Goal: Information Seeking & Learning: Check status

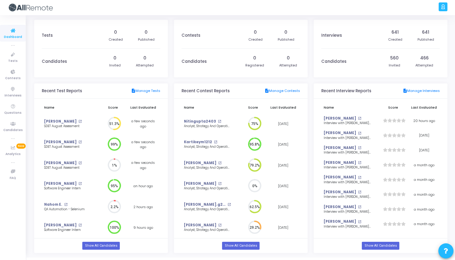
click at [56, 60] on h3 "Candidates" at bounding box center [54, 61] width 25 height 5
click at [111, 245] on link "Show All Candidates" at bounding box center [100, 245] width 37 height 8
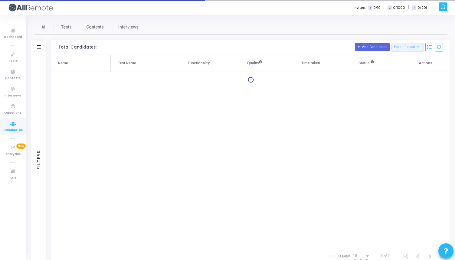
click at [40, 46] on icon at bounding box center [39, 46] width 4 height 3
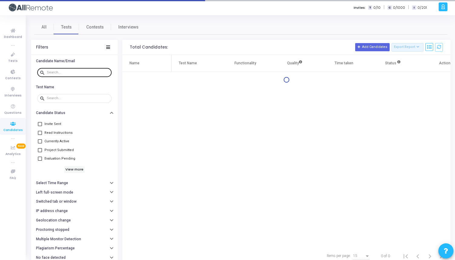
click at [70, 74] on div at bounding box center [78, 72] width 62 height 10
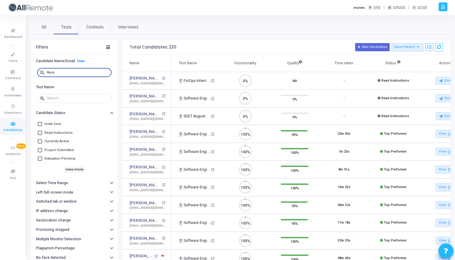
scroll to position [3, 3]
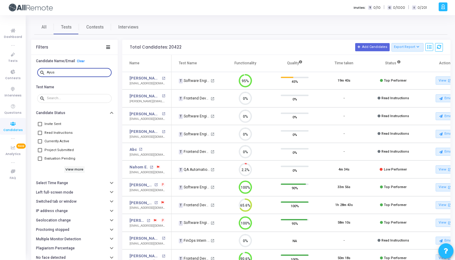
click at [76, 71] on input "Ayus" at bounding box center [78, 73] width 62 height 4
paste input "[EMAIL_ADDRESS][DOMAIN_NAME]"
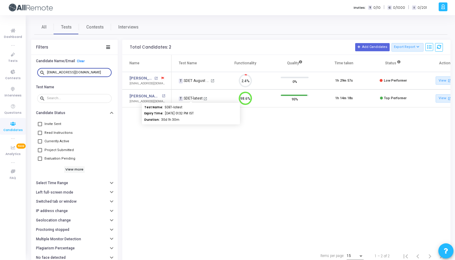
type input "[EMAIL_ADDRESS][DOMAIN_NAME]"
click at [193, 98] on div "T SDET-latest" at bounding box center [191, 97] width 24 height 5
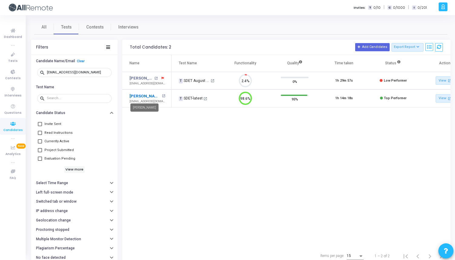
click at [149, 98] on link "[PERSON_NAME]" at bounding box center [145, 96] width 31 height 6
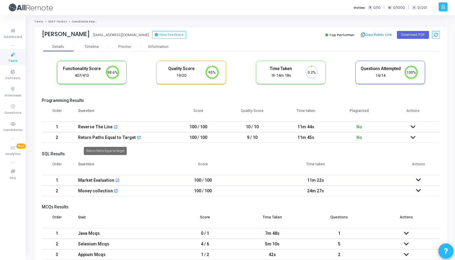
click at [117, 136] on div "Return Paths Equal to Target" at bounding box center [107, 137] width 58 height 10
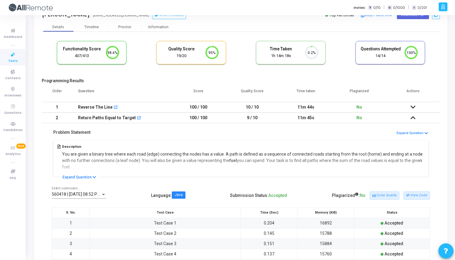
click at [99, 171] on div "Description You are given a binary tree where each road (edge) connecting the n…" at bounding box center [241, 158] width 379 height 38
click at [93, 174] on button "Expand Question" at bounding box center [79, 177] width 40 height 6
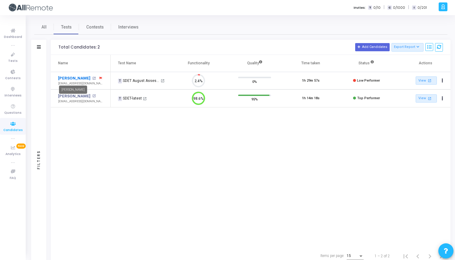
click at [73, 79] on link "[PERSON_NAME]" at bounding box center [74, 78] width 32 height 6
click at [79, 97] on link "[PERSON_NAME]" at bounding box center [74, 96] width 32 height 6
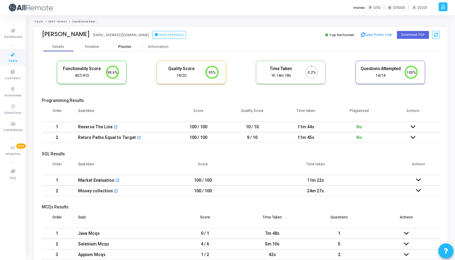
click at [120, 45] on div "Proctor" at bounding box center [124, 47] width 33 height 5
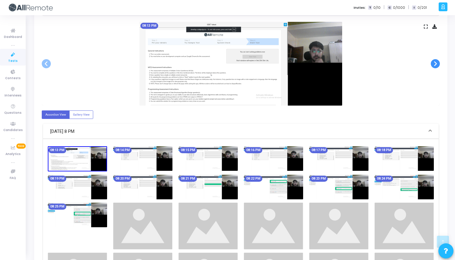
click at [436, 61] on span at bounding box center [435, 63] width 9 height 9
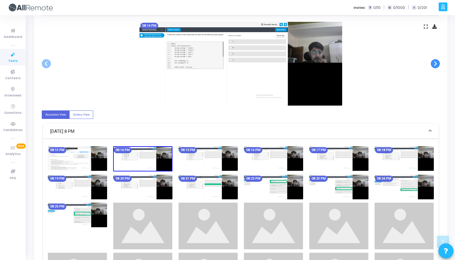
click at [436, 61] on span at bounding box center [435, 63] width 9 height 9
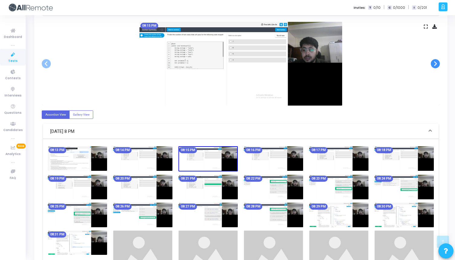
click at [436, 61] on span at bounding box center [435, 63] width 9 height 9
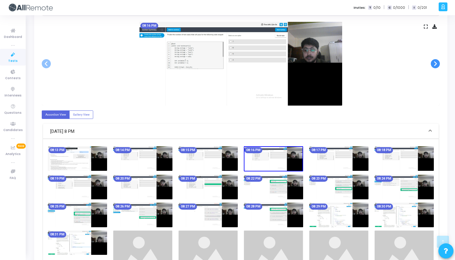
click at [436, 61] on span at bounding box center [435, 63] width 9 height 9
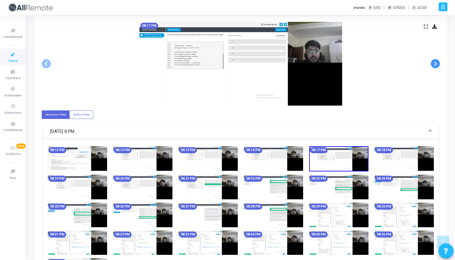
click at [436, 61] on span at bounding box center [435, 63] width 9 height 9
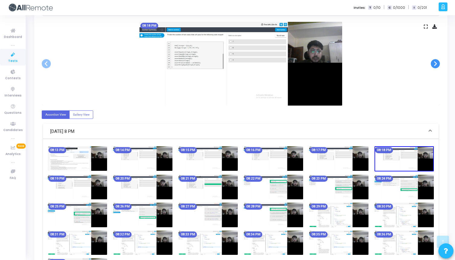
click at [436, 61] on span at bounding box center [435, 63] width 9 height 9
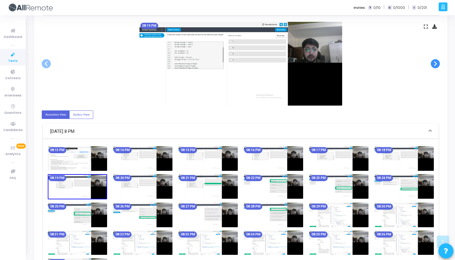
click at [436, 61] on span at bounding box center [435, 63] width 9 height 9
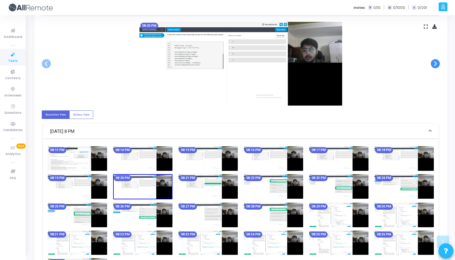
click at [436, 61] on span at bounding box center [435, 63] width 9 height 9
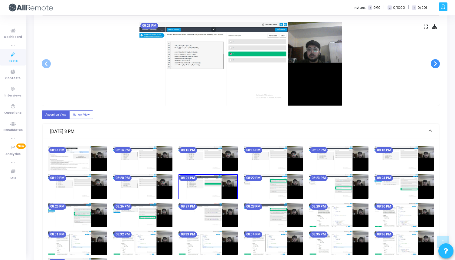
click at [436, 61] on span at bounding box center [435, 63] width 9 height 9
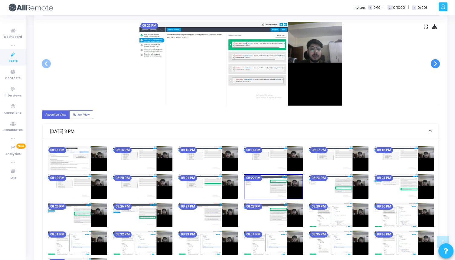
click at [436, 61] on span at bounding box center [435, 63] width 9 height 9
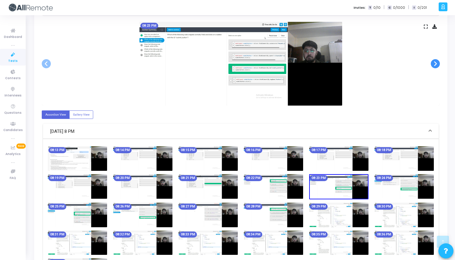
click at [436, 61] on span at bounding box center [435, 63] width 9 height 9
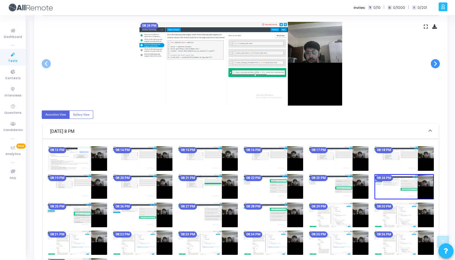
click at [436, 61] on span at bounding box center [435, 63] width 9 height 9
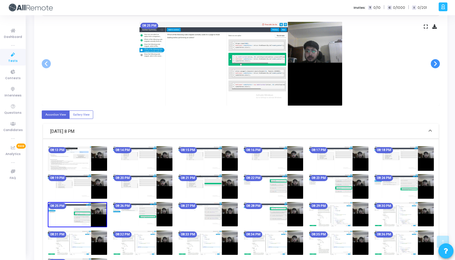
click at [436, 61] on span at bounding box center [435, 63] width 9 height 9
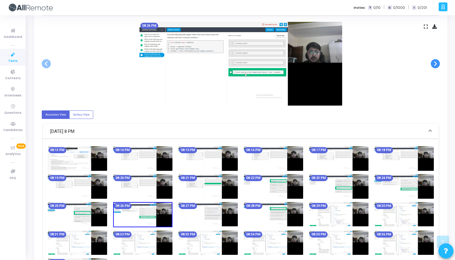
click at [436, 61] on span at bounding box center [435, 63] width 9 height 9
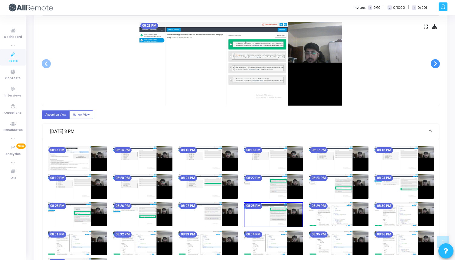
click at [436, 61] on span at bounding box center [435, 63] width 9 height 9
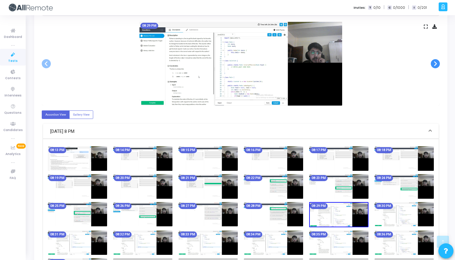
click at [436, 61] on span at bounding box center [435, 63] width 9 height 9
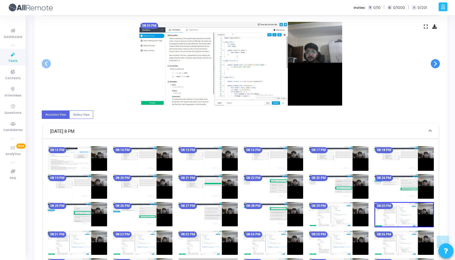
click at [436, 61] on span at bounding box center [435, 63] width 9 height 9
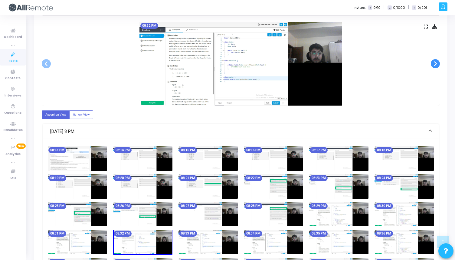
click at [436, 61] on span at bounding box center [435, 63] width 9 height 9
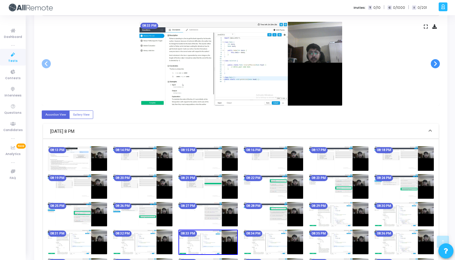
click at [436, 61] on span at bounding box center [435, 63] width 9 height 9
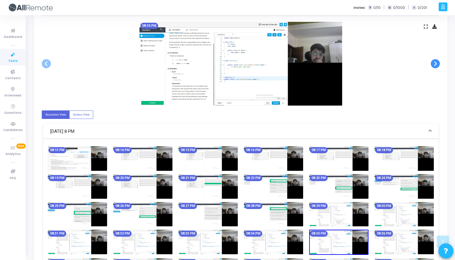
click at [436, 61] on span at bounding box center [435, 63] width 9 height 9
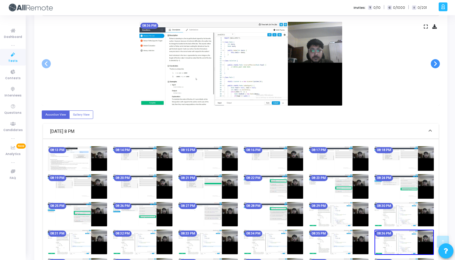
click at [436, 61] on span at bounding box center [435, 63] width 9 height 9
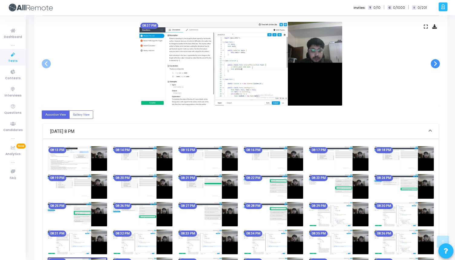
click at [436, 61] on span at bounding box center [435, 63] width 9 height 9
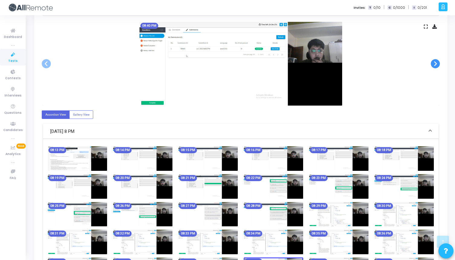
click at [436, 61] on span at bounding box center [435, 63] width 9 height 9
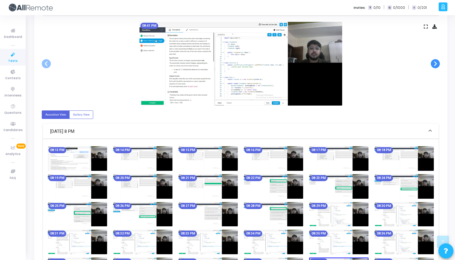
click at [436, 61] on span at bounding box center [435, 63] width 9 height 9
click at [436, 65] on span at bounding box center [435, 63] width 9 height 9
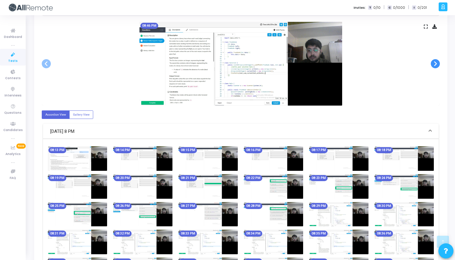
click at [436, 65] on span at bounding box center [435, 63] width 9 height 9
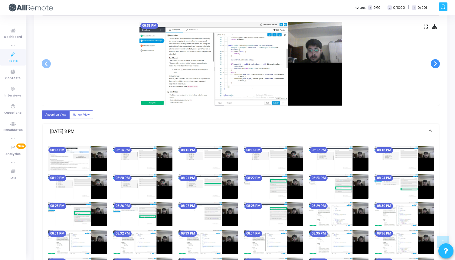
click at [436, 65] on span at bounding box center [435, 63] width 9 height 9
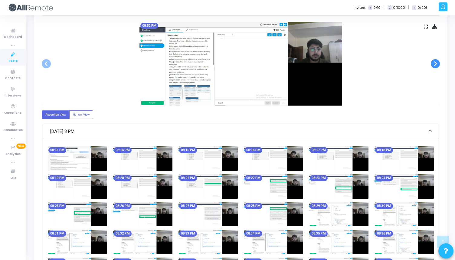
click at [436, 65] on span at bounding box center [435, 63] width 9 height 9
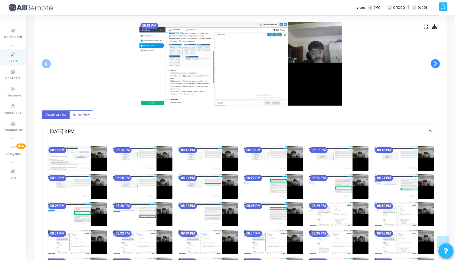
click at [436, 65] on span at bounding box center [435, 63] width 9 height 9
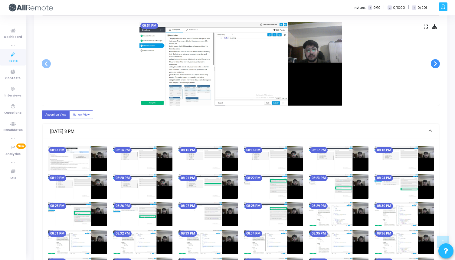
click at [436, 65] on span at bounding box center [435, 63] width 9 height 9
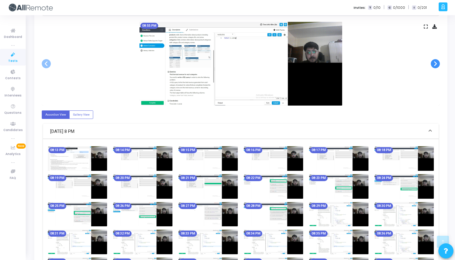
click at [436, 65] on span at bounding box center [435, 63] width 9 height 9
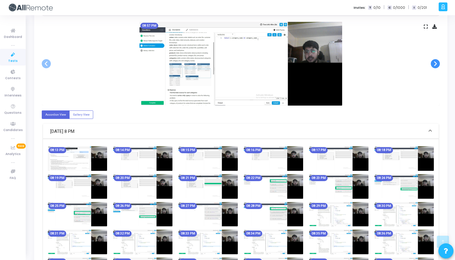
click at [436, 65] on span at bounding box center [435, 63] width 9 height 9
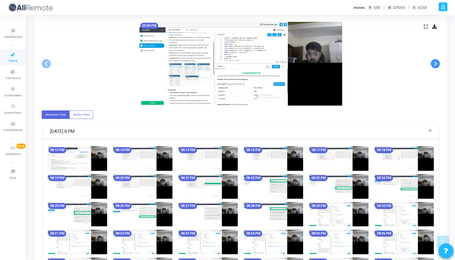
click at [436, 65] on span at bounding box center [435, 63] width 9 height 9
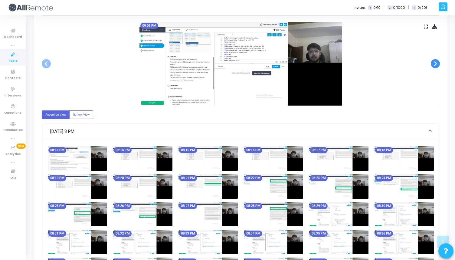
click at [436, 65] on span at bounding box center [435, 63] width 9 height 9
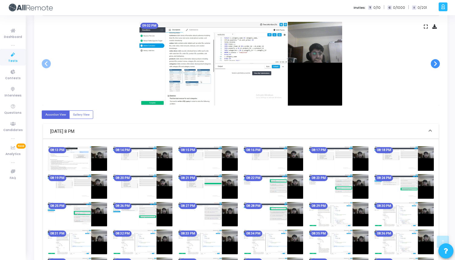
click at [436, 65] on span at bounding box center [435, 63] width 9 height 9
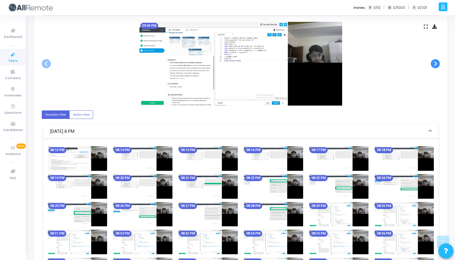
click at [436, 65] on span at bounding box center [435, 63] width 9 height 9
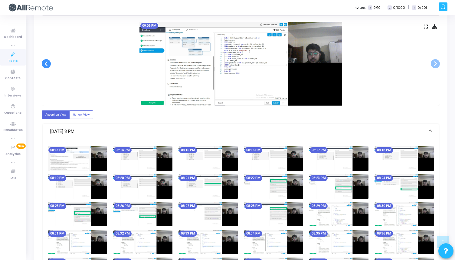
click at [46, 66] on span at bounding box center [46, 63] width 9 height 9
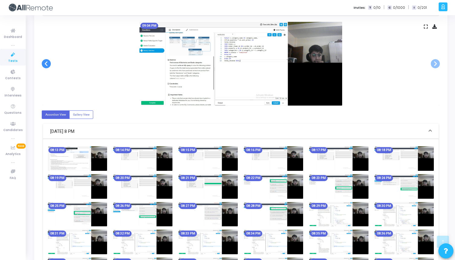
click at [46, 66] on span at bounding box center [46, 63] width 9 height 9
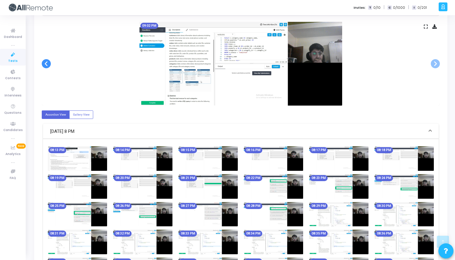
click at [46, 66] on span at bounding box center [46, 63] width 9 height 9
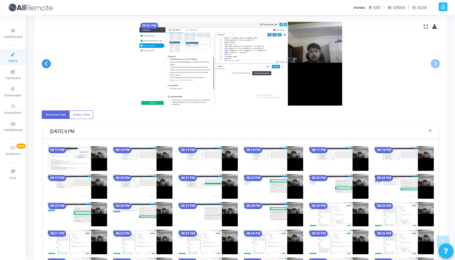
click at [46, 66] on span at bounding box center [46, 63] width 9 height 9
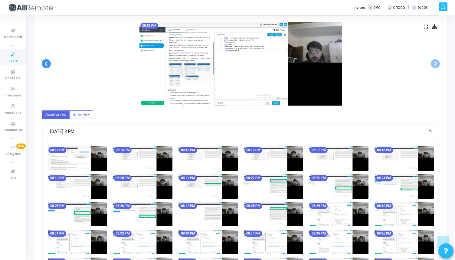
click at [46, 66] on span at bounding box center [46, 63] width 9 height 9
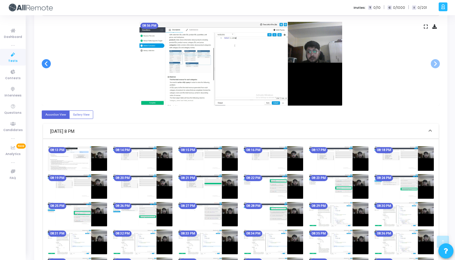
click at [46, 66] on span at bounding box center [46, 63] width 9 height 9
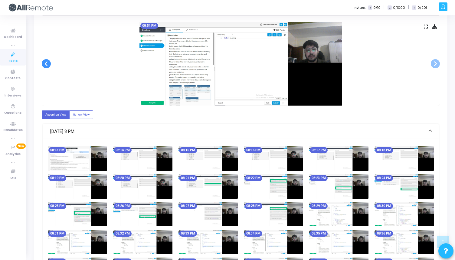
click at [46, 66] on span at bounding box center [46, 63] width 9 height 9
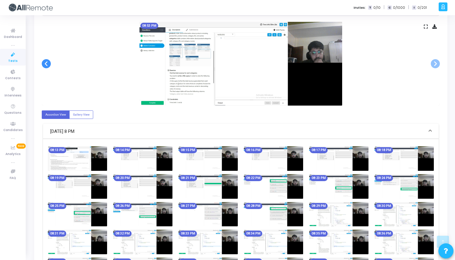
click at [46, 66] on span at bounding box center [46, 63] width 9 height 9
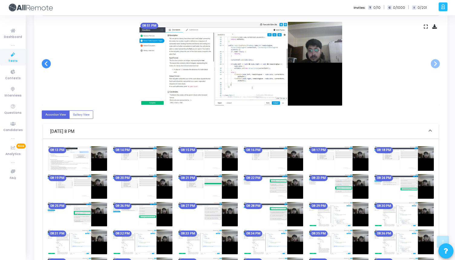
click at [46, 66] on span at bounding box center [46, 63] width 9 height 9
click at [42, 61] on span at bounding box center [46, 63] width 9 height 9
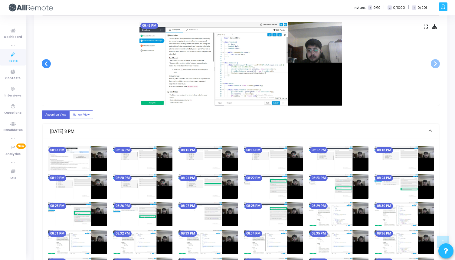
click at [42, 61] on span at bounding box center [46, 63] width 9 height 9
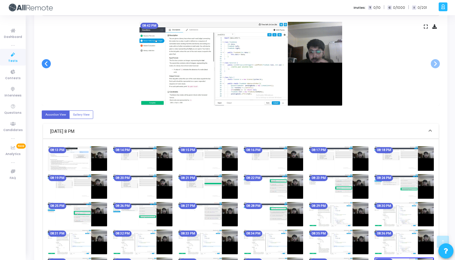
click at [42, 61] on span at bounding box center [46, 63] width 9 height 9
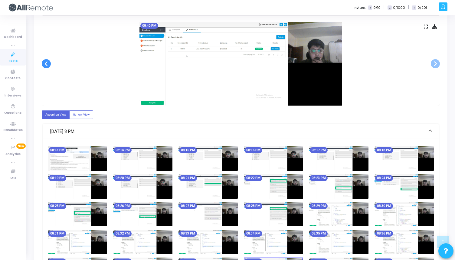
click at [44, 61] on span at bounding box center [46, 63] width 9 height 9
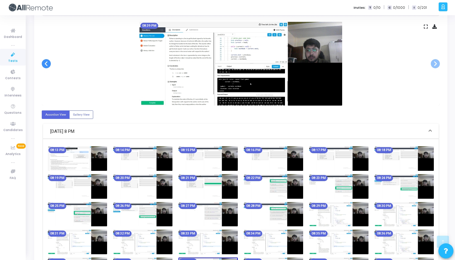
click at [44, 61] on span at bounding box center [46, 63] width 9 height 9
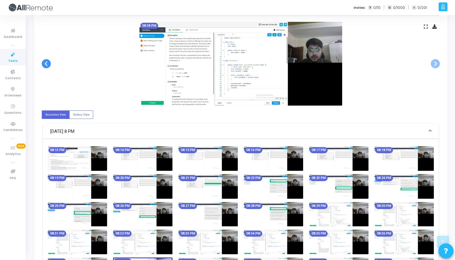
click at [44, 64] on span at bounding box center [46, 63] width 9 height 9
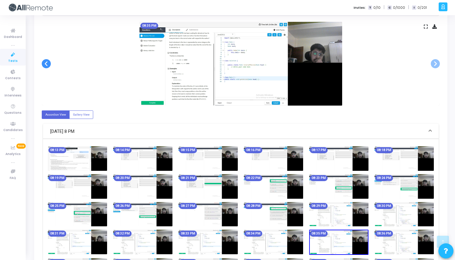
click at [44, 64] on span at bounding box center [46, 63] width 9 height 9
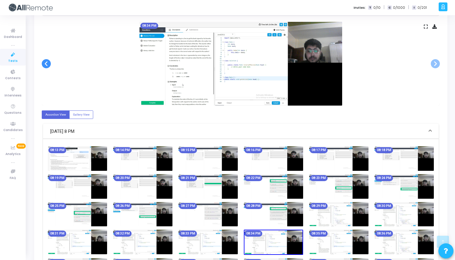
click at [44, 64] on span at bounding box center [46, 63] width 9 height 9
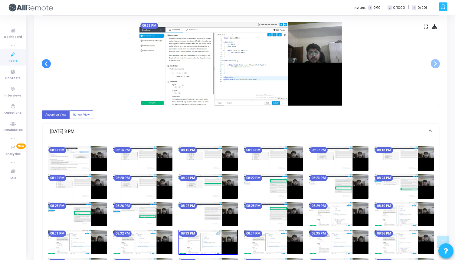
click at [44, 64] on span at bounding box center [46, 63] width 9 height 9
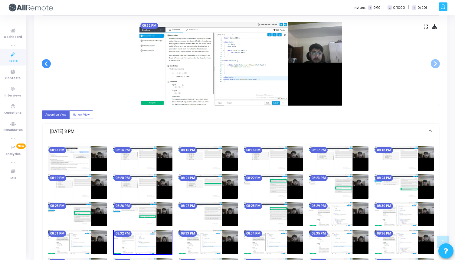
click at [44, 64] on span at bounding box center [46, 63] width 9 height 9
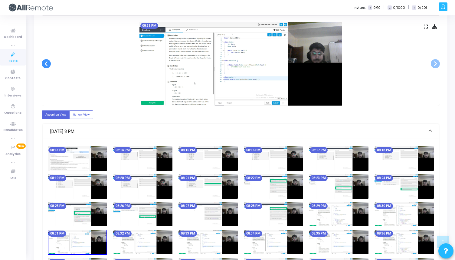
click at [44, 64] on span at bounding box center [46, 63] width 9 height 9
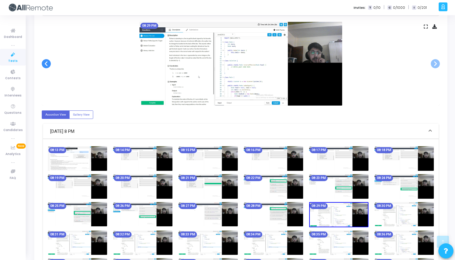
click at [44, 64] on span at bounding box center [46, 63] width 9 height 9
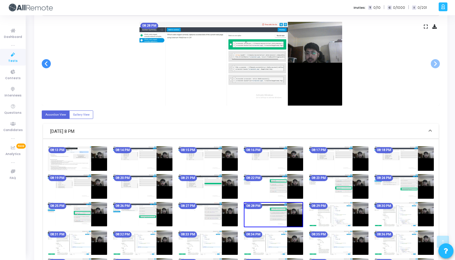
click at [44, 64] on span at bounding box center [46, 63] width 9 height 9
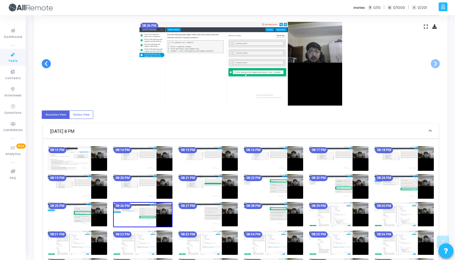
click at [44, 64] on span at bounding box center [46, 63] width 9 height 9
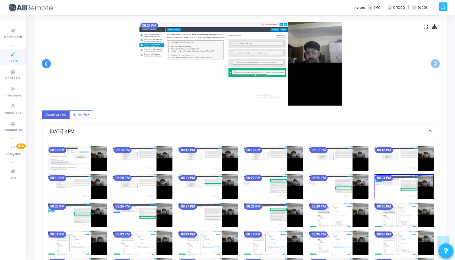
click at [44, 64] on span at bounding box center [46, 63] width 9 height 9
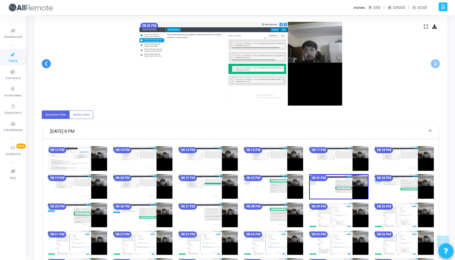
click at [44, 64] on span at bounding box center [46, 63] width 9 height 9
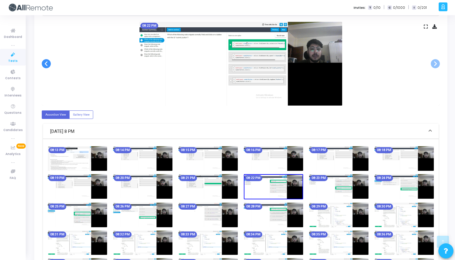
click at [44, 64] on span at bounding box center [46, 63] width 9 height 9
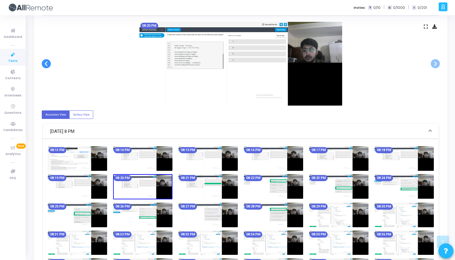
click at [44, 64] on span at bounding box center [46, 63] width 9 height 9
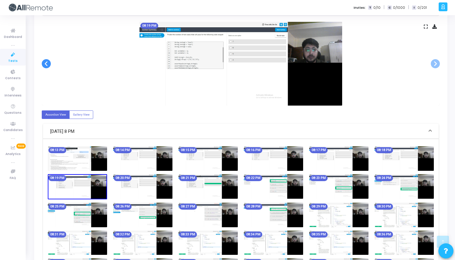
click at [44, 64] on span at bounding box center [46, 63] width 9 height 9
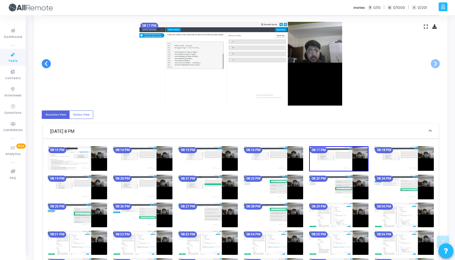
click at [44, 64] on span at bounding box center [46, 63] width 9 height 9
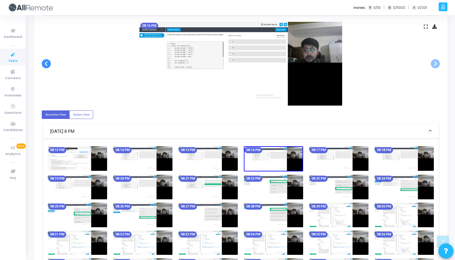
click at [44, 64] on span at bounding box center [46, 63] width 9 height 9
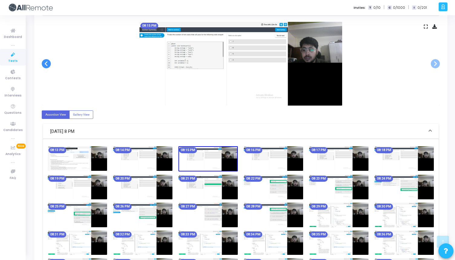
click at [44, 64] on span at bounding box center [46, 63] width 9 height 9
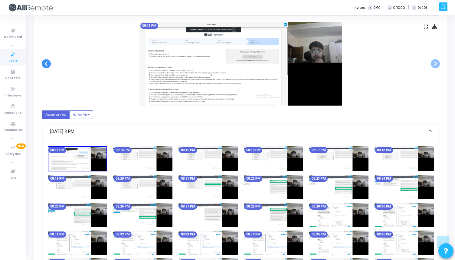
click at [44, 64] on span at bounding box center [46, 63] width 9 height 9
click at [434, 64] on span at bounding box center [435, 63] width 9 height 9
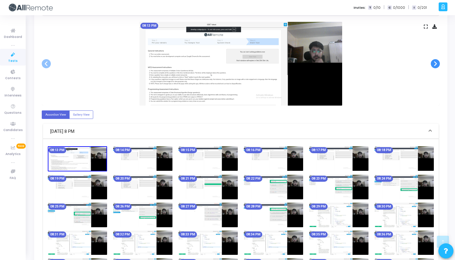
click at [434, 64] on span at bounding box center [435, 63] width 9 height 9
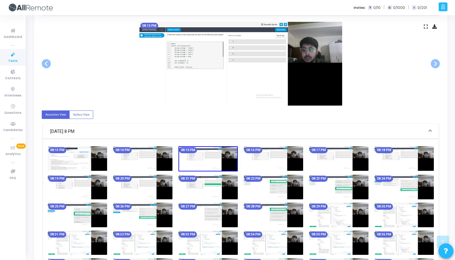
click at [425, 28] on icon at bounding box center [426, 26] width 4 height 3
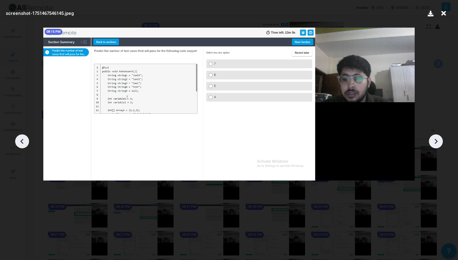
click at [444, 14] on icon at bounding box center [443, 14] width 9 height 12
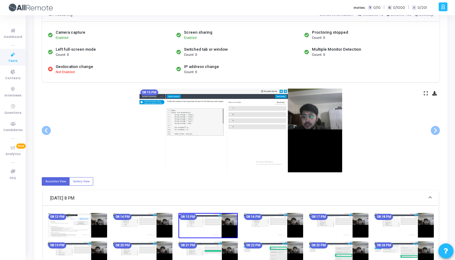
scroll to position [23, 0]
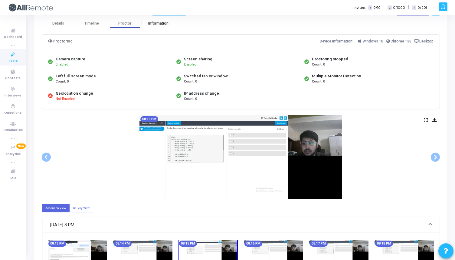
click at [165, 23] on div "Information" at bounding box center [158, 23] width 33 height 5
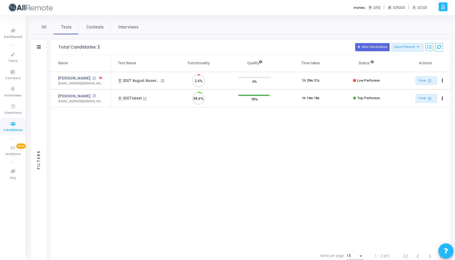
scroll to position [13, 15]
click at [75, 94] on link "Aayush Kumar" at bounding box center [74, 96] width 32 height 6
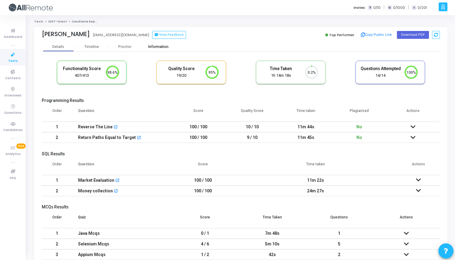
click at [154, 48] on div "Information" at bounding box center [158, 47] width 33 height 5
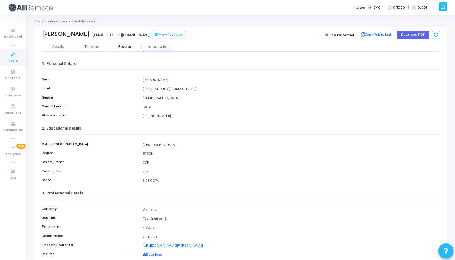
click at [124, 45] on div "Proctor" at bounding box center [124, 47] width 33 height 5
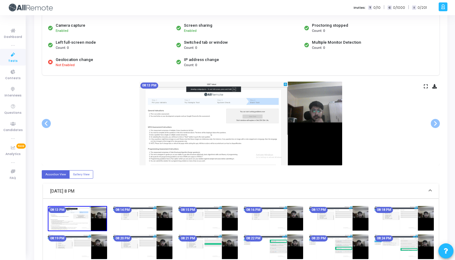
scroll to position [55, 0]
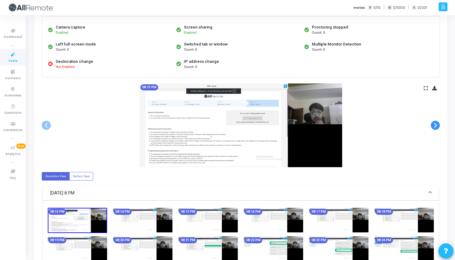
click at [435, 126] on span at bounding box center [435, 125] width 9 height 9
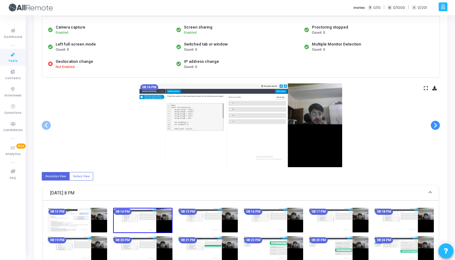
click at [435, 126] on span at bounding box center [435, 125] width 9 height 9
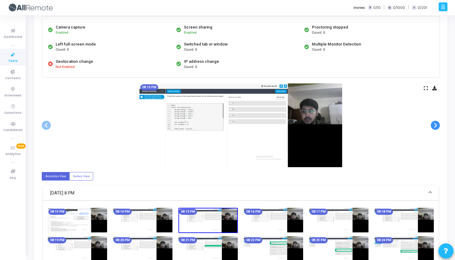
click at [435, 126] on span at bounding box center [435, 125] width 9 height 9
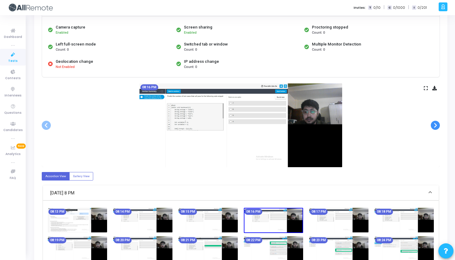
click at [435, 126] on span at bounding box center [435, 125] width 9 height 9
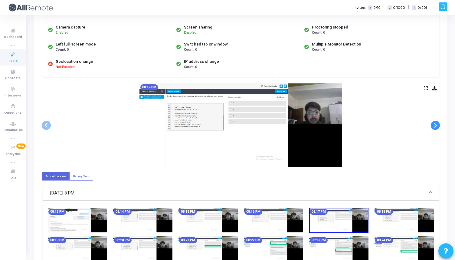
click at [435, 126] on span at bounding box center [435, 125] width 9 height 9
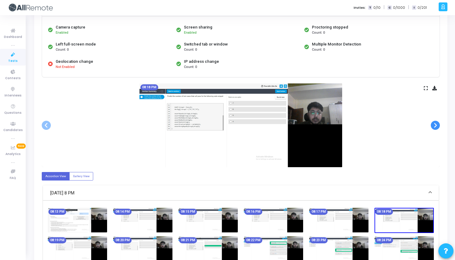
click at [435, 126] on span at bounding box center [435, 125] width 9 height 9
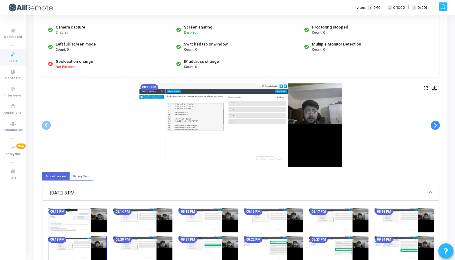
click at [435, 126] on span at bounding box center [435, 125] width 9 height 9
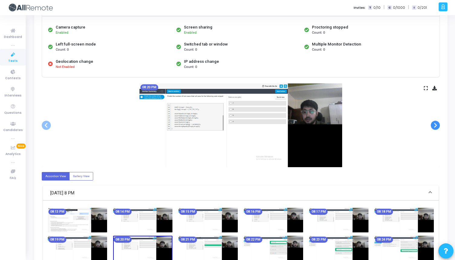
click at [435, 126] on span at bounding box center [435, 125] width 9 height 9
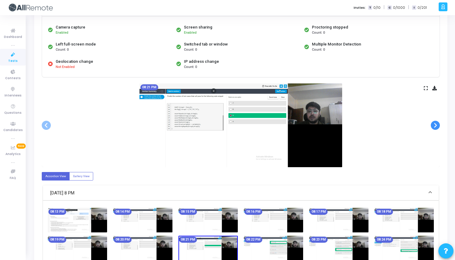
click at [435, 126] on span at bounding box center [435, 125] width 9 height 9
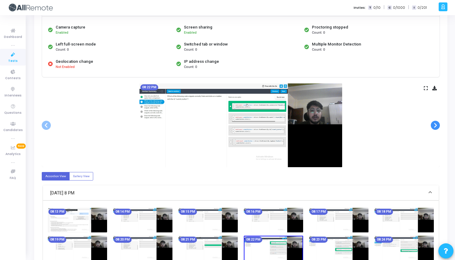
click at [435, 126] on span at bounding box center [435, 125] width 9 height 9
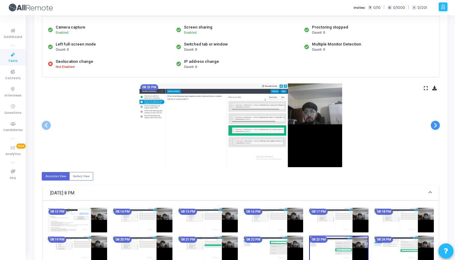
click at [435, 126] on span at bounding box center [435, 125] width 9 height 9
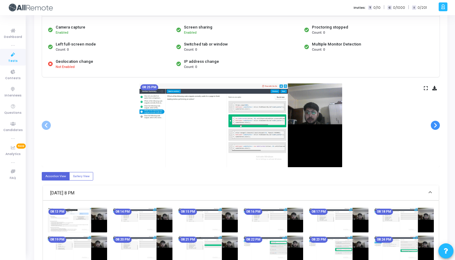
click at [435, 126] on span at bounding box center [435, 125] width 9 height 9
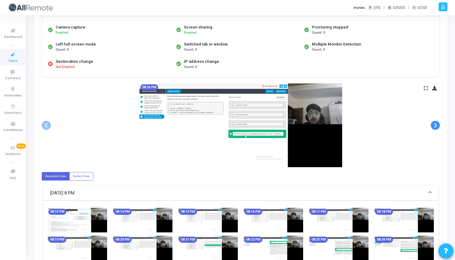
click at [435, 126] on span at bounding box center [435, 125] width 9 height 9
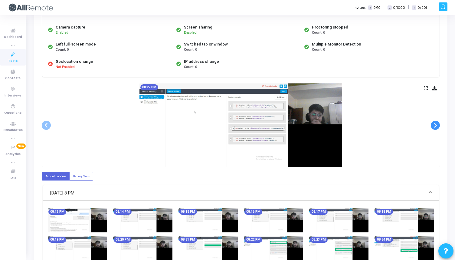
click at [435, 126] on span at bounding box center [435, 125] width 9 height 9
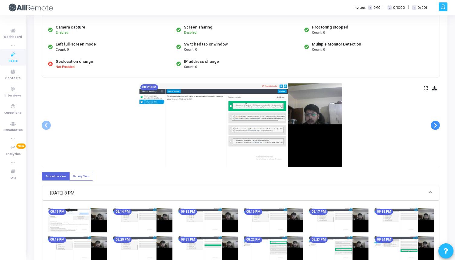
click at [435, 126] on span at bounding box center [435, 125] width 9 height 9
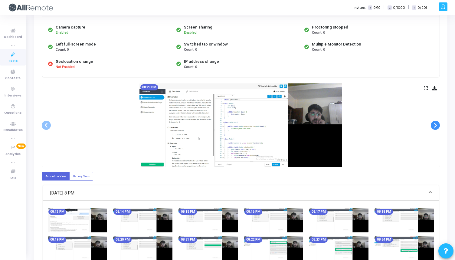
click at [435, 126] on span at bounding box center [435, 125] width 9 height 9
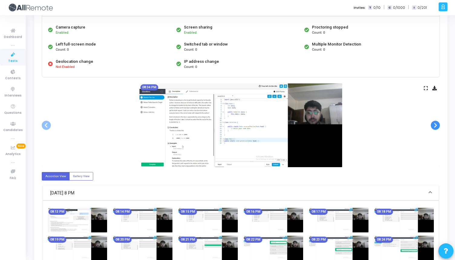
click at [435, 126] on span at bounding box center [435, 125] width 9 height 9
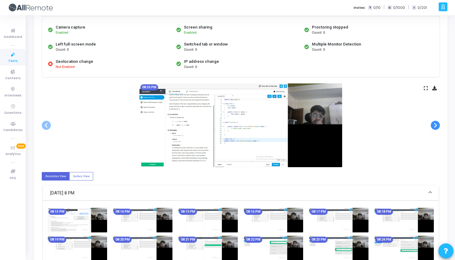
click at [435, 125] on span at bounding box center [435, 125] width 9 height 9
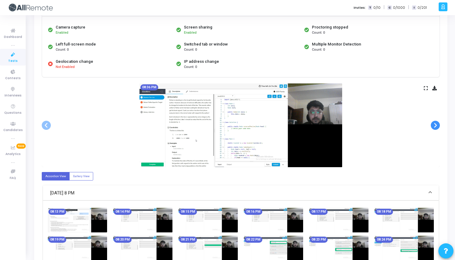
click at [435, 125] on span at bounding box center [435, 125] width 9 height 9
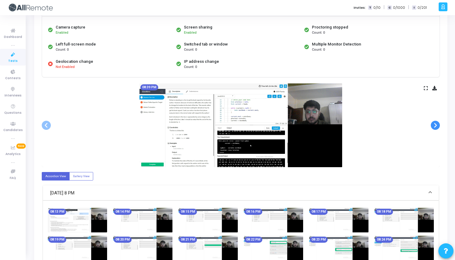
click at [435, 125] on span at bounding box center [435, 125] width 9 height 9
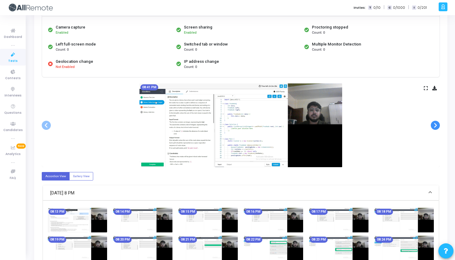
click at [435, 125] on span at bounding box center [435, 125] width 9 height 9
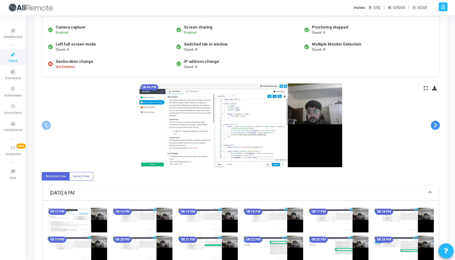
click at [435, 125] on span at bounding box center [435, 125] width 9 height 9
click at [435, 121] on span at bounding box center [435, 125] width 9 height 9
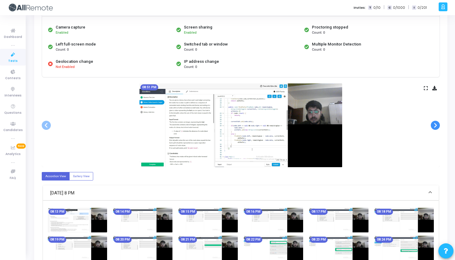
click at [435, 121] on span at bounding box center [435, 125] width 9 height 9
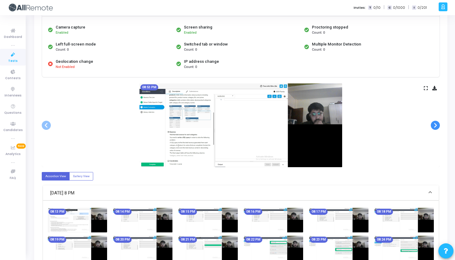
click at [435, 121] on span at bounding box center [435, 125] width 9 height 9
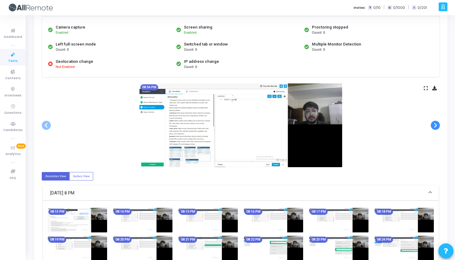
click at [435, 121] on span at bounding box center [435, 125] width 9 height 9
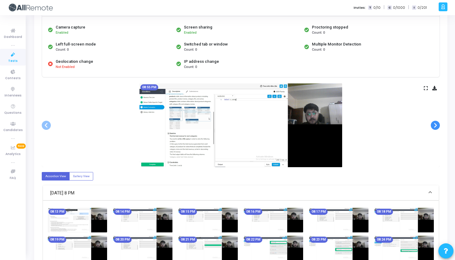
click at [435, 121] on span at bounding box center [435, 125] width 9 height 9
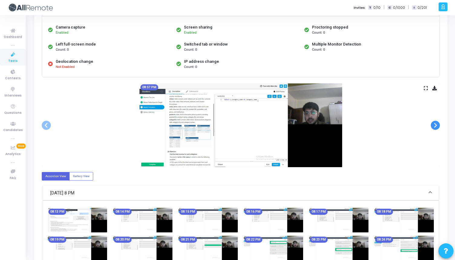
click at [435, 121] on span at bounding box center [435, 125] width 9 height 9
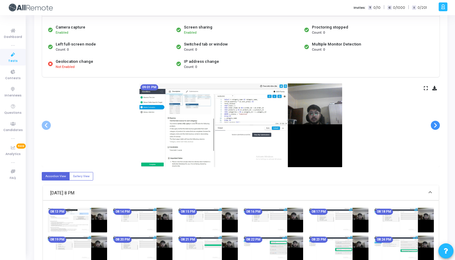
click at [435, 121] on span at bounding box center [435, 125] width 9 height 9
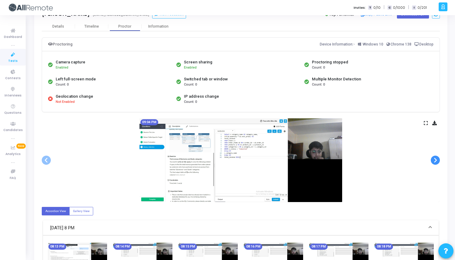
scroll to position [0, 0]
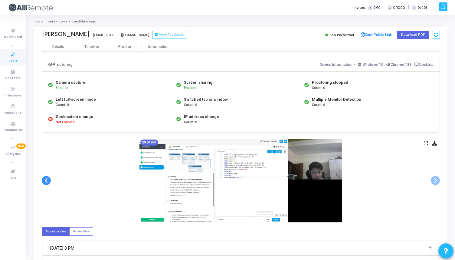
click at [45, 177] on span at bounding box center [46, 180] width 9 height 9
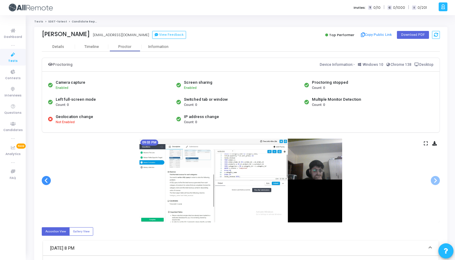
click at [45, 177] on span at bounding box center [46, 180] width 9 height 9
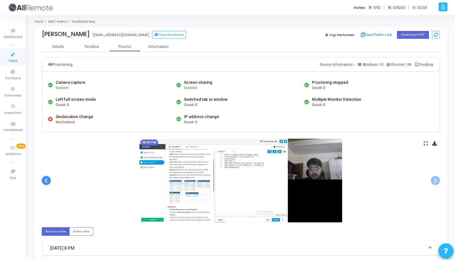
click at [45, 177] on span at bounding box center [46, 180] width 9 height 9
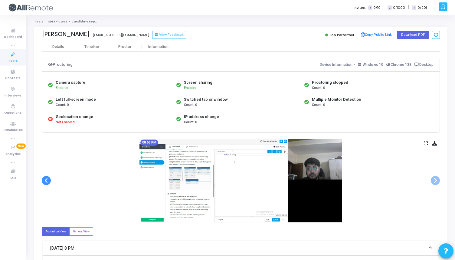
click at [45, 177] on span at bounding box center [46, 180] width 9 height 9
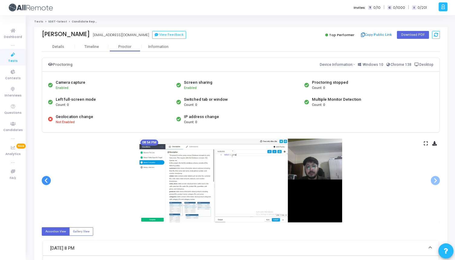
click at [45, 177] on span at bounding box center [46, 180] width 9 height 9
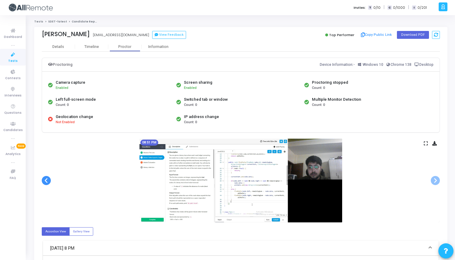
click at [45, 177] on span at bounding box center [46, 180] width 9 height 9
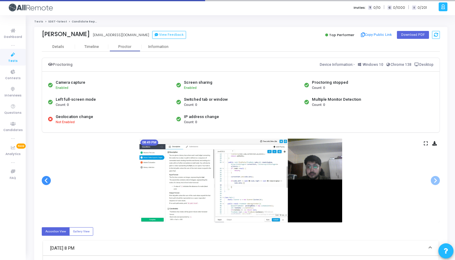
click at [45, 177] on span at bounding box center [46, 180] width 9 height 9
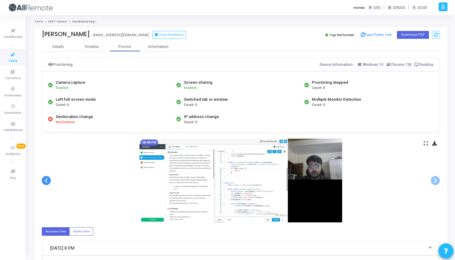
click at [45, 177] on span at bounding box center [46, 180] width 9 height 9
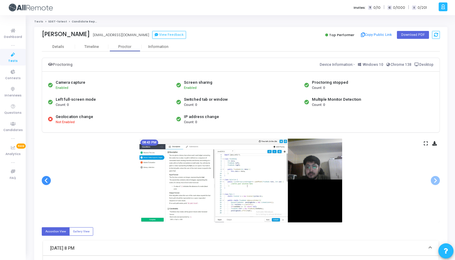
click at [45, 177] on span at bounding box center [46, 180] width 9 height 9
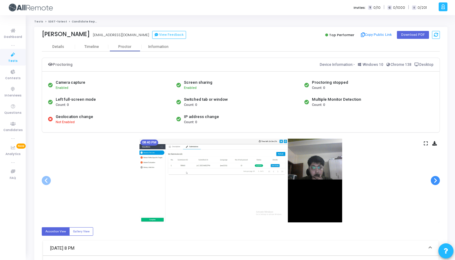
click at [434, 179] on span at bounding box center [435, 180] width 9 height 9
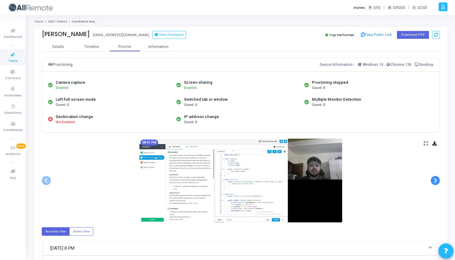
click at [434, 179] on span at bounding box center [435, 180] width 9 height 9
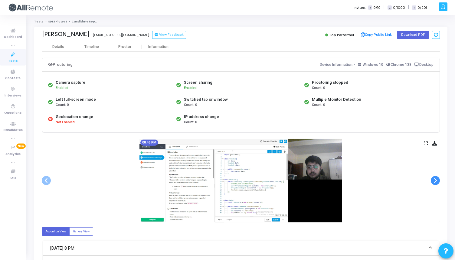
click at [434, 179] on span at bounding box center [435, 180] width 9 height 9
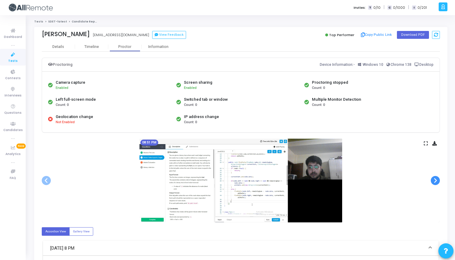
click at [434, 179] on span at bounding box center [435, 180] width 9 height 9
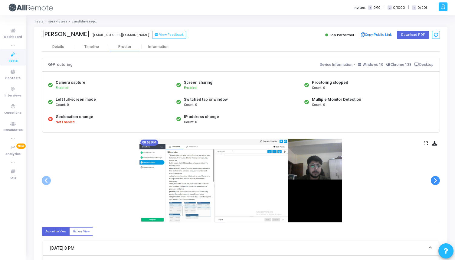
click at [434, 179] on span at bounding box center [435, 180] width 9 height 9
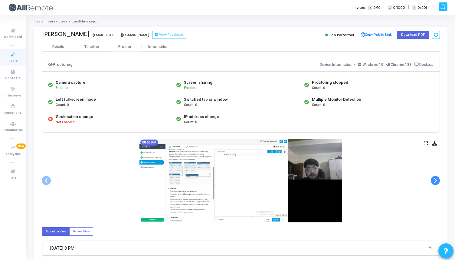
click at [434, 179] on span at bounding box center [435, 180] width 9 height 9
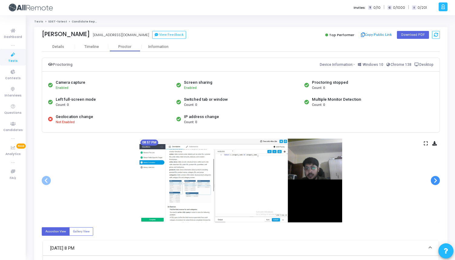
click at [434, 179] on span at bounding box center [435, 180] width 9 height 9
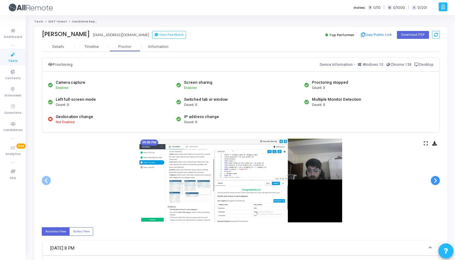
click at [434, 179] on span at bounding box center [435, 180] width 9 height 9
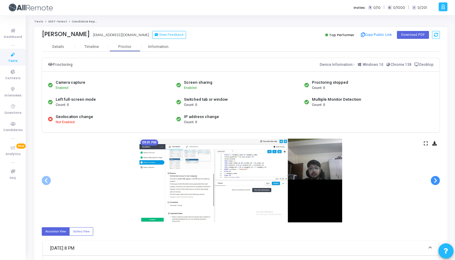
click at [434, 179] on span at bounding box center [435, 180] width 9 height 9
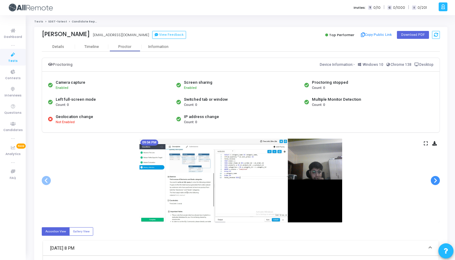
click at [434, 179] on span at bounding box center [435, 180] width 9 height 9
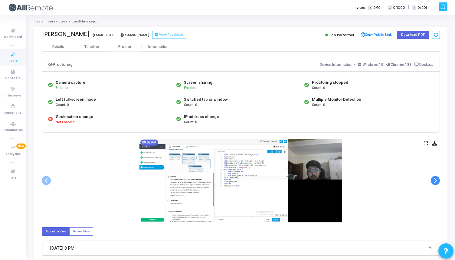
click at [434, 179] on span at bounding box center [435, 180] width 9 height 9
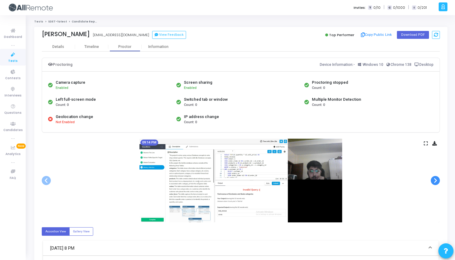
click at [434, 179] on span at bounding box center [435, 180] width 9 height 9
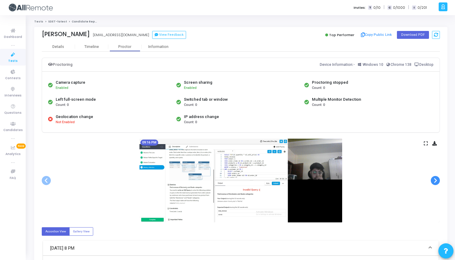
click at [434, 179] on span at bounding box center [435, 180] width 9 height 9
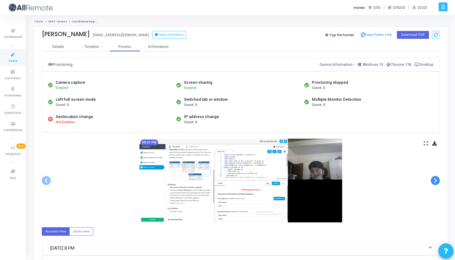
click at [434, 179] on span at bounding box center [435, 180] width 9 height 9
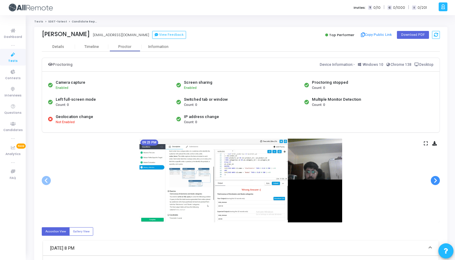
click at [434, 179] on span at bounding box center [435, 180] width 9 height 9
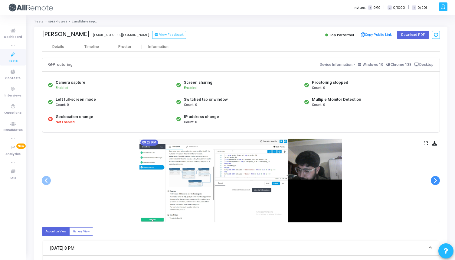
click at [434, 179] on span at bounding box center [435, 180] width 9 height 9
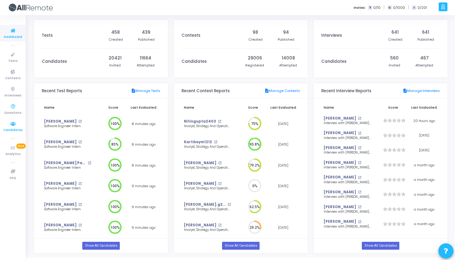
click at [18, 129] on span "Candidates" at bounding box center [12, 129] width 19 height 5
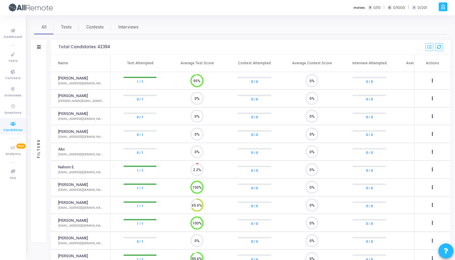
scroll to position [3, 3]
click at [38, 45] on icon at bounding box center [39, 46] width 4 height 3
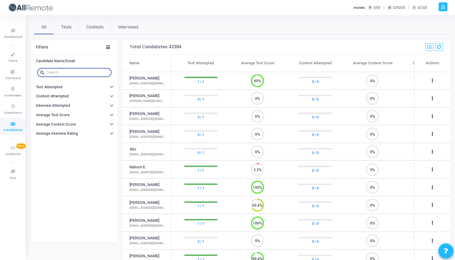
click at [63, 72] on input "text" at bounding box center [78, 73] width 62 height 4
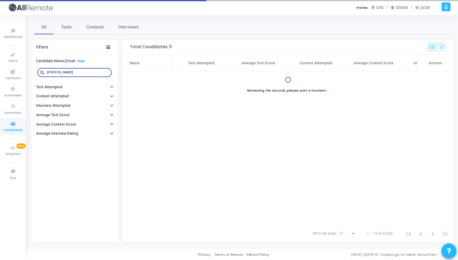
click at [47, 73] on input "ayush" at bounding box center [78, 73] width 62 height 4
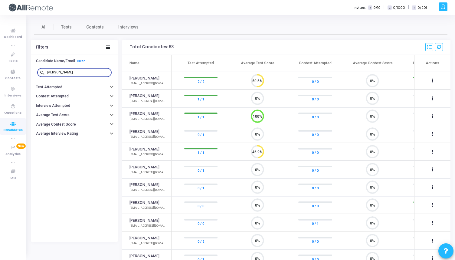
click at [58, 71] on input "aayush" at bounding box center [78, 73] width 62 height 4
click at [109, 71] on div "search aayush" at bounding box center [74, 72] width 74 height 10
click at [79, 74] on input "aayush" at bounding box center [78, 73] width 62 height 4
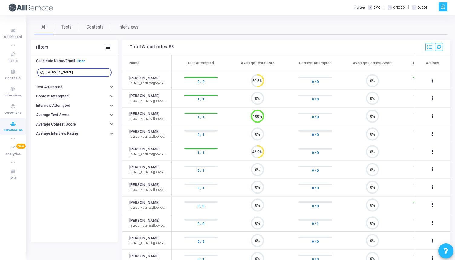
paste input "14140151@gmail.com"
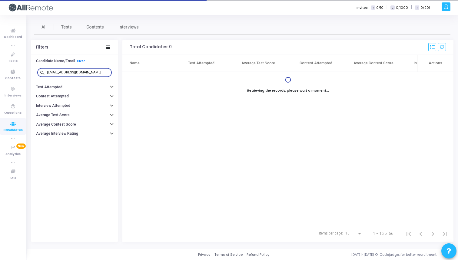
type input "aayush14140151@gmail.com"
click at [86, 74] on input "aayush14140151@gmail.com" at bounding box center [78, 73] width 62 height 4
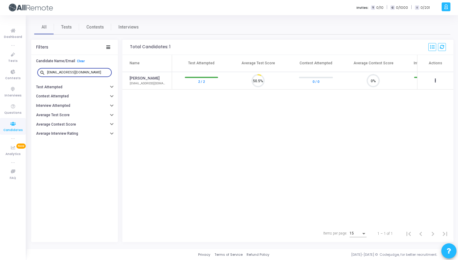
scroll to position [13, 15]
click at [144, 78] on link "Aayush Kumar" at bounding box center [145, 78] width 30 height 6
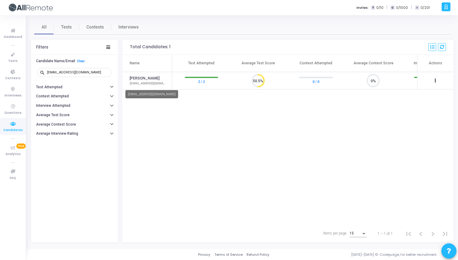
click at [141, 83] on div "aayush14140151@gmail.com" at bounding box center [148, 83] width 36 height 5
click at [147, 84] on div "aayush14140151@gmail.com" at bounding box center [148, 83] width 36 height 5
click at [253, 80] on icon "50.5%" at bounding box center [256, 81] width 18 height 16
click at [143, 78] on link "Aayush Kumar" at bounding box center [145, 78] width 30 height 6
click at [155, 86] on mat-tooltip-component "aayush14140151@gmail.com" at bounding box center [151, 94] width 61 height 17
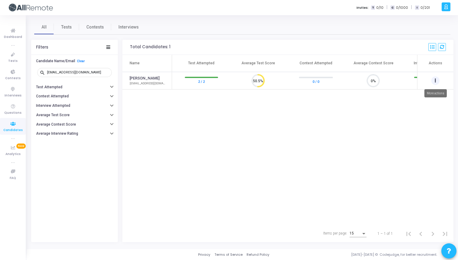
click at [436, 83] on button at bounding box center [435, 80] width 8 height 8
click at [278, 88] on div at bounding box center [229, 130] width 458 height 260
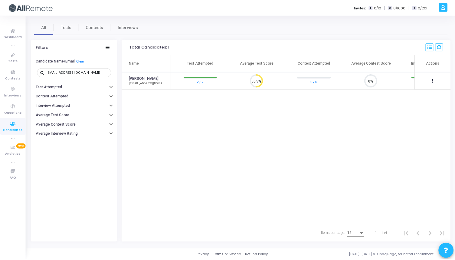
scroll to position [0, 100]
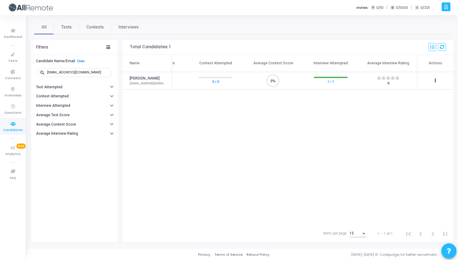
click at [319, 78] on div at bounding box center [331, 77] width 34 height 1
click at [13, 92] on icon at bounding box center [13, 89] width 13 height 8
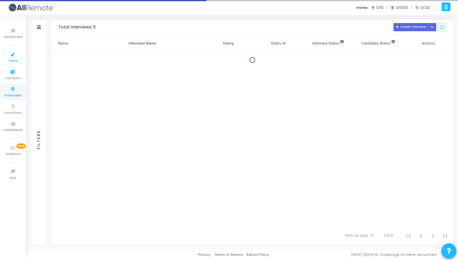
click at [19, 58] on link "Tests" at bounding box center [13, 57] width 26 height 17
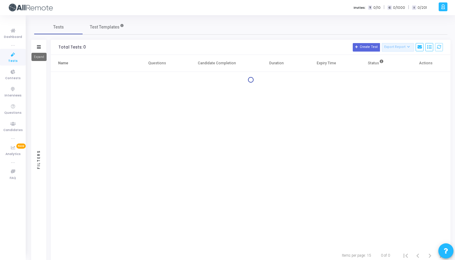
click at [39, 46] on icon at bounding box center [39, 46] width 4 height 3
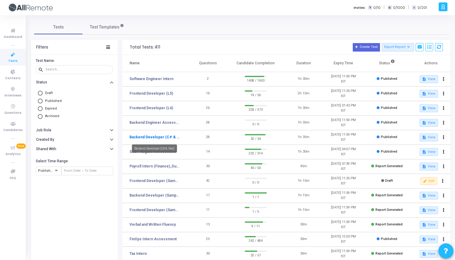
scroll to position [63, 0]
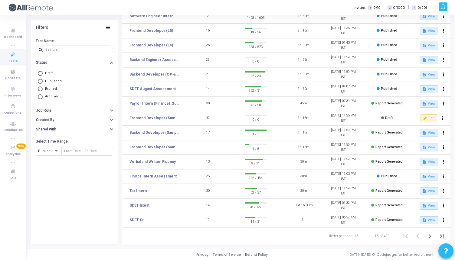
click at [152, 205] on td "SDET-latest" at bounding box center [155, 205] width 66 height 15
click at [145, 205] on link "SDET-latest" at bounding box center [140, 204] width 20 height 5
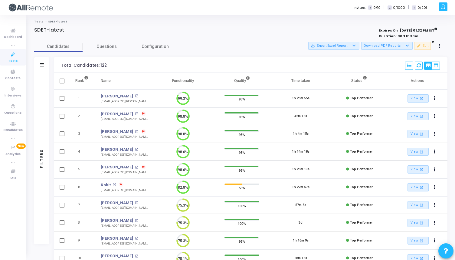
scroll to position [3, 3]
click at [40, 63] on icon at bounding box center [42, 64] width 4 height 3
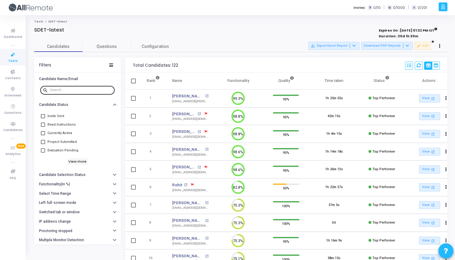
click at [68, 90] on input "text" at bounding box center [81, 90] width 62 height 4
paste input "aayush14140151@gmail.com"
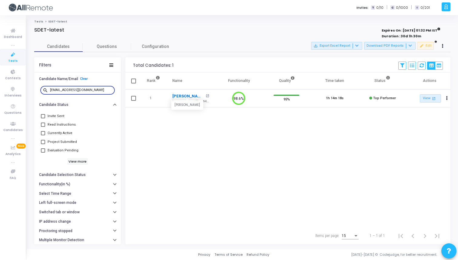
type input "aayush14140151@gmail.com"
click at [190, 95] on link "Aayush Kumar" at bounding box center [187, 96] width 31 height 6
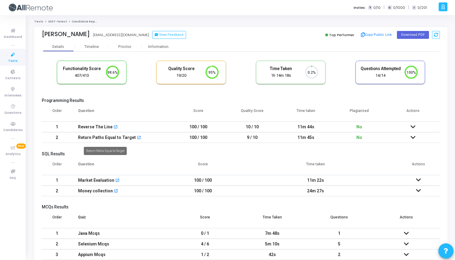
click at [89, 136] on div "Return Paths Equal to Target" at bounding box center [107, 137] width 58 height 10
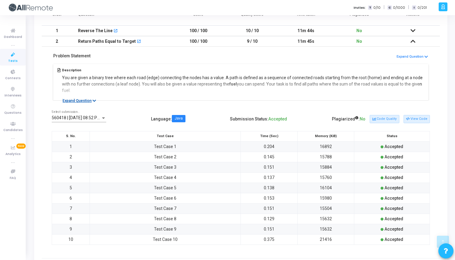
click at [91, 99] on button "Expand Question" at bounding box center [79, 101] width 40 height 6
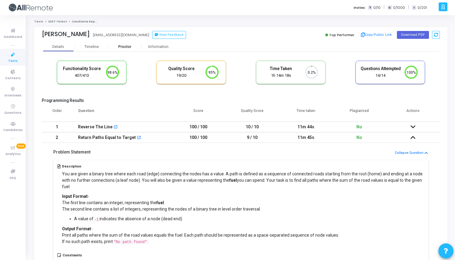
click at [127, 49] on div "Proctor" at bounding box center [124, 47] width 33 height 5
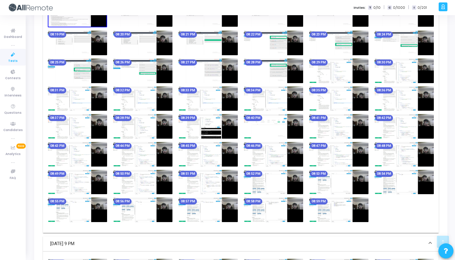
click at [120, 208] on img at bounding box center [142, 209] width 59 height 25
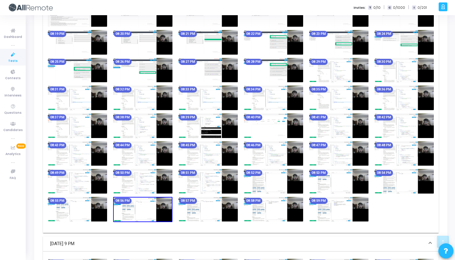
click at [212, 205] on img at bounding box center [208, 209] width 59 height 25
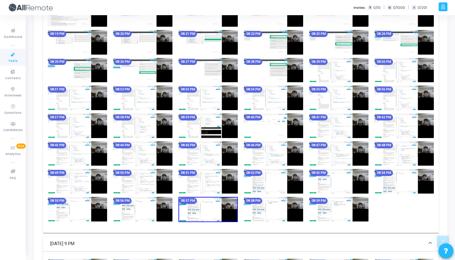
click at [278, 210] on img at bounding box center [273, 209] width 59 height 25
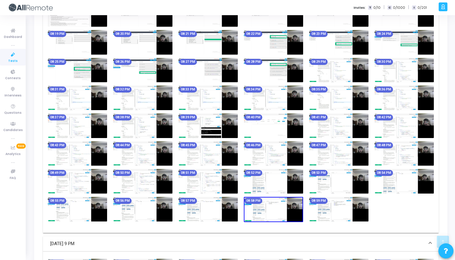
click at [336, 210] on img at bounding box center [338, 209] width 59 height 25
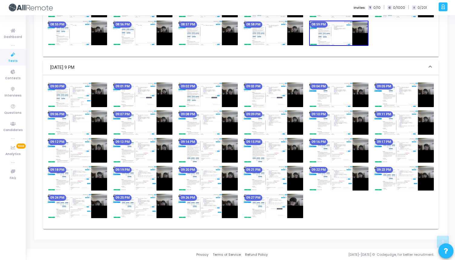
click at [276, 213] on img at bounding box center [273, 206] width 59 height 25
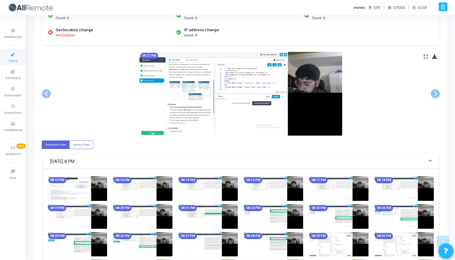
scroll to position [50, 0]
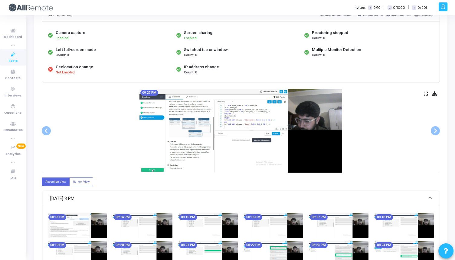
click at [439, 131] on span at bounding box center [435, 130] width 9 height 9
click at [438, 131] on span at bounding box center [435, 130] width 9 height 9
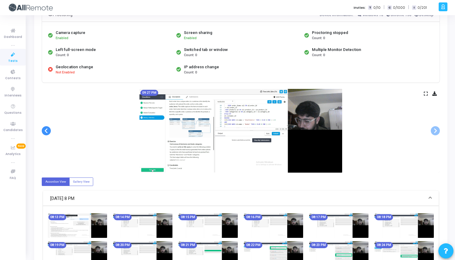
click at [47, 130] on span at bounding box center [46, 130] width 9 height 9
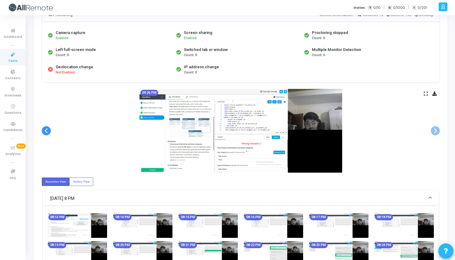
click at [47, 130] on span at bounding box center [46, 130] width 9 height 9
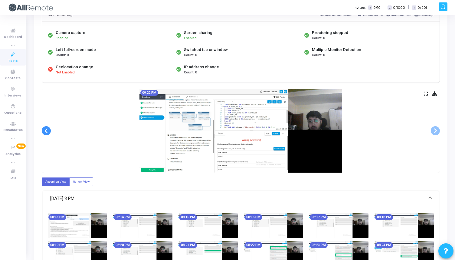
click at [47, 130] on span at bounding box center [46, 130] width 9 height 9
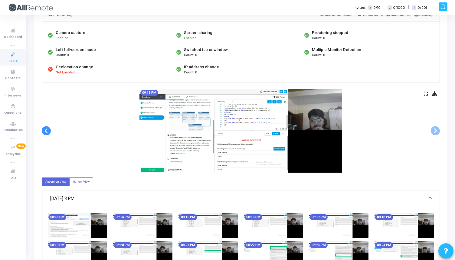
click at [47, 130] on span at bounding box center [46, 130] width 9 height 9
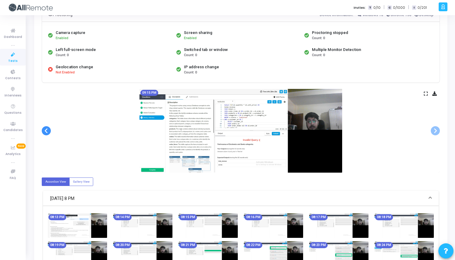
click at [47, 130] on span at bounding box center [46, 130] width 9 height 9
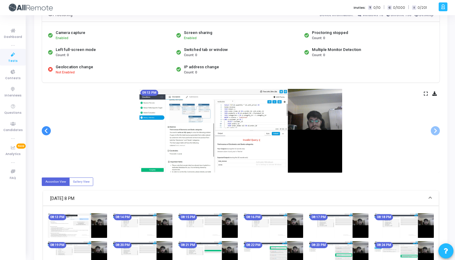
click at [47, 130] on span at bounding box center [46, 130] width 9 height 9
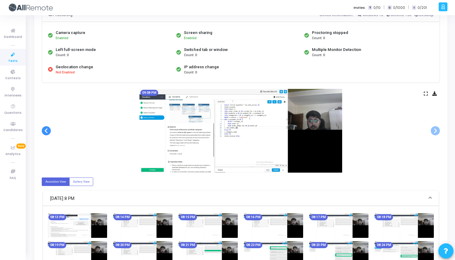
click at [47, 130] on span at bounding box center [46, 130] width 9 height 9
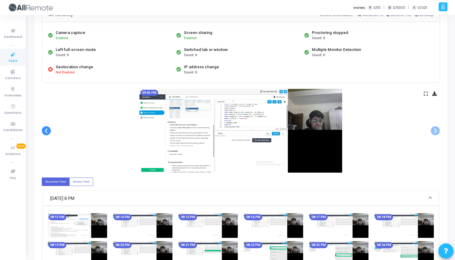
click at [47, 130] on span at bounding box center [46, 130] width 9 height 9
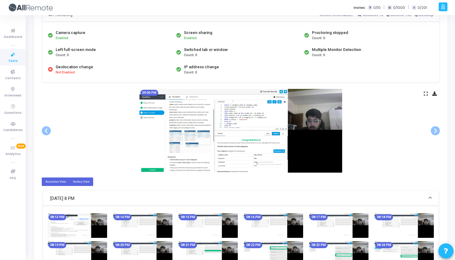
click at [79, 181] on label "Gallery View" at bounding box center [81, 181] width 24 height 8
click at [77, 181] on input "Gallery View" at bounding box center [75, 181] width 4 height 4
radio input "true"
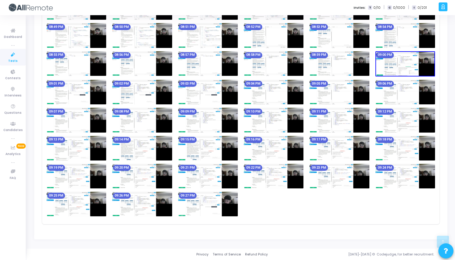
scroll to position [389, 0]
click at [230, 205] on img at bounding box center [208, 203] width 60 height 25
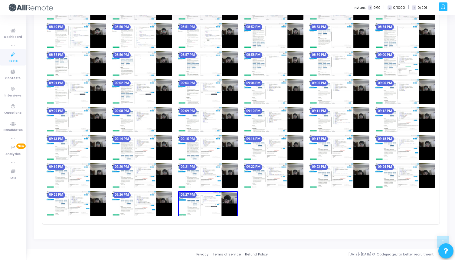
click at [205, 39] on img at bounding box center [208, 35] width 60 height 25
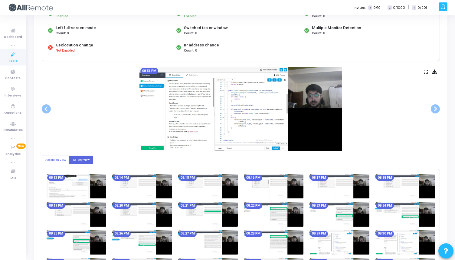
scroll to position [69, 0]
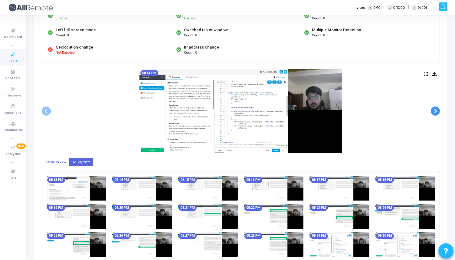
click at [435, 110] on span at bounding box center [435, 110] width 9 height 9
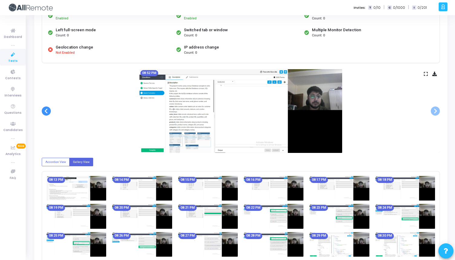
click at [46, 112] on span at bounding box center [46, 110] width 9 height 9
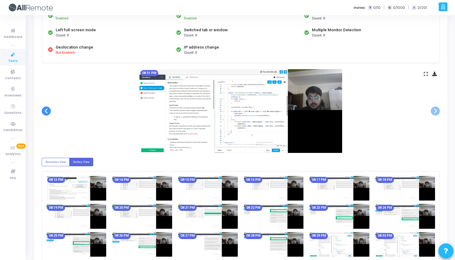
click at [46, 112] on span at bounding box center [46, 110] width 9 height 9
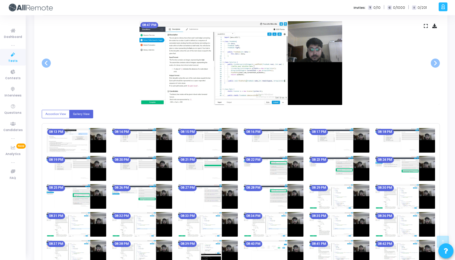
scroll to position [75, 0]
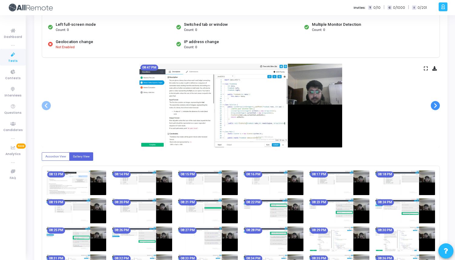
click at [436, 103] on span at bounding box center [435, 105] width 9 height 9
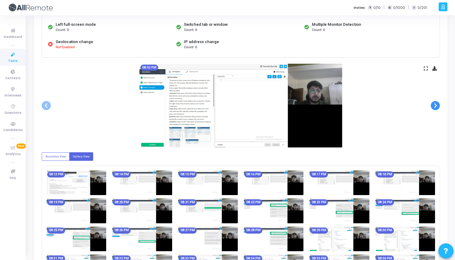
click at [436, 107] on span at bounding box center [435, 105] width 9 height 9
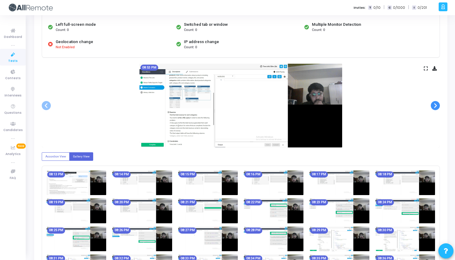
click at [436, 107] on span at bounding box center [435, 105] width 9 height 9
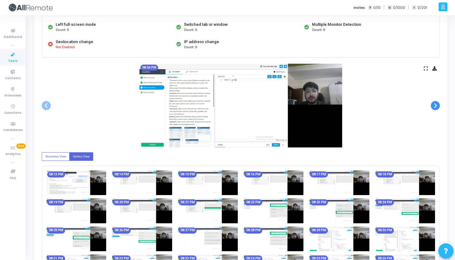
click at [436, 107] on span at bounding box center [435, 105] width 9 height 9
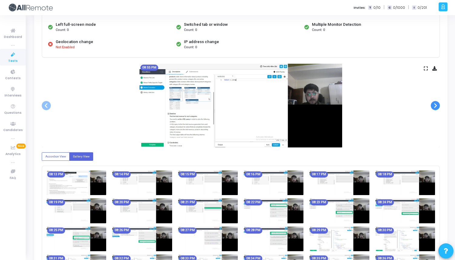
click at [436, 107] on span at bounding box center [435, 105] width 9 height 9
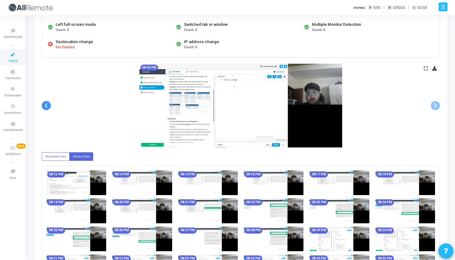
click at [45, 104] on span at bounding box center [46, 105] width 9 height 9
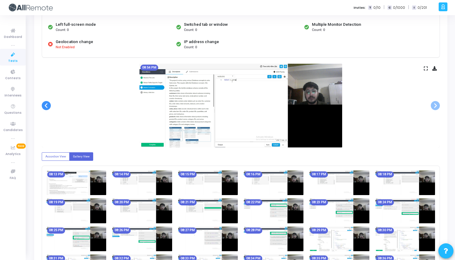
click at [45, 104] on span at bounding box center [46, 105] width 9 height 9
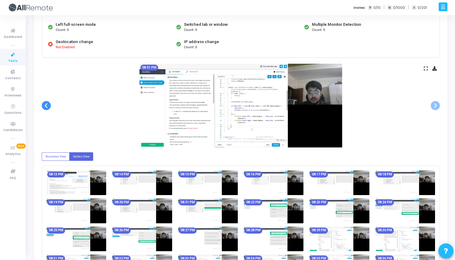
click at [45, 104] on span at bounding box center [46, 105] width 9 height 9
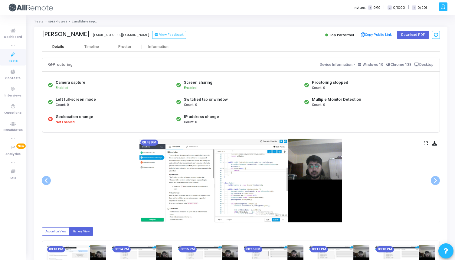
click at [59, 48] on div "Details" at bounding box center [58, 47] width 12 height 5
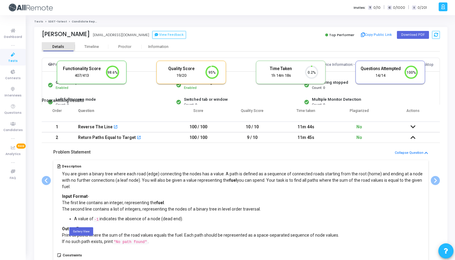
scroll to position [13, 15]
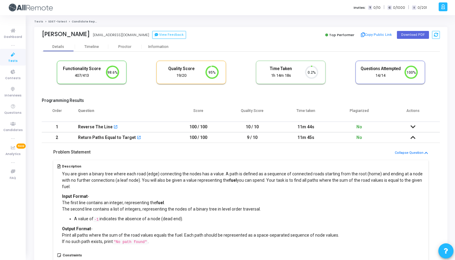
click at [133, 136] on div "Return Paths Equal to Target open_in_new" at bounding box center [122, 137] width 88 height 10
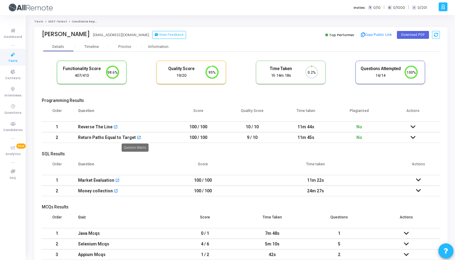
click at [137, 138] on mat-icon "open_in_new" at bounding box center [139, 138] width 4 height 4
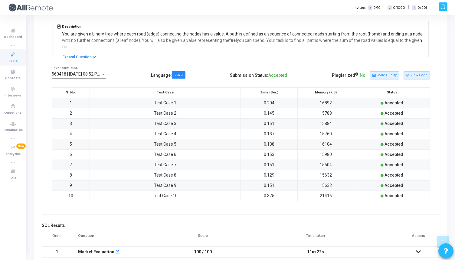
scroll to position [130, 0]
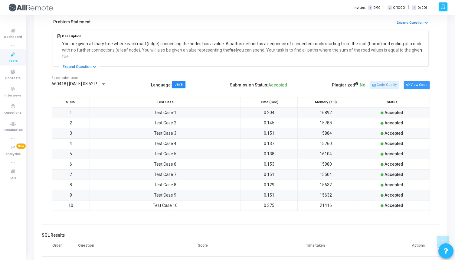
click at [415, 85] on button "View Code" at bounding box center [417, 85] width 26 height 8
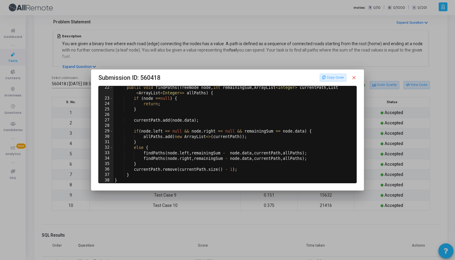
scroll to position [91, 0]
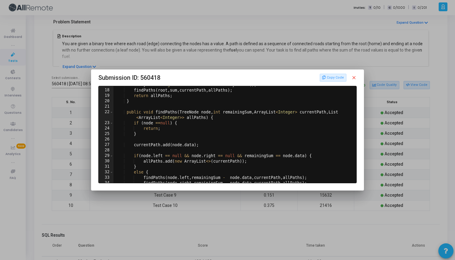
click at [354, 79] on mat-icon "close" at bounding box center [354, 77] width 5 height 5
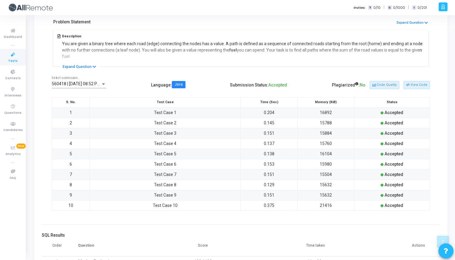
scroll to position [255, 0]
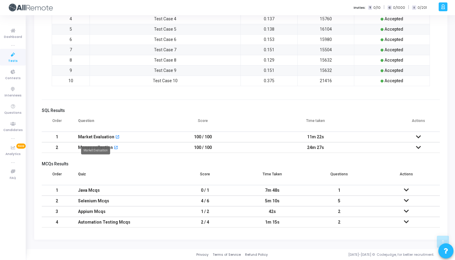
click at [103, 134] on div "Market Evaluation" at bounding box center [96, 137] width 36 height 10
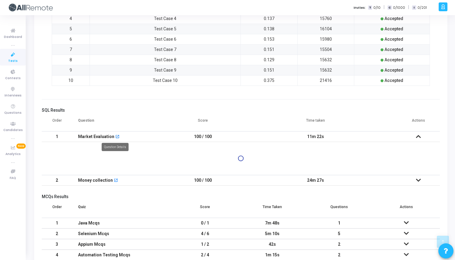
click at [116, 137] on mat-icon "open_in_new" at bounding box center [117, 137] width 4 height 4
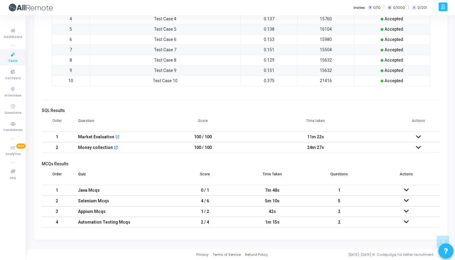
click at [418, 138] on icon at bounding box center [418, 136] width 5 height 4
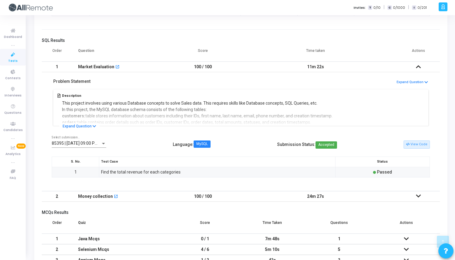
scroll to position [339, 0]
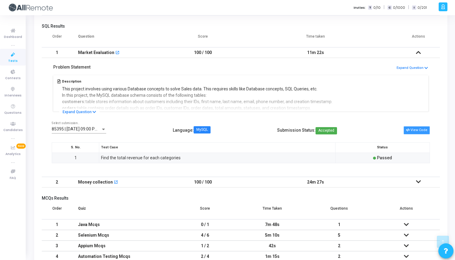
click at [425, 134] on button "View Code" at bounding box center [417, 130] width 26 height 8
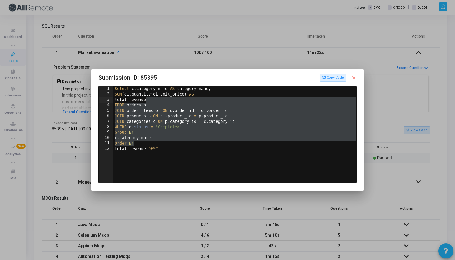
drag, startPoint x: 216, startPoint y: 142, endPoint x: 147, endPoint y: 98, distance: 81.0
click at [147, 98] on div "Select c . category_name AS category_name , SUM ( oi . quantity * oi . unit_pri…" at bounding box center [236, 140] width 245 height 108
click at [192, 151] on div "Select c . category_name AS category_name , SUM ( oi . quantity * oi . unit_pri…" at bounding box center [236, 140] width 245 height 108
type textarea "total_revenue DESC;"
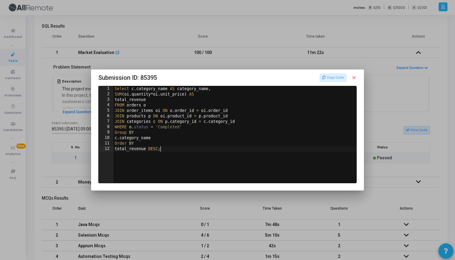
click at [222, 48] on div at bounding box center [227, 130] width 455 height 260
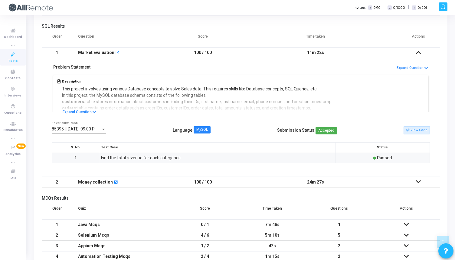
scroll to position [373, 0]
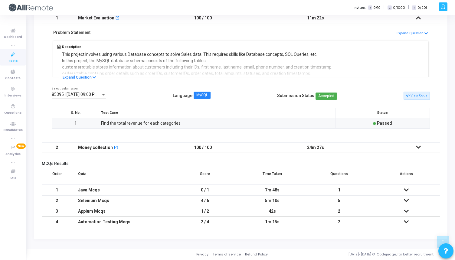
click at [105, 189] on div "Java Mcqs" at bounding box center [122, 190] width 88 height 10
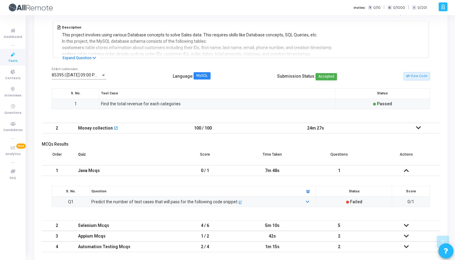
scroll to position [418, 0]
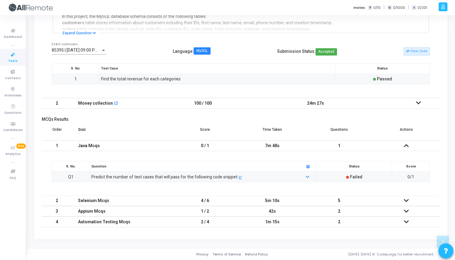
click at [120, 200] on div "Selenium Mcqs" at bounding box center [122, 200] width 88 height 10
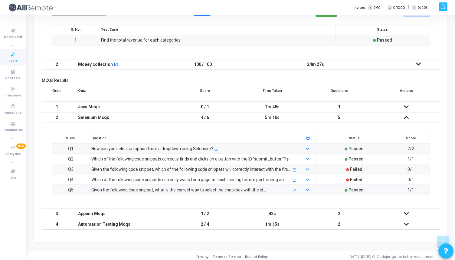
scroll to position [459, 0]
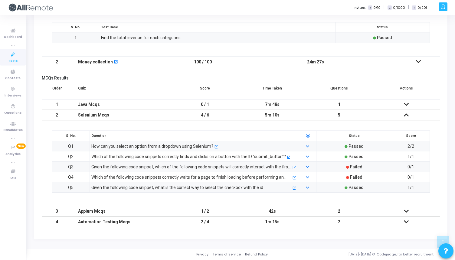
click at [164, 209] on div "Appium Mcqs" at bounding box center [122, 211] width 88 height 10
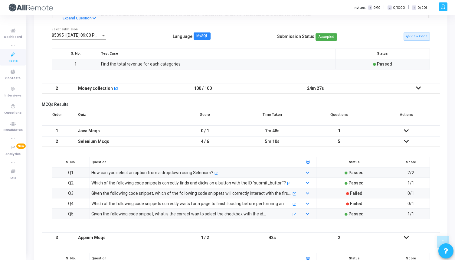
scroll to position [428, 0]
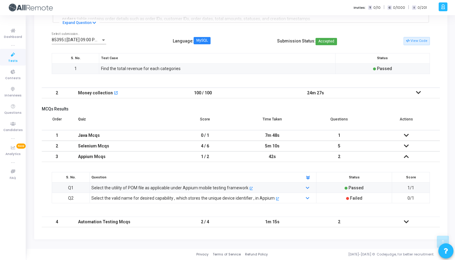
click at [187, 223] on td "2 / 4" at bounding box center [205, 221] width 67 height 11
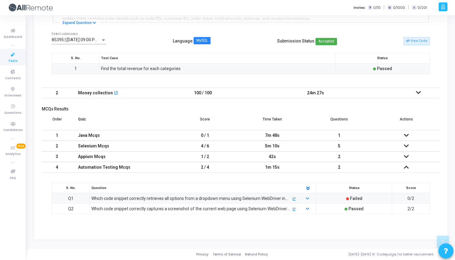
click at [173, 147] on td "4 / 6" at bounding box center [205, 146] width 67 height 11
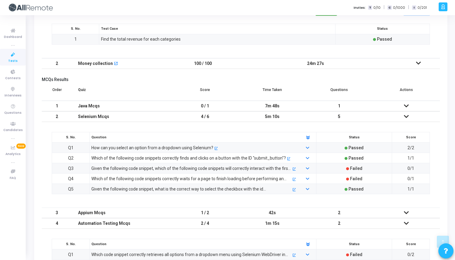
scroll to position [459, 0]
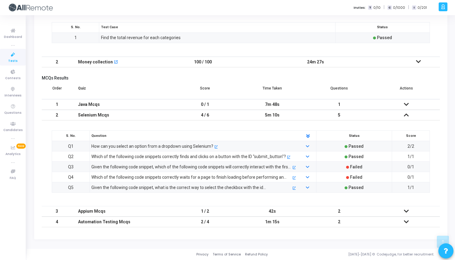
click at [210, 146] on div "How can you select an option from a dropdown using Selenium?" at bounding box center [152, 146] width 122 height 7
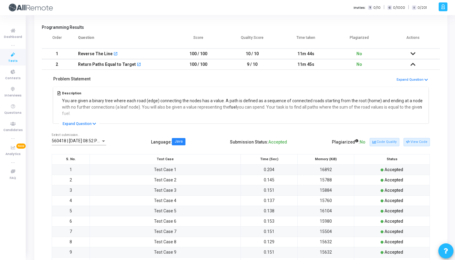
scroll to position [73, 0]
click at [178, 64] on td "100 / 100" at bounding box center [199, 64] width 54 height 11
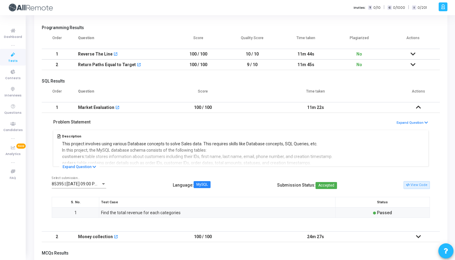
click at [178, 64] on td "100 / 100" at bounding box center [199, 64] width 54 height 11
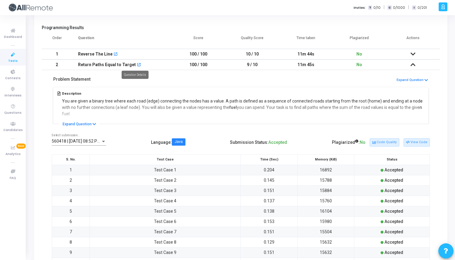
click at [137, 65] on mat-icon "open_in_new" at bounding box center [139, 65] width 4 height 4
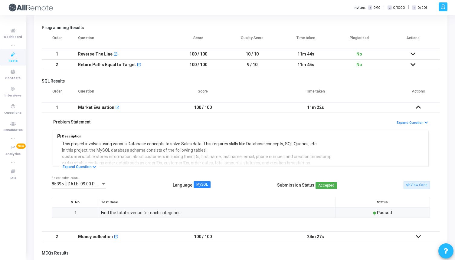
scroll to position [0, 0]
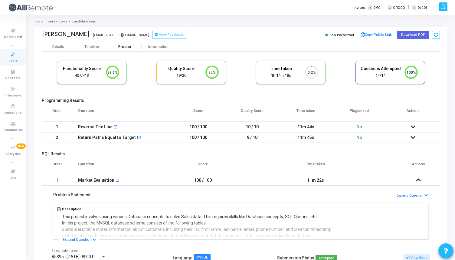
click at [123, 46] on div "Proctor" at bounding box center [124, 47] width 33 height 5
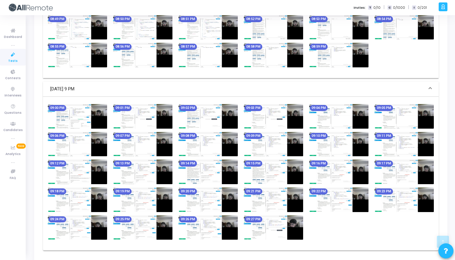
scroll to position [436, 0]
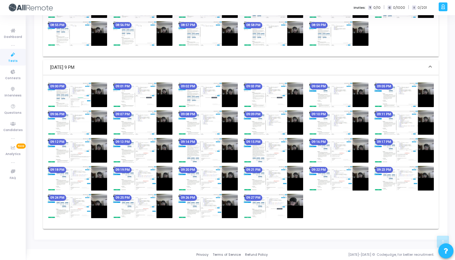
click at [197, 150] on img at bounding box center [208, 150] width 59 height 25
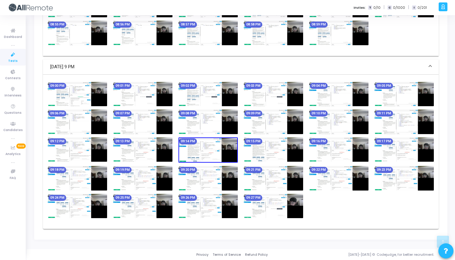
click at [197, 150] on img at bounding box center [208, 149] width 59 height 25
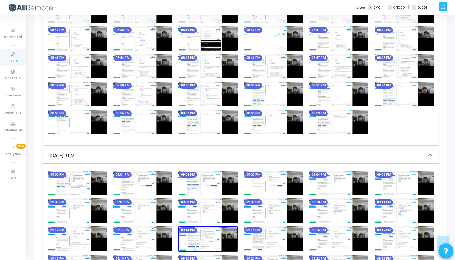
scroll to position [336, 0]
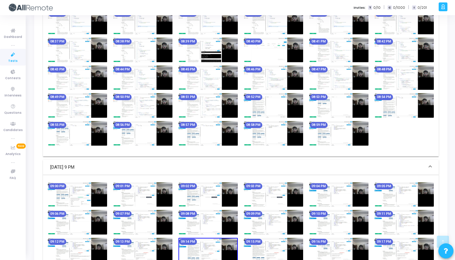
click at [266, 84] on img at bounding box center [273, 77] width 59 height 25
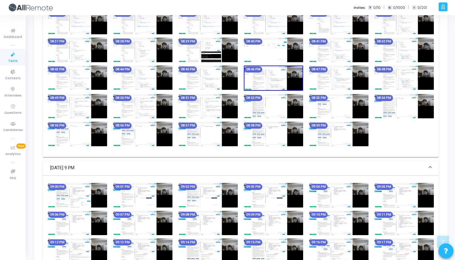
click at [266, 84] on img at bounding box center [273, 77] width 59 height 25
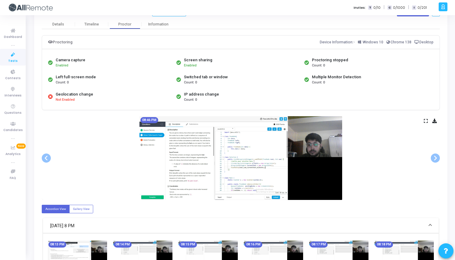
scroll to position [0, 0]
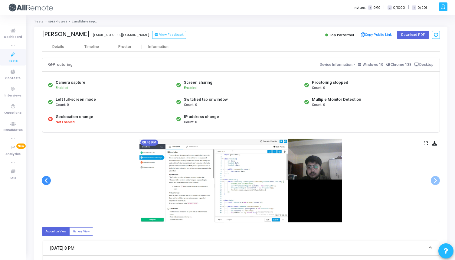
click at [46, 179] on span at bounding box center [46, 180] width 9 height 9
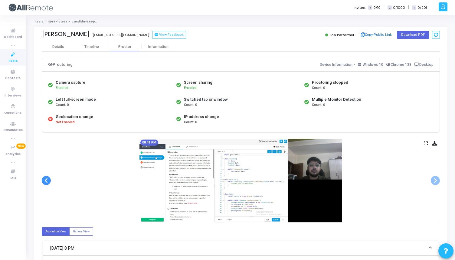
click at [46, 179] on span at bounding box center [46, 180] width 9 height 9
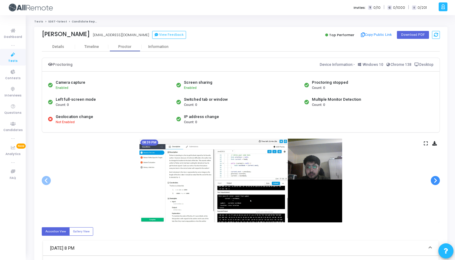
click at [434, 181] on span at bounding box center [435, 180] width 9 height 9
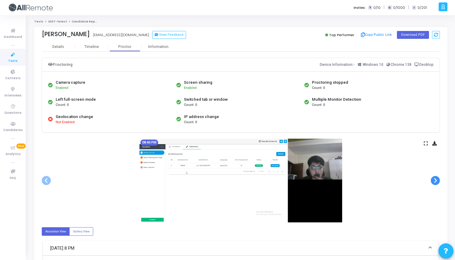
click at [434, 181] on span at bounding box center [435, 180] width 9 height 9
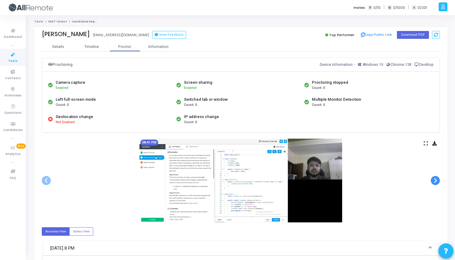
click at [434, 181] on span at bounding box center [435, 180] width 9 height 9
click at [50, 178] on span at bounding box center [46, 180] width 9 height 9
click at [47, 179] on span at bounding box center [46, 180] width 9 height 9
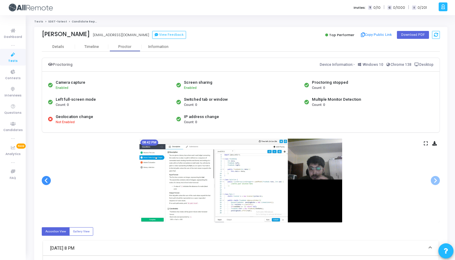
click at [47, 179] on span at bounding box center [46, 180] width 9 height 9
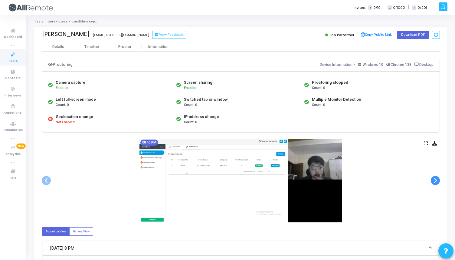
click at [434, 182] on span at bounding box center [435, 180] width 9 height 9
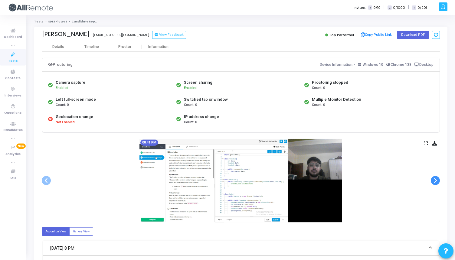
click at [434, 180] on span at bounding box center [435, 180] width 9 height 9
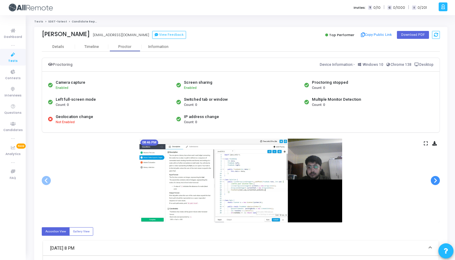
click at [434, 180] on span at bounding box center [435, 180] width 9 height 9
click at [434, 181] on span at bounding box center [435, 180] width 9 height 9
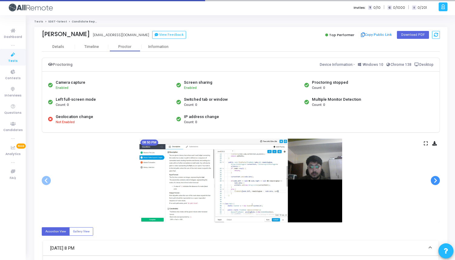
click at [435, 181] on span at bounding box center [435, 180] width 9 height 9
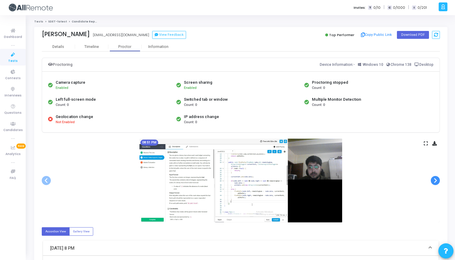
click at [435, 181] on span at bounding box center [435, 180] width 9 height 9
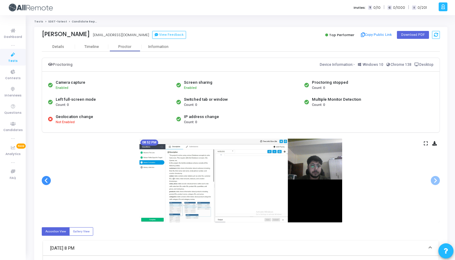
click at [46, 182] on span at bounding box center [46, 180] width 9 height 9
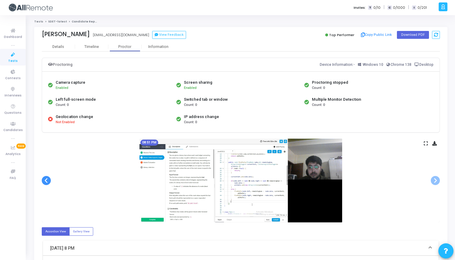
click at [46, 182] on span at bounding box center [46, 180] width 9 height 9
click at [46, 183] on span at bounding box center [46, 180] width 9 height 9
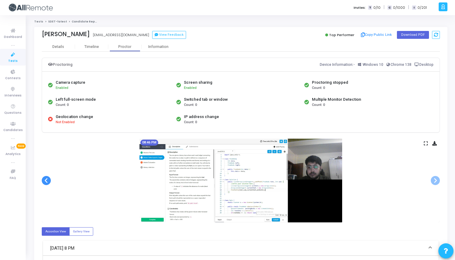
click at [46, 183] on span at bounding box center [46, 180] width 9 height 9
click at [435, 182] on span at bounding box center [435, 180] width 9 height 9
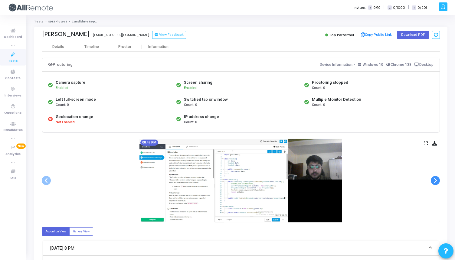
click at [435, 182] on span at bounding box center [435, 180] width 9 height 9
click at [435, 183] on span at bounding box center [435, 180] width 9 height 9
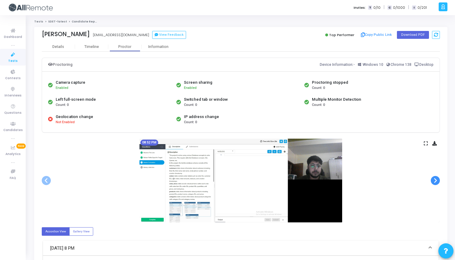
click at [435, 183] on span at bounding box center [435, 180] width 9 height 9
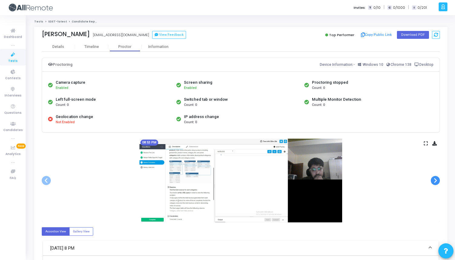
click at [435, 183] on span at bounding box center [435, 180] width 9 height 9
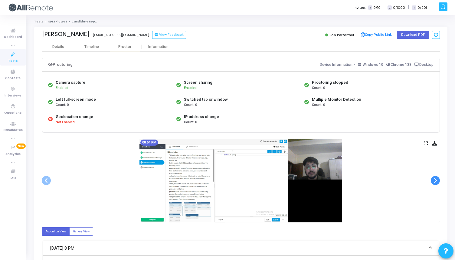
click at [435, 183] on span at bounding box center [435, 180] width 9 height 9
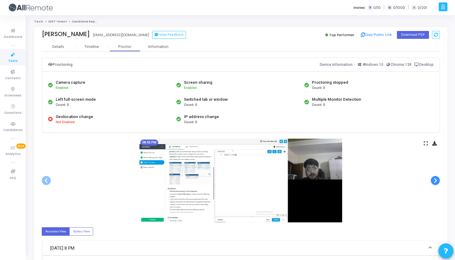
click at [435, 183] on span at bounding box center [435, 180] width 9 height 9
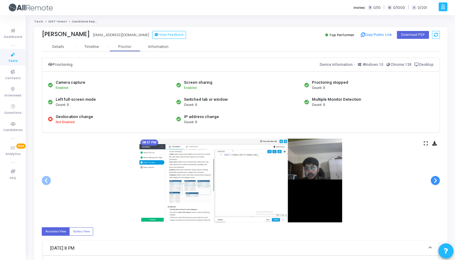
click at [435, 183] on span at bounding box center [435, 180] width 9 height 9
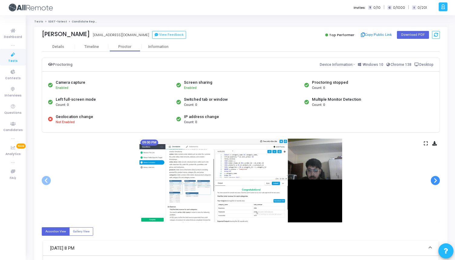
click at [435, 183] on span at bounding box center [435, 180] width 9 height 9
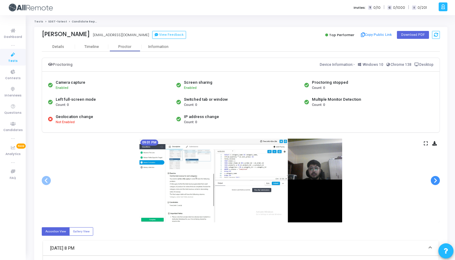
click at [435, 183] on span at bounding box center [435, 180] width 9 height 9
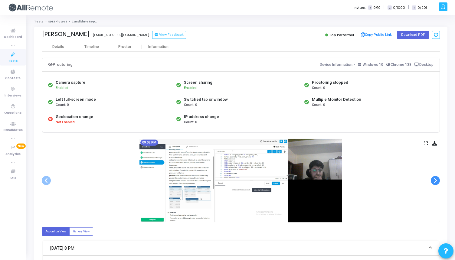
click at [435, 183] on span at bounding box center [435, 180] width 9 height 9
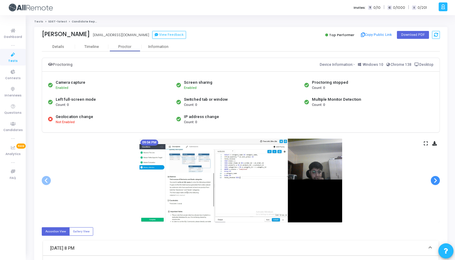
click at [435, 183] on span at bounding box center [435, 180] width 9 height 9
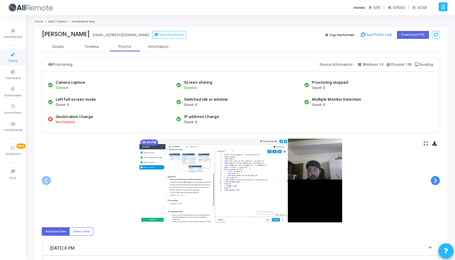
click at [435, 183] on span at bounding box center [435, 180] width 9 height 9
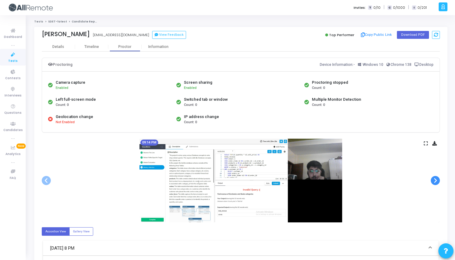
click at [435, 183] on span at bounding box center [435, 180] width 9 height 9
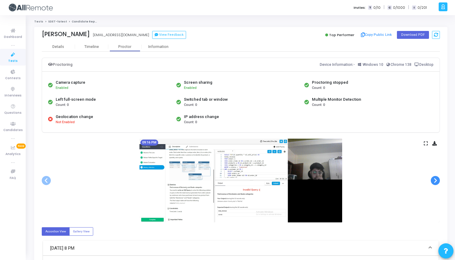
click at [435, 183] on span at bounding box center [435, 180] width 9 height 9
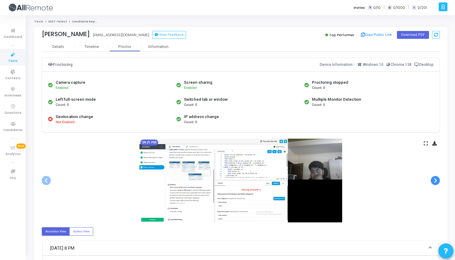
click at [435, 183] on span at bounding box center [435, 180] width 9 height 9
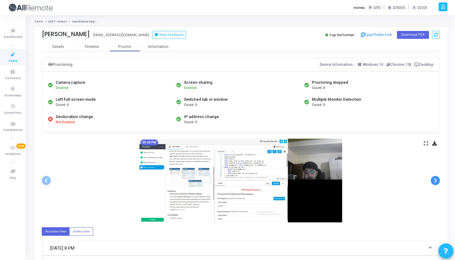
click at [435, 183] on span at bounding box center [435, 180] width 9 height 9
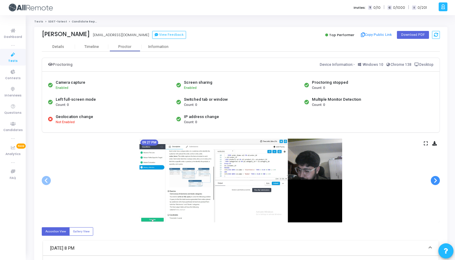
click at [435, 183] on span at bounding box center [435, 180] width 9 height 9
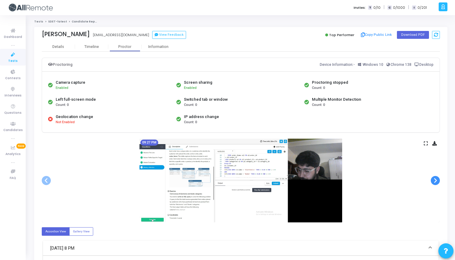
click at [435, 183] on span at bounding box center [435, 180] width 9 height 9
click at [55, 50] on div "Details" at bounding box center [58, 46] width 33 height 9
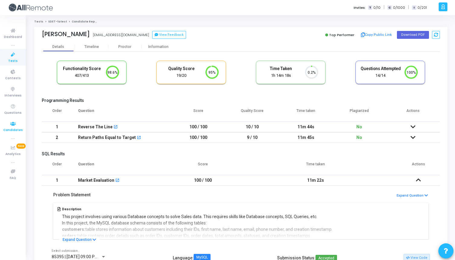
click at [12, 126] on icon at bounding box center [13, 124] width 13 height 8
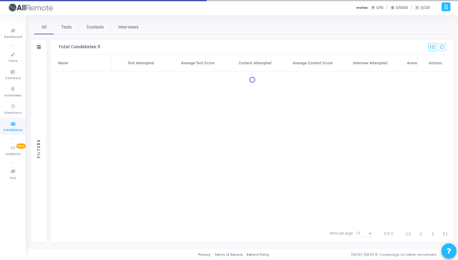
click at [40, 47] on icon at bounding box center [39, 46] width 4 height 3
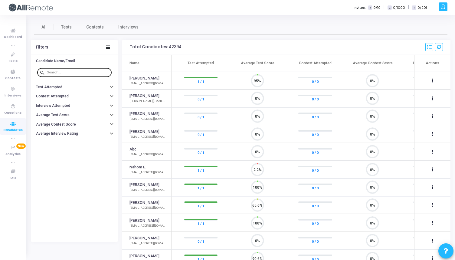
scroll to position [13, 15]
click at [56, 72] on input "text" at bounding box center [78, 73] width 62 height 4
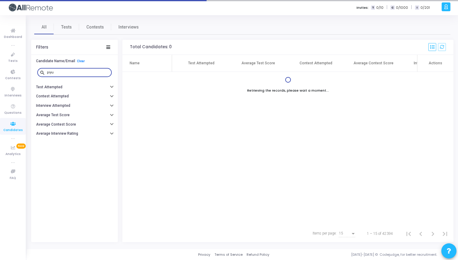
type input "piyu"
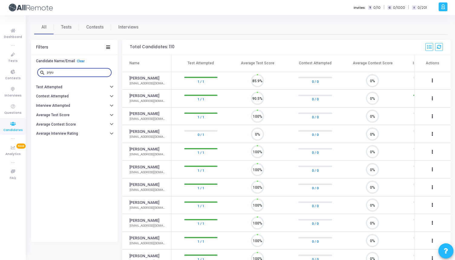
scroll to position [3, 3]
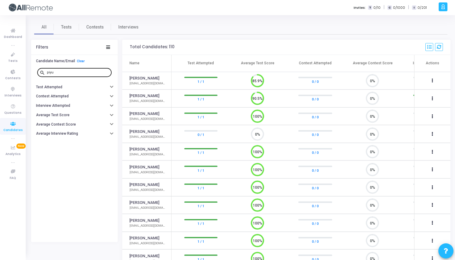
click at [82, 74] on div "piyu" at bounding box center [78, 72] width 62 height 10
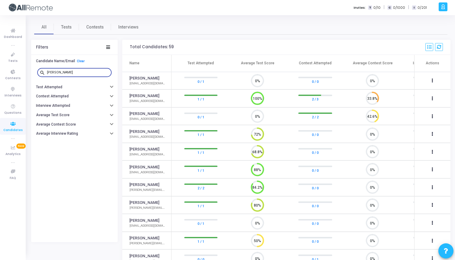
scroll to position [3, 3]
click at [65, 69] on div "ankush" at bounding box center [78, 72] width 62 height 10
paste input "Piyush"
type input "ankush Piyush"
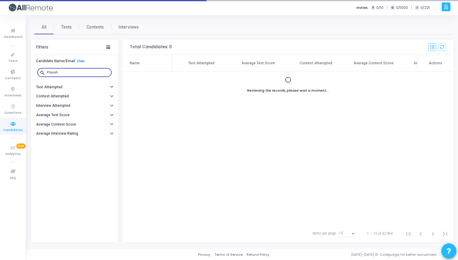
type input "Piyush"
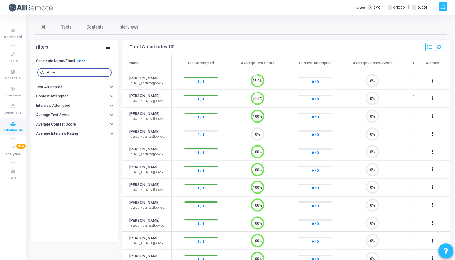
scroll to position [3, 3]
click at [431, 98] on button at bounding box center [433, 98] width 8 height 8
click at [145, 91] on div at bounding box center [227, 130] width 455 height 260
click at [145, 100] on mat-tooltip-component "Piyush Kumar" at bounding box center [144, 107] width 37 height 17
click at [144, 97] on link "Piyush Kumar" at bounding box center [145, 96] width 30 height 6
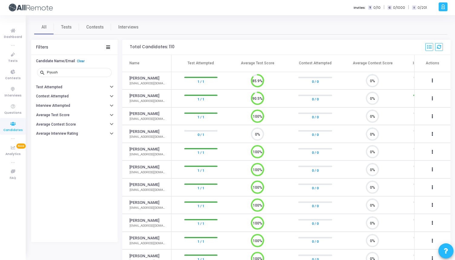
click at [144, 97] on link "Piyush Kumar" at bounding box center [145, 96] width 30 height 6
click at [89, 108] on button "Interview Attempted" at bounding box center [74, 105] width 87 height 9
click at [46, 121] on div "Greater than or equal to" at bounding box center [50, 117] width 20 height 10
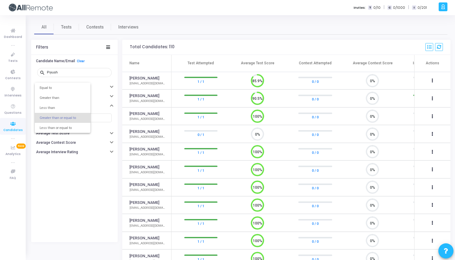
click at [83, 164] on div at bounding box center [227, 130] width 455 height 260
click at [55, 119] on div at bounding box center [56, 117] width 5 height 5
click at [99, 120] on div at bounding box center [227, 130] width 455 height 260
click at [99, 119] on input "number" at bounding box center [87, 118] width 45 height 4
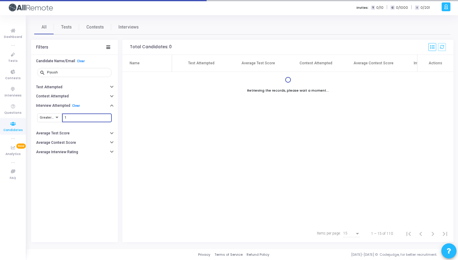
type input "1"
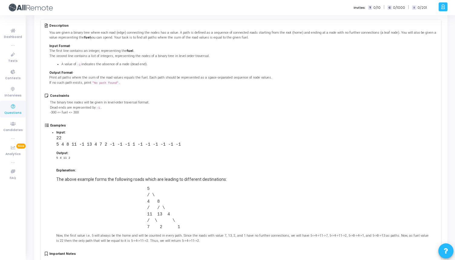
scroll to position [99, 0]
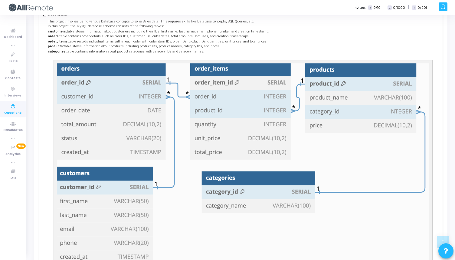
scroll to position [168, 0]
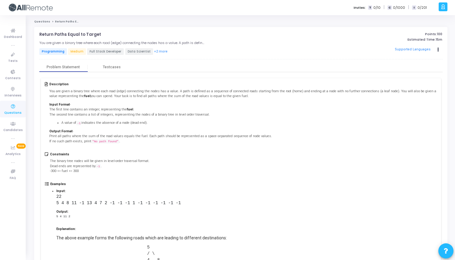
click at [108, 53] on span "Full Stack Developer" at bounding box center [105, 51] width 37 height 7
click at [156, 53] on button "+2 more" at bounding box center [161, 52] width 14 height 6
click at [45, 23] on link "Questions" at bounding box center [42, 22] width 16 height 4
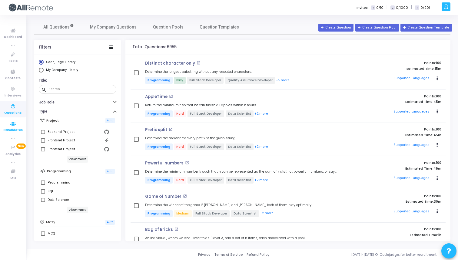
click at [15, 123] on icon at bounding box center [13, 124] width 13 height 8
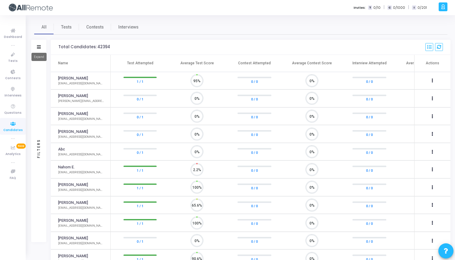
click at [39, 46] on icon at bounding box center [39, 46] width 4 height 3
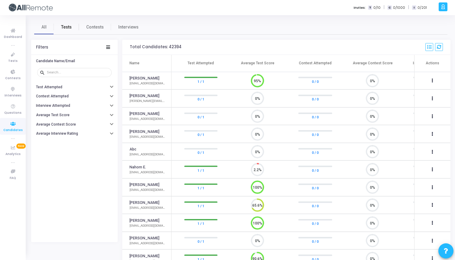
click at [69, 24] on span "Tests" at bounding box center [66, 27] width 11 height 6
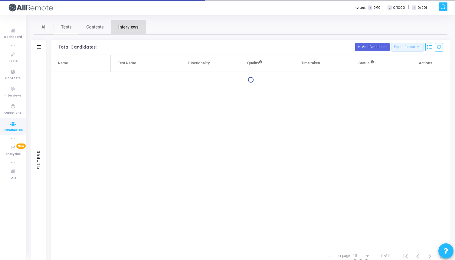
click at [127, 32] on link "Interviews" at bounding box center [128, 27] width 35 height 15
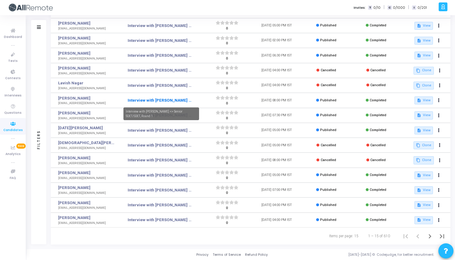
click at [151, 100] on link "Interview with Kireet <> Senior SDET/SDET, Round 1" at bounding box center [160, 100] width 65 height 6
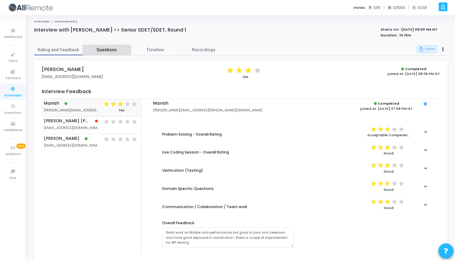
click at [114, 49] on span "Questions" at bounding box center [107, 50] width 48 height 6
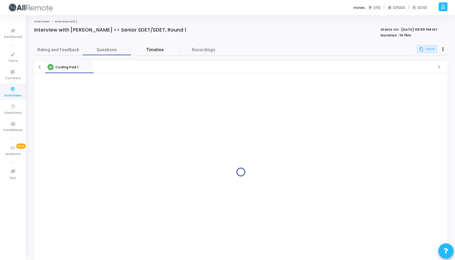
click at [153, 50] on span "Timeline" at bounding box center [155, 50] width 48 height 6
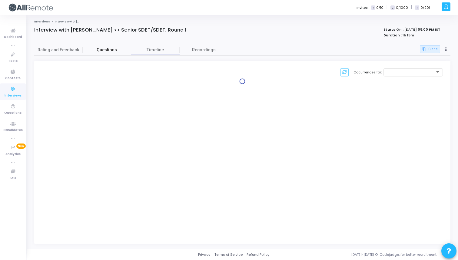
click at [111, 50] on span "Questions" at bounding box center [107, 50] width 48 height 6
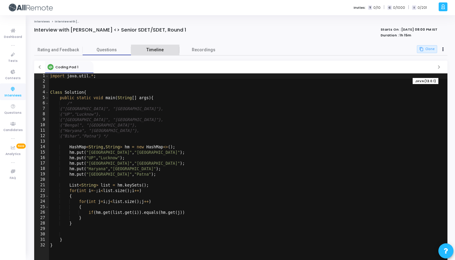
click at [144, 49] on span "Timeline" at bounding box center [155, 50] width 48 height 6
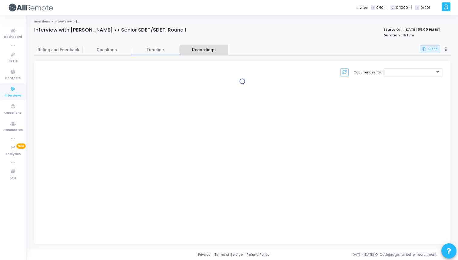
click at [200, 53] on span "Recordings" at bounding box center [204, 50] width 24 height 6
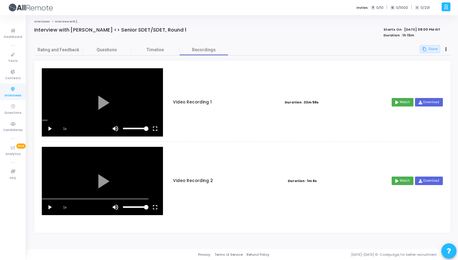
click at [52, 207] on vg-play-pause at bounding box center [49, 206] width 15 height 15
click at [73, 199] on div "scrub bar" at bounding box center [102, 199] width 121 height 2
click at [84, 197] on div at bounding box center [102, 181] width 121 height 68
click at [109, 197] on div at bounding box center [102, 181] width 121 height 68
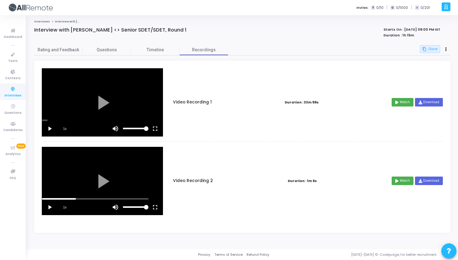
click at [111, 198] on div "scrub bar" at bounding box center [102, 199] width 121 height 2
click at [122, 198] on div "scrub bar" at bounding box center [102, 199] width 121 height 2
click at [108, 180] on div at bounding box center [102, 181] width 121 height 68
click at [140, 199] on div "scrub bar" at bounding box center [102, 199] width 121 height 2
click at [154, 199] on div "scrub bar" at bounding box center [102, 199] width 121 height 2
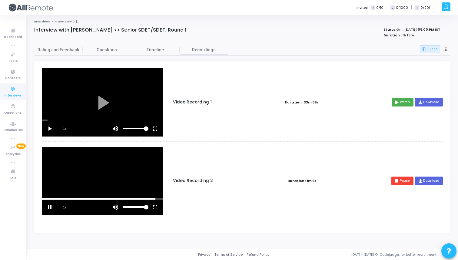
click at [161, 199] on div "scrub bar" at bounding box center [102, 199] width 121 height 2
click at [116, 121] on vg-mute at bounding box center [115, 128] width 15 height 15
click at [122, 118] on div at bounding box center [102, 102] width 121 height 68
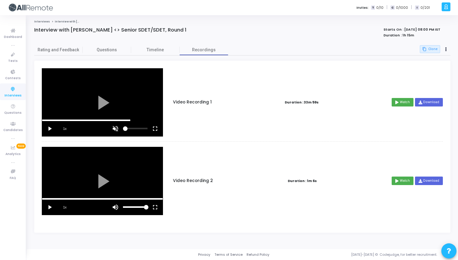
click at [130, 120] on div "scrub bar" at bounding box center [102, 120] width 121 height 2
click at [138, 120] on div "scrub bar" at bounding box center [102, 120] width 121 height 2
click at [100, 50] on span "Questions" at bounding box center [107, 50] width 48 height 6
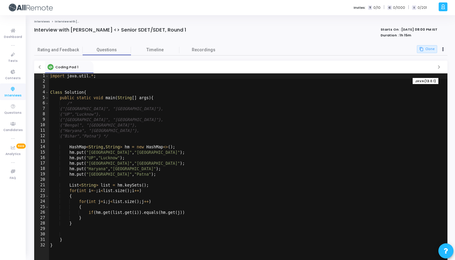
click at [64, 41] on div "Interview with Kireet <> Senior SDET/SDET, Round 1 Starts On : 05 Aug, 2025 08:…" at bounding box center [241, 36] width 420 height 18
click at [64, 48] on span "Rating and Feedback" at bounding box center [58, 50] width 48 height 6
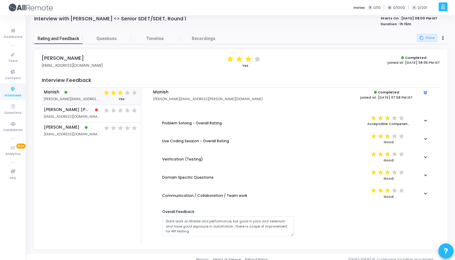
scroll to position [16, 0]
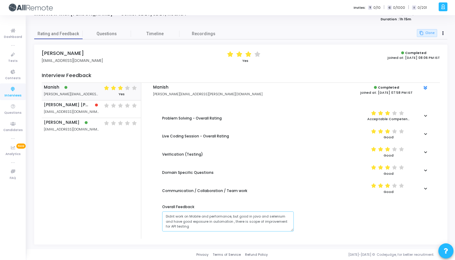
click at [220, 224] on textarea at bounding box center [228, 221] width 132 height 20
click at [224, 227] on textarea at bounding box center [228, 221] width 132 height 20
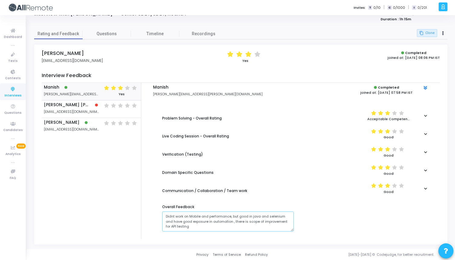
click at [224, 227] on textarea at bounding box center [228, 221] width 132 height 20
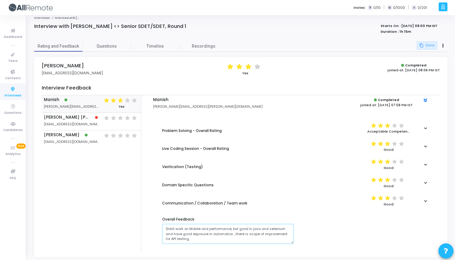
scroll to position [0, 0]
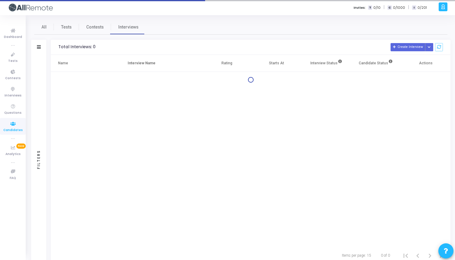
scroll to position [19, 0]
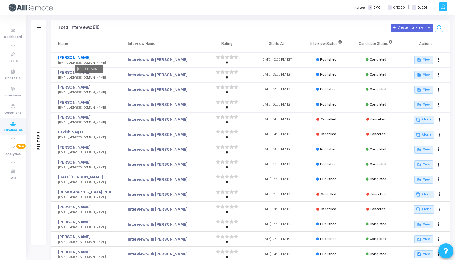
click at [78, 57] on link "Piyush Kumar" at bounding box center [86, 58] width 56 height 6
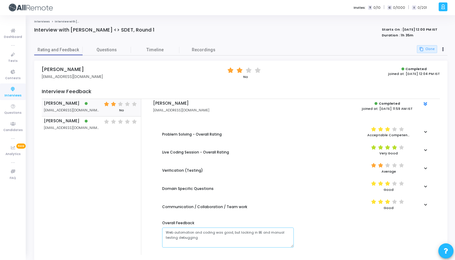
drag, startPoint x: 206, startPoint y: 239, endPoint x: 161, endPoint y: 233, distance: 46.2
click at [161, 233] on div "Overall Feedback" at bounding box center [228, 232] width 138 height 35
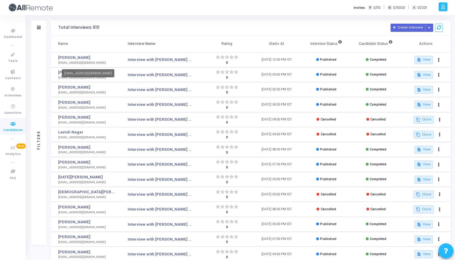
click at [69, 72] on div "piyushchoudhary112@gmail.com" at bounding box center [88, 73] width 53 height 8
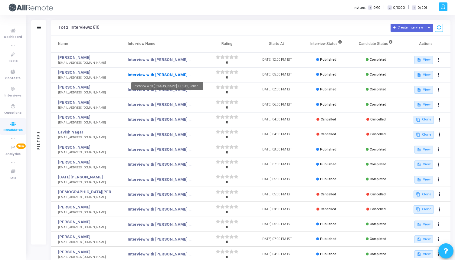
click at [144, 75] on link "Interview with Suyash <> SDET, Round 1" at bounding box center [160, 75] width 65 height 6
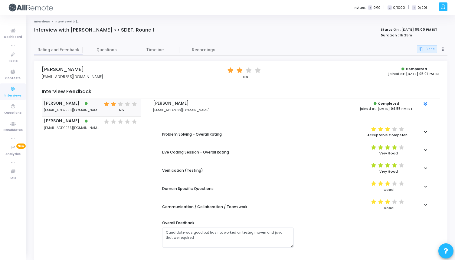
scroll to position [19, 0]
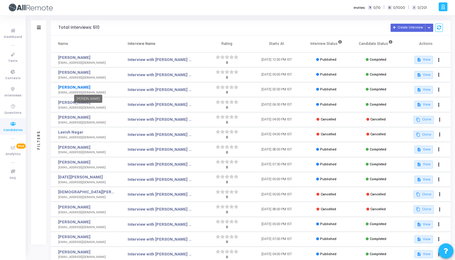
click at [62, 87] on link "Aayush Kumar" at bounding box center [86, 87] width 56 height 6
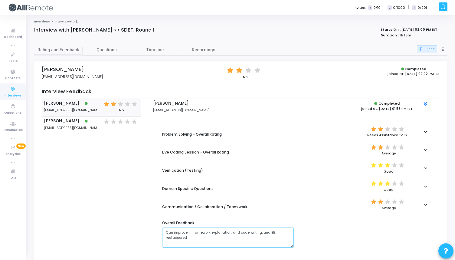
drag, startPoint x: 170, startPoint y: 231, endPoint x: 213, endPoint y: 234, distance: 42.8
click at [213, 235] on textarea at bounding box center [228, 237] width 132 height 20
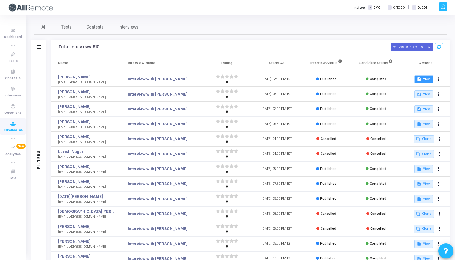
click at [426, 79] on button "description View" at bounding box center [424, 79] width 18 height 8
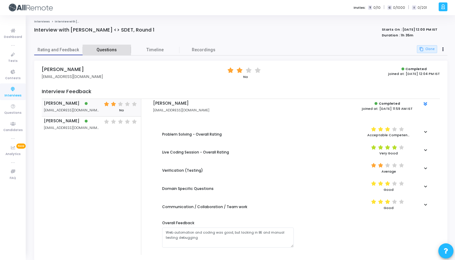
click at [119, 47] on span "Questions" at bounding box center [107, 50] width 48 height 6
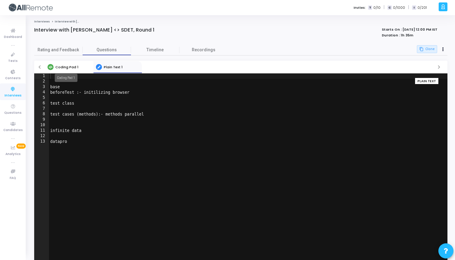
click at [72, 66] on span "Coding Pad 1" at bounding box center [66, 67] width 23 height 5
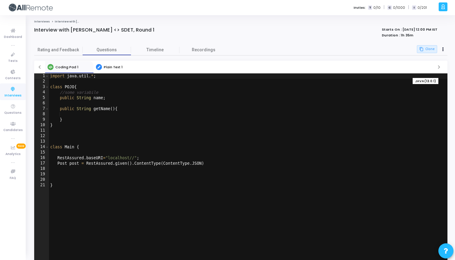
click at [97, 64] on link "Plain Text 1" at bounding box center [118, 67] width 48 height 12
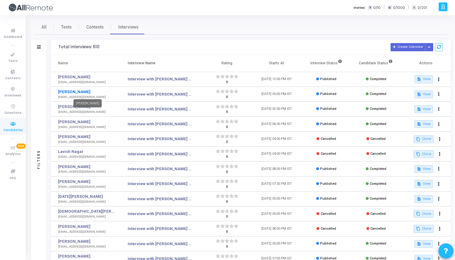
click at [71, 93] on link "Suyash Sharma" at bounding box center [86, 92] width 56 height 6
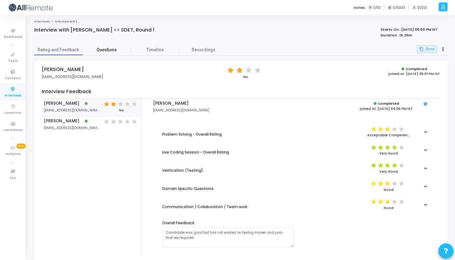
click at [103, 52] on span "Questions" at bounding box center [107, 50] width 48 height 6
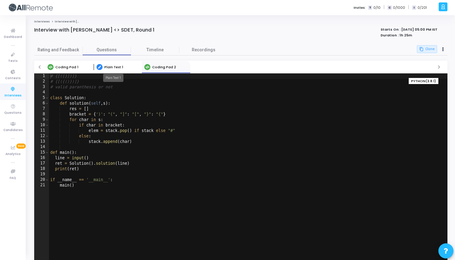
click at [119, 67] on span "Plain Text 1" at bounding box center [113, 67] width 19 height 5
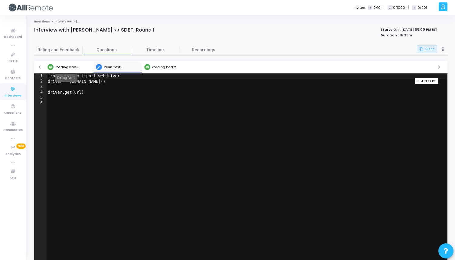
click at [66, 67] on span "Coding Pad 1" at bounding box center [66, 67] width 23 height 5
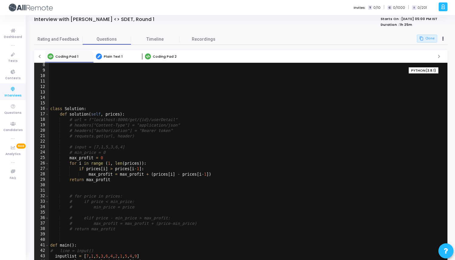
scroll to position [28, 0]
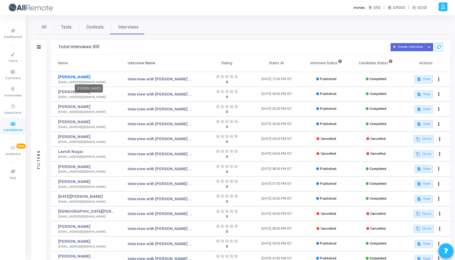
click at [80, 77] on link "Piyush Kumar" at bounding box center [86, 77] width 56 height 6
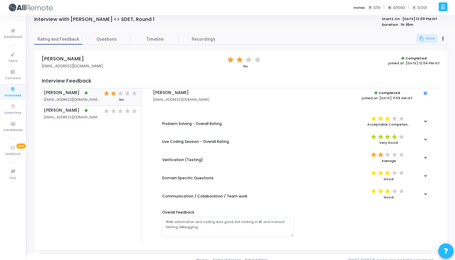
scroll to position [13, 0]
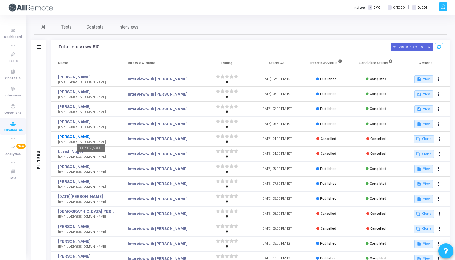
click at [79, 136] on link "Rahul Syal" at bounding box center [86, 137] width 56 height 6
click at [79, 168] on link "Kireet Deshmukh" at bounding box center [86, 167] width 56 height 6
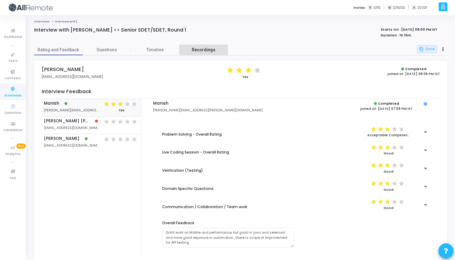
click at [198, 47] on span "Recordings" at bounding box center [204, 50] width 24 height 6
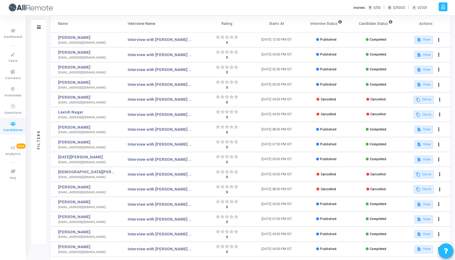
scroll to position [53, 0]
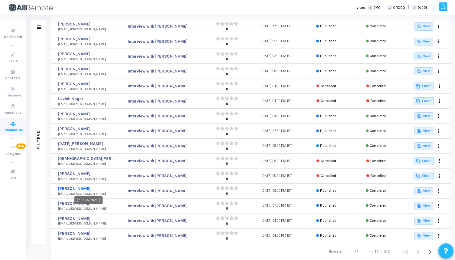
click at [72, 187] on link "Manu Sharma" at bounding box center [86, 188] width 56 height 6
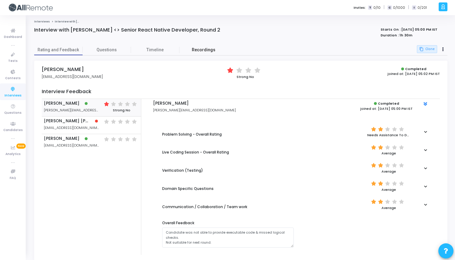
click at [207, 53] on link "Recordings" at bounding box center [204, 50] width 48 height 11
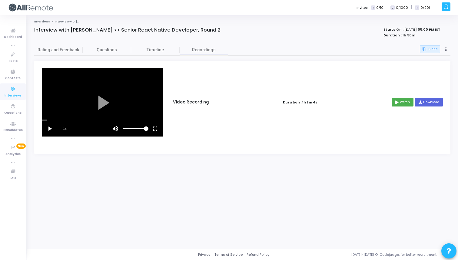
click at [98, 120] on div "scrub bar" at bounding box center [102, 120] width 121 height 2
click at [50, 128] on vg-play-pause at bounding box center [49, 128] width 15 height 15
click at [154, 129] on vg-fullscreen at bounding box center [154, 128] width 15 height 15
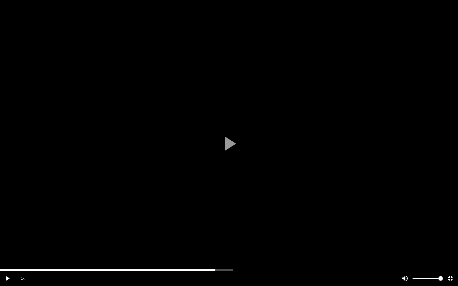
click at [149, 259] on div "scrub bar" at bounding box center [213, 278] width 325 height 15
click at [142, 259] on div "scrub bar" at bounding box center [229, 271] width 458 height 2
click at [230, 259] on div "scrub bar" at bounding box center [229, 271] width 458 height 2
click at [302, 259] on div "scrub bar" at bounding box center [229, 271] width 458 height 2
click at [349, 259] on div at bounding box center [229, 143] width 458 height 286
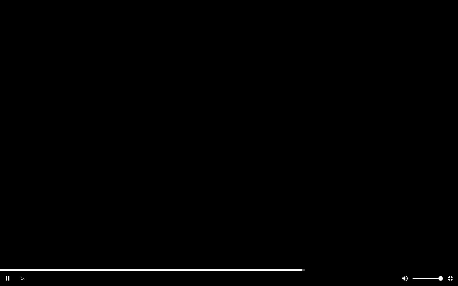
click at [349, 259] on div "scrub bar" at bounding box center [213, 278] width 325 height 15
drag, startPoint x: 304, startPoint y: 270, endPoint x: 390, endPoint y: 270, distance: 85.7
click at [390, 259] on div "scrub bar" at bounding box center [229, 271] width 458 height 2
click at [404, 259] on div "scrub bar" at bounding box center [229, 271] width 458 height 2
click at [451, 259] on vg-fullscreen at bounding box center [450, 278] width 15 height 15
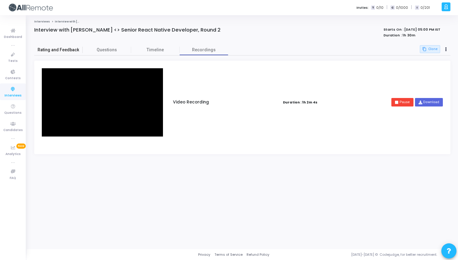
click at [41, 49] on span "Rating and Feedback" at bounding box center [58, 50] width 48 height 6
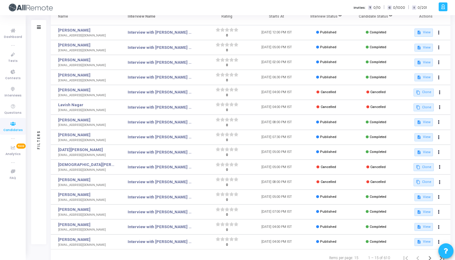
scroll to position [68, 0]
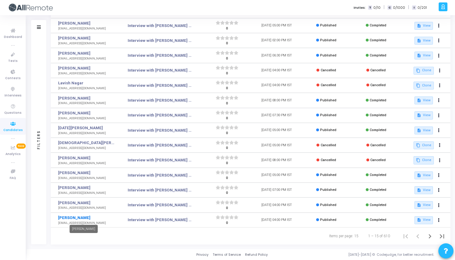
click at [70, 215] on link "Rahul Singh Chauhan" at bounding box center [86, 217] width 56 height 6
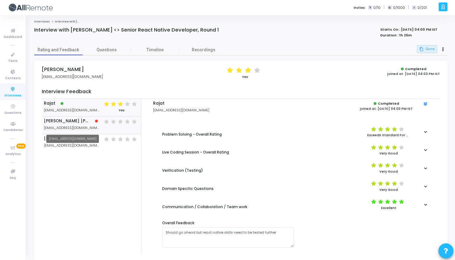
click at [82, 127] on span "ankushkha@payoneer.com" at bounding box center [71, 127] width 55 height 5
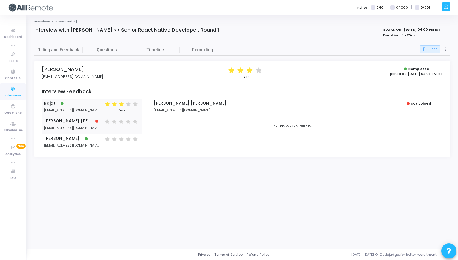
click at [78, 106] on div "Rajat rajatsh@payoneer.com" at bounding box center [71, 107] width 55 height 13
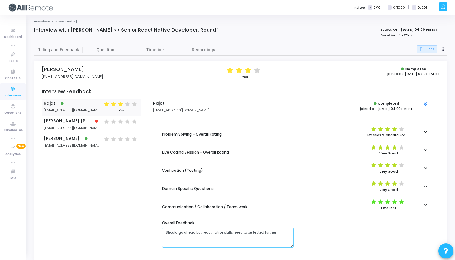
click at [179, 231] on textarea at bounding box center [228, 237] width 132 height 20
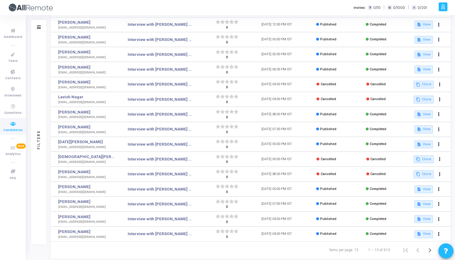
scroll to position [68, 0]
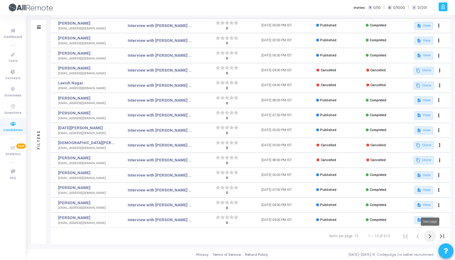
click at [428, 236] on icon "Next page" at bounding box center [430, 236] width 8 height 8
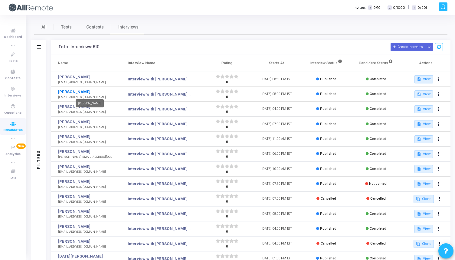
click at [72, 92] on link "Vivek Belwal" at bounding box center [86, 92] width 56 height 6
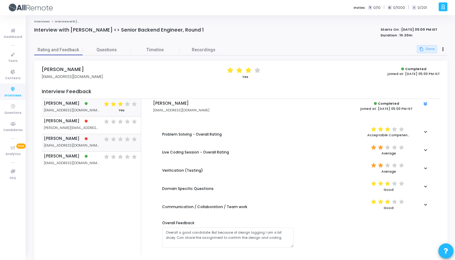
click at [84, 141] on div "Anish Nair an@skuad.io ( ) ( ) ( ) ( ) ( )" at bounding box center [91, 143] width 99 height 18
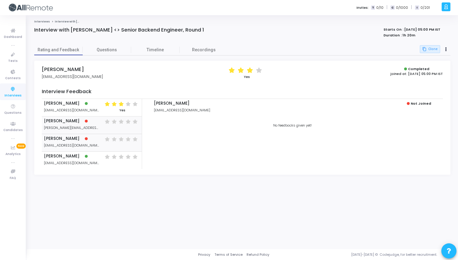
click at [88, 125] on div "Kinjal kinjal.choudhary@skuad.io ( ) ( ) ( ) ( ) ( )" at bounding box center [92, 125] width 100 height 18
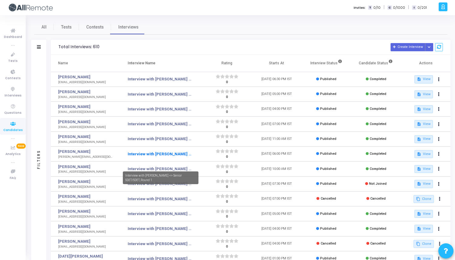
scroll to position [68, 0]
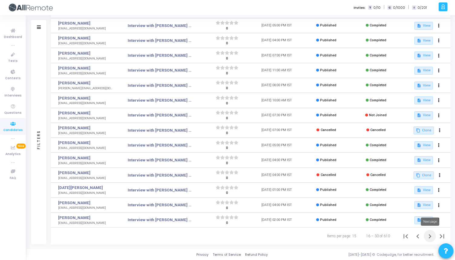
click at [427, 235] on icon "Next page" at bounding box center [430, 236] width 8 height 8
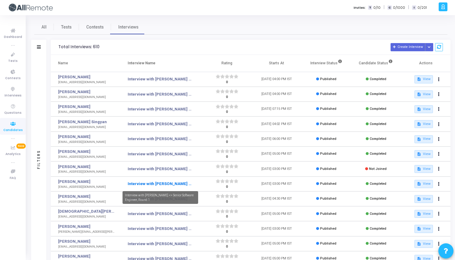
click at [166, 185] on link "Interview with Abhijeet <> Senior Software Engineer, Round 1" at bounding box center [160, 183] width 65 height 6
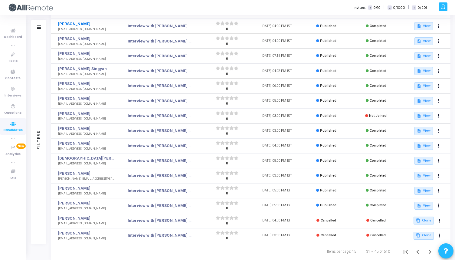
scroll to position [68, 0]
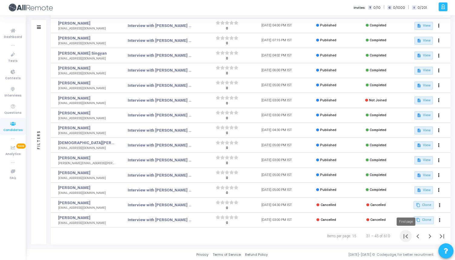
click at [403, 235] on icon "First page" at bounding box center [406, 236] width 8 height 8
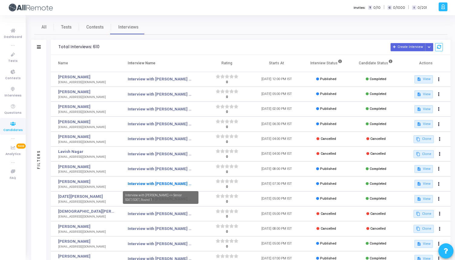
scroll to position [68, 0]
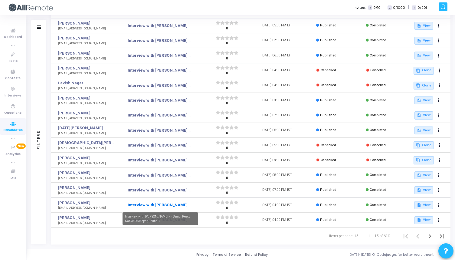
click at [145, 204] on link "Interview with Vinay <> Senior React Native Developer, Round 1" at bounding box center [160, 205] width 65 height 6
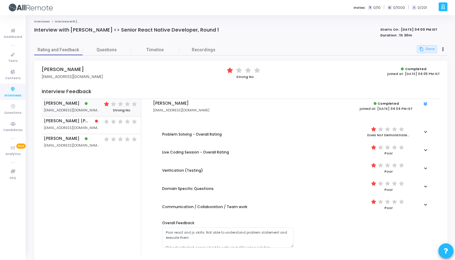
scroll to position [19, 0]
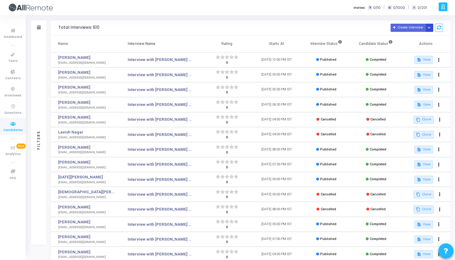
click at [430, 26] on icon "Button group with nested dropdown" at bounding box center [429, 27] width 3 height 3
click at [38, 26] on icon at bounding box center [39, 27] width 4 height 3
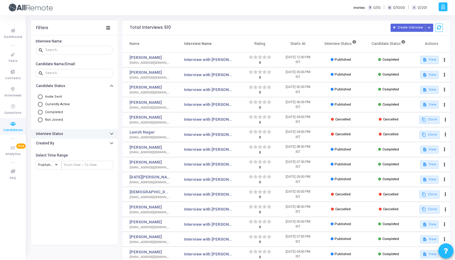
click at [74, 135] on button "Interview Status" at bounding box center [74, 133] width 87 height 9
click at [73, 145] on button "Created By" at bounding box center [74, 142] width 87 height 9
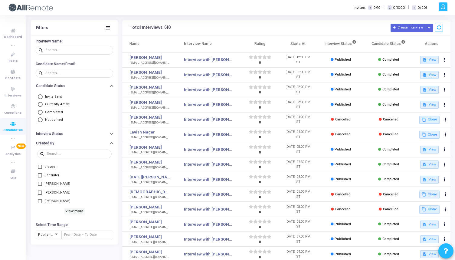
scroll to position [0, 0]
click at [68, 212] on h6 "View more" at bounding box center [74, 210] width 21 height 7
click at [75, 212] on h6 "View more" at bounding box center [74, 210] width 21 height 7
click at [69, 209] on h6 "View more" at bounding box center [74, 210] width 21 height 7
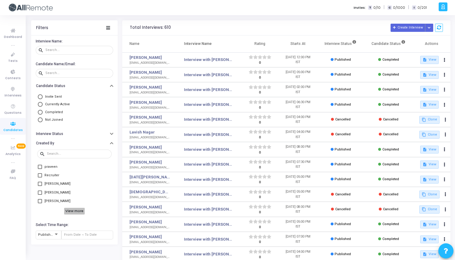
click at [69, 209] on h6 "View more" at bounding box center [74, 210] width 21 height 7
click at [40, 174] on span at bounding box center [40, 175] width 4 height 4
click at [40, 177] on input "Recruiter" at bounding box center [40, 177] width 0 height 0
checkbox input "true"
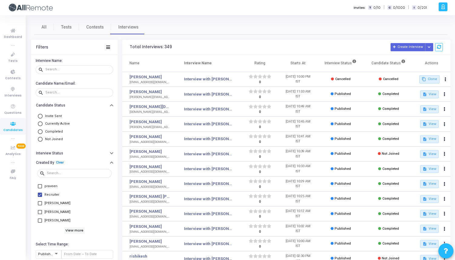
click at [43, 187] on label "praveen" at bounding box center [48, 185] width 20 height 7
click at [40, 188] on input "praveen" at bounding box center [40, 188] width 0 height 0
checkbox input "true"
click at [41, 196] on span at bounding box center [40, 194] width 4 height 4
click at [40, 197] on input "Recruiter" at bounding box center [40, 197] width 0 height 0
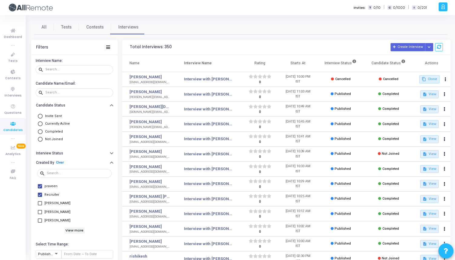
checkbox input "false"
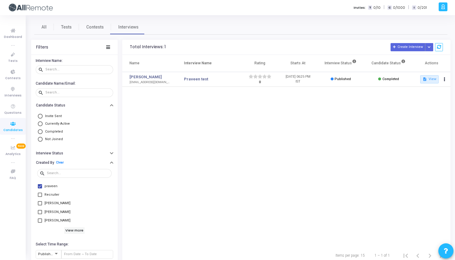
click at [39, 186] on span at bounding box center [40, 186] width 4 height 4
click at [40, 188] on input "praveen" at bounding box center [40, 188] width 0 height 0
checkbox input "false"
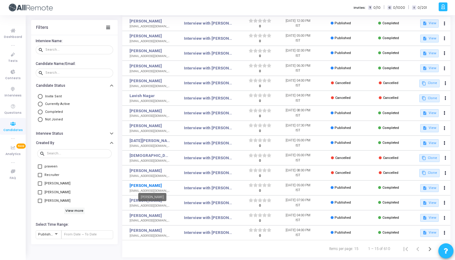
scroll to position [68, 0]
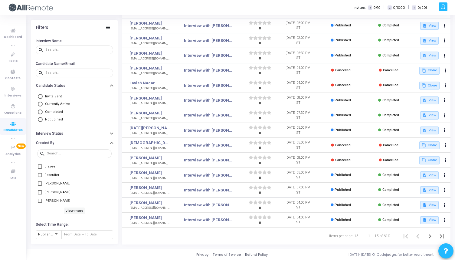
click at [40, 191] on span at bounding box center [40, 192] width 4 height 4
click at [40, 194] on input "Debananda" at bounding box center [40, 194] width 0 height 0
checkbox input "true"
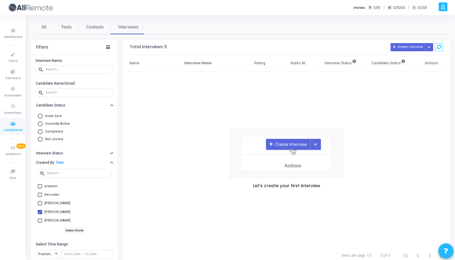
click at [58, 218] on span "Saumya Tyagi" at bounding box center [58, 220] width 26 height 7
click at [40, 222] on input "Saumya Tyagi" at bounding box center [40, 222] width 0 height 0
checkbox input "true"
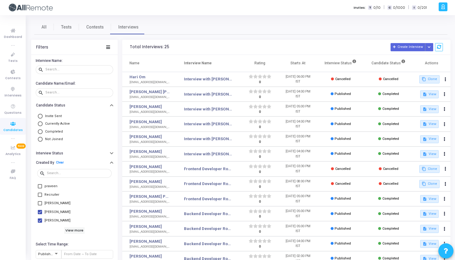
click at [54, 212] on span "Debananda" at bounding box center [58, 211] width 26 height 7
click at [40, 214] on input "Debananda" at bounding box center [40, 214] width 0 height 0
checkbox input "false"
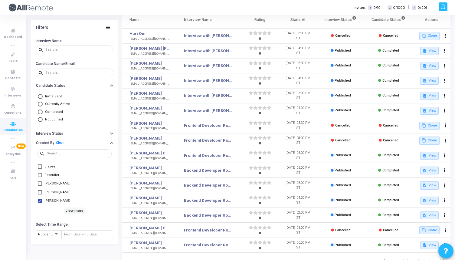
scroll to position [68, 0]
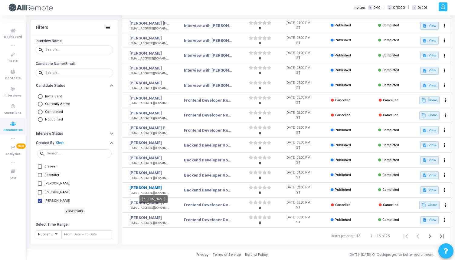
click at [144, 190] on link "Aryan Gupta" at bounding box center [150, 187] width 41 height 6
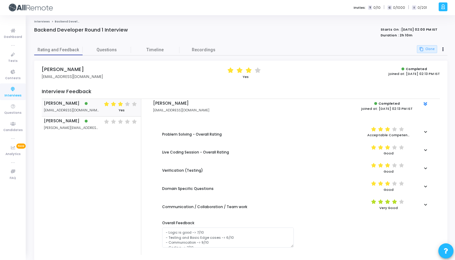
scroll to position [19, 0]
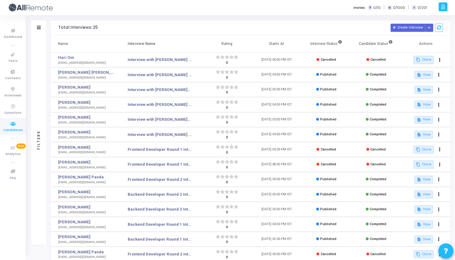
click at [40, 26] on icon at bounding box center [39, 27] width 4 height 3
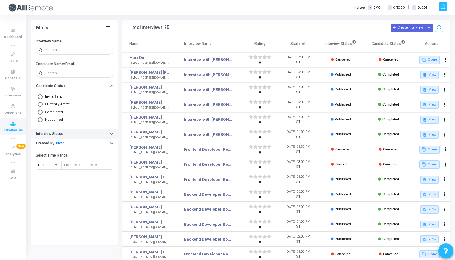
click at [76, 134] on button "Interview Status" at bounding box center [74, 133] width 87 height 9
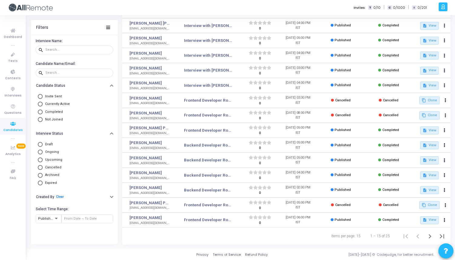
scroll to position [0, 0]
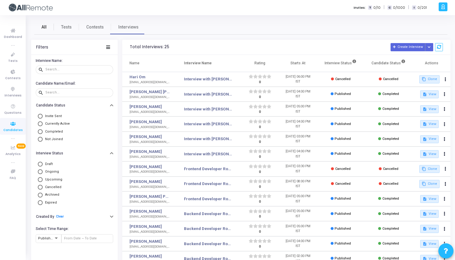
click at [49, 25] on link "All" at bounding box center [44, 27] width 20 height 15
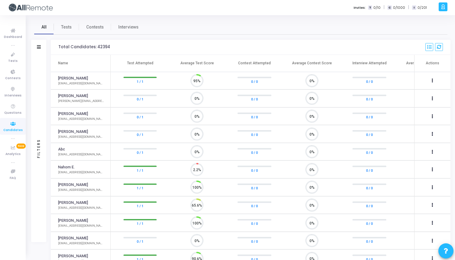
scroll to position [13, 15]
click at [126, 29] on span "Interviews" at bounding box center [128, 27] width 20 height 6
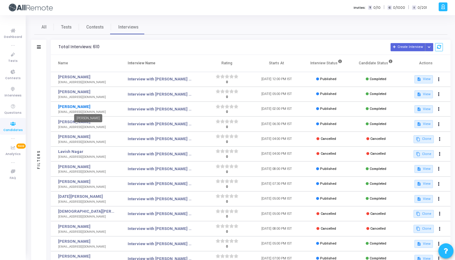
click at [67, 108] on link "Aayush Kumar" at bounding box center [86, 107] width 56 height 6
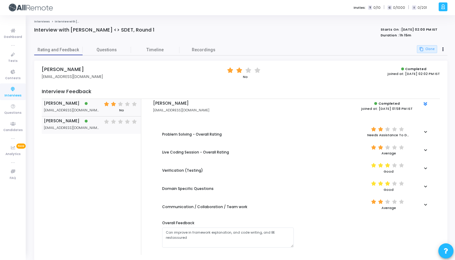
click at [88, 125] on div "Ishita Yadav ishitaya@payoneer.com ( ) ( ) ( ) ( ) ( )" at bounding box center [91, 124] width 99 height 17
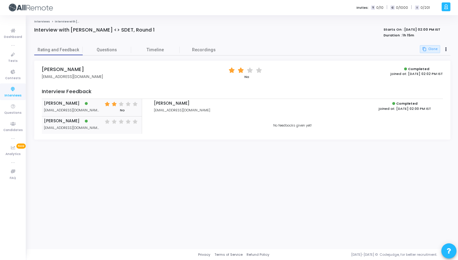
click at [92, 104] on h5 "Amar KumarGupta" at bounding box center [71, 103] width 55 height 5
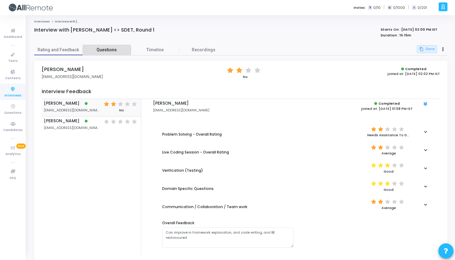
click at [108, 54] on link "Questions" at bounding box center [107, 50] width 48 height 11
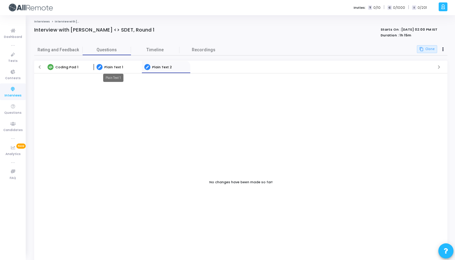
click at [117, 69] on span "Plain Text 1" at bounding box center [113, 67] width 19 height 5
click at [67, 69] on div "Coding Pad 1" at bounding box center [63, 67] width 36 height 6
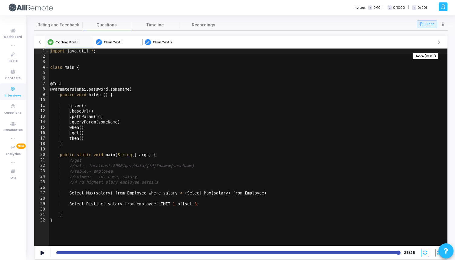
type textarea "Select Max(salary) from Employee where salary < (Select Max(salary) from Employ…"
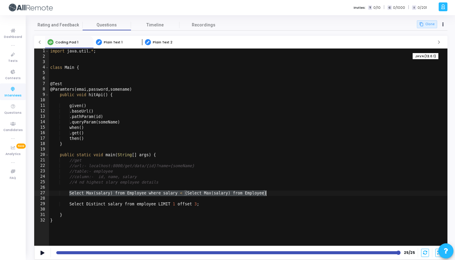
drag, startPoint x: 70, startPoint y: 192, endPoint x: 289, endPoint y: 192, distance: 218.9
click at [289, 192] on div "import java . util . * ; class Main { @ Test @ Paramters ( emai , password , so…" at bounding box center [248, 152] width 399 height 208
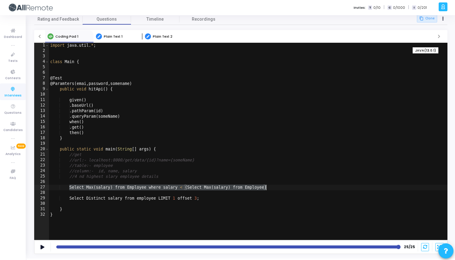
scroll to position [40, 0]
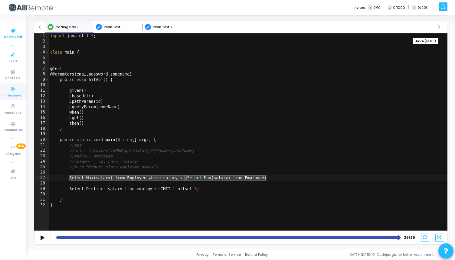
click at [14, 36] on span "Dashboard" at bounding box center [13, 37] width 18 height 5
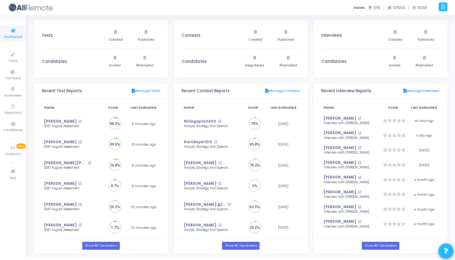
scroll to position [13, 6]
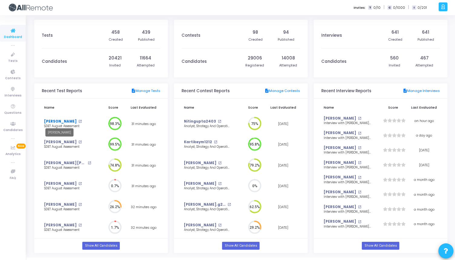
click at [58, 122] on link "Subham Singh" at bounding box center [60, 121] width 32 height 5
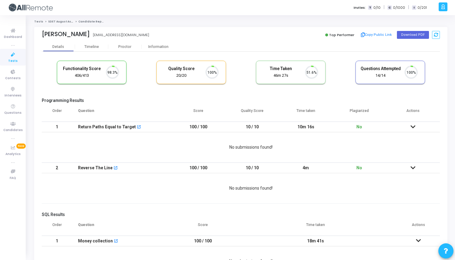
scroll to position [13, 15]
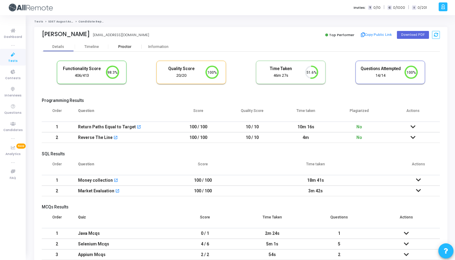
click at [126, 46] on div "Proctor" at bounding box center [124, 47] width 33 height 5
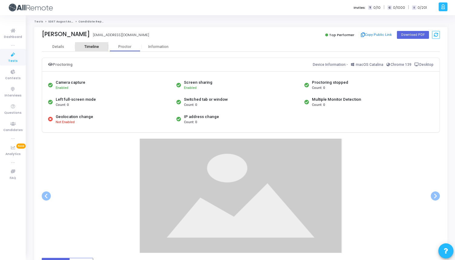
click at [93, 47] on div "Timeline" at bounding box center [91, 47] width 15 height 5
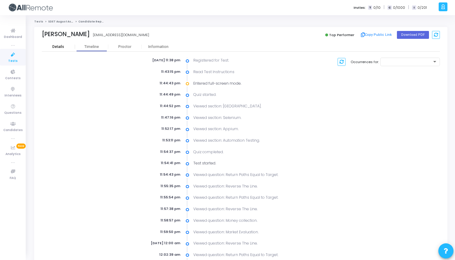
click at [59, 49] on div "Details" at bounding box center [58, 46] width 33 height 9
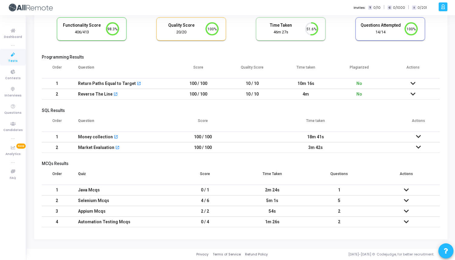
click at [406, 210] on icon at bounding box center [406, 211] width 5 height 4
click at [359, 210] on td "2" at bounding box center [339, 211] width 67 height 11
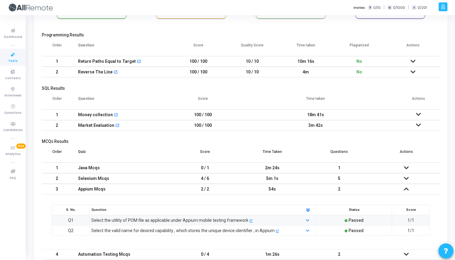
scroll to position [68, 0]
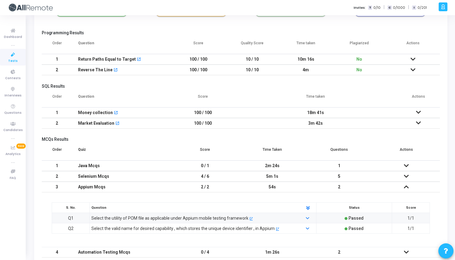
click at [235, 217] on div "Select the utility of POM file as applicable under Appium mobile testing framew…" at bounding box center [169, 217] width 157 height 7
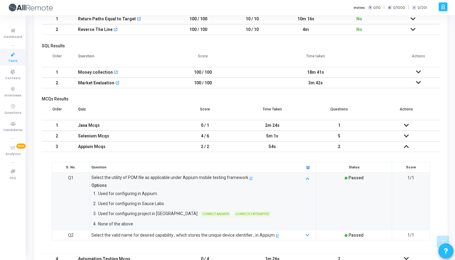
scroll to position [107, 0]
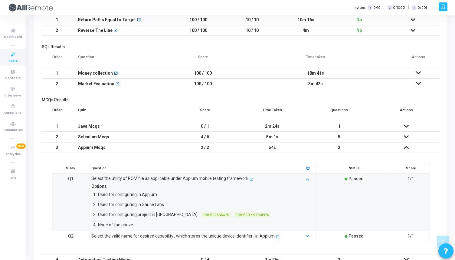
drag, startPoint x: 99, startPoint y: 178, endPoint x: 197, endPoint y: 178, distance: 97.8
click at [197, 178] on div "Select the utility of POM file as applicable under Appium mobile testing framew…" at bounding box center [169, 178] width 157 height 6
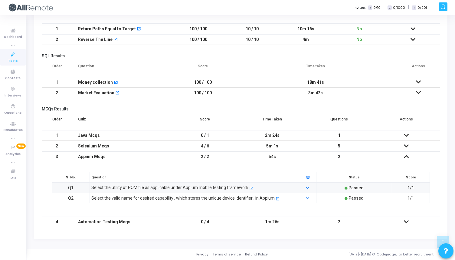
click at [192, 188] on div "Select the utility of POM file as applicable under Appium mobile testing framew…" at bounding box center [169, 187] width 157 height 6
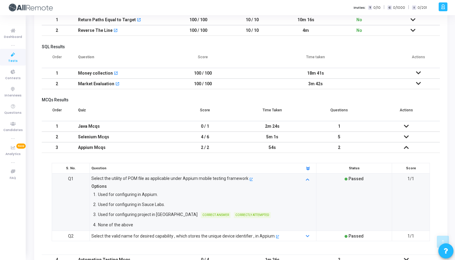
click at [168, 234] on div "Select the valid name for desired capability , which stores the unique device i…" at bounding box center [183, 235] width 184 height 7
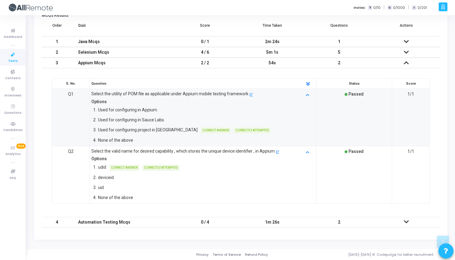
scroll to position [182, 0]
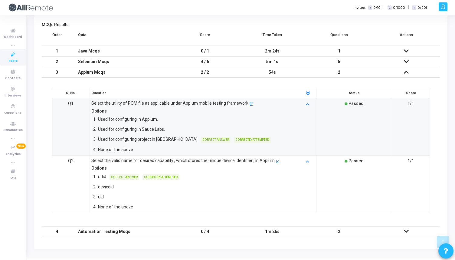
click at [180, 229] on td "0 / 4" at bounding box center [205, 231] width 67 height 11
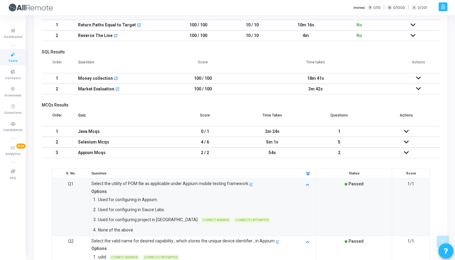
scroll to position [98, 0]
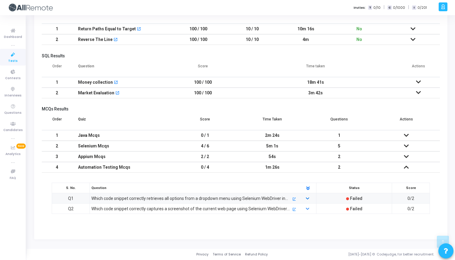
click at [307, 197] on icon at bounding box center [307, 199] width 3 height 4
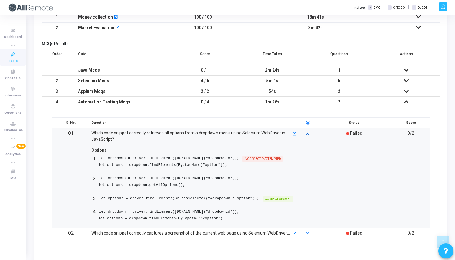
scroll to position [165, 0]
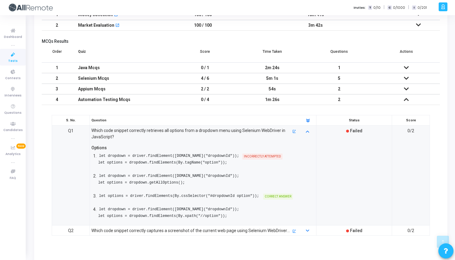
click at [252, 232] on div "Which code snippet correctly captures a screenshot of the current web page usin…" at bounding box center [191, 230] width 200 height 7
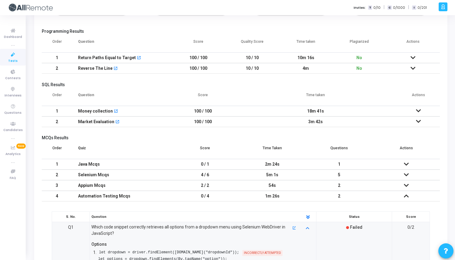
scroll to position [66, 0]
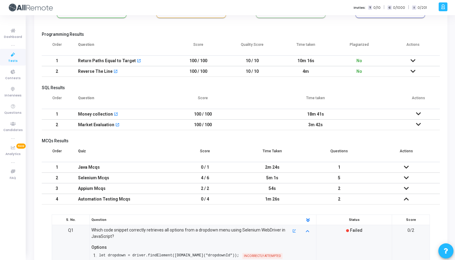
click at [273, 166] on div "2m 24s" at bounding box center [272, 167] width 55 height 10
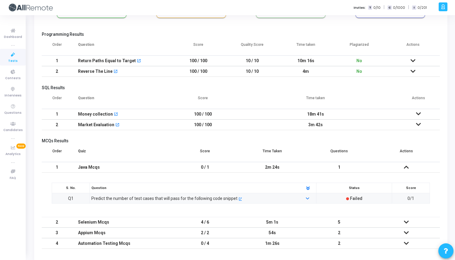
click at [256, 199] on div "Predict the number of test cases that will pass for the following code snippet …" at bounding box center [193, 198] width 210 height 7
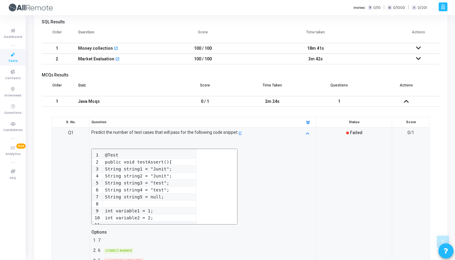
scroll to position [84, 0]
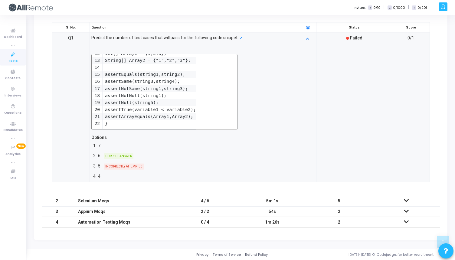
click at [167, 202] on td "Selenium Mcqs" at bounding box center [122, 200] width 100 height 11
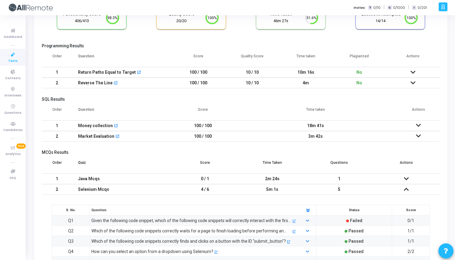
scroll to position [0, 0]
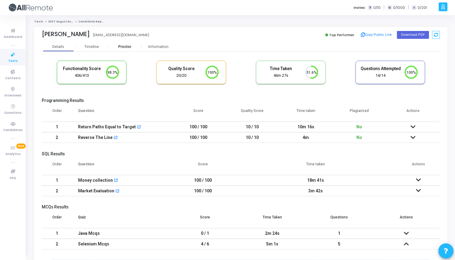
click at [127, 49] on div "Proctor" at bounding box center [124, 46] width 33 height 9
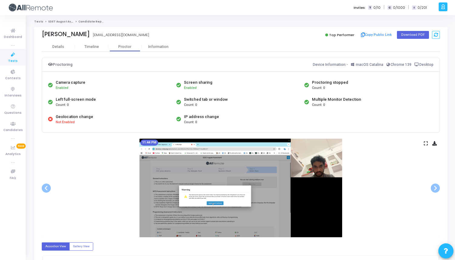
click at [425, 142] on icon at bounding box center [426, 142] width 4 height 3
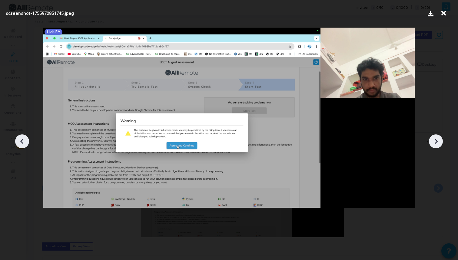
click at [24, 144] on icon at bounding box center [22, 141] width 9 height 9
click at [431, 144] on div at bounding box center [436, 141] width 14 height 14
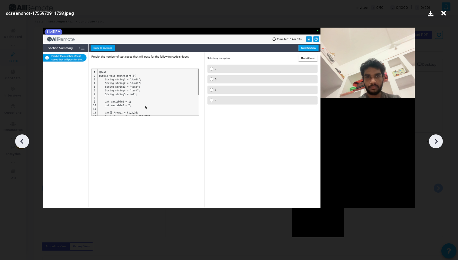
click at [433, 142] on icon at bounding box center [435, 141] width 9 height 9
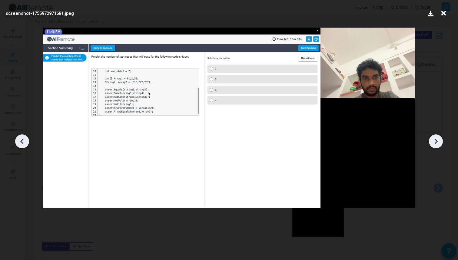
click at [433, 142] on icon at bounding box center [435, 141] width 9 height 9
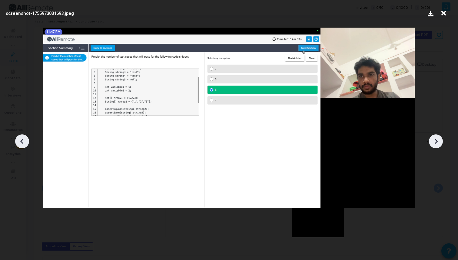
click at [433, 142] on icon at bounding box center [435, 141] width 9 height 9
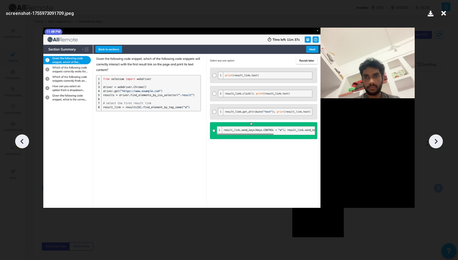
click at [433, 142] on icon at bounding box center [435, 141] width 9 height 9
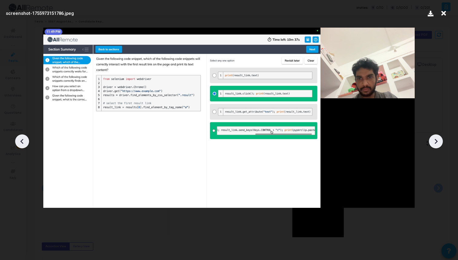
click at [433, 142] on icon at bounding box center [435, 141] width 9 height 9
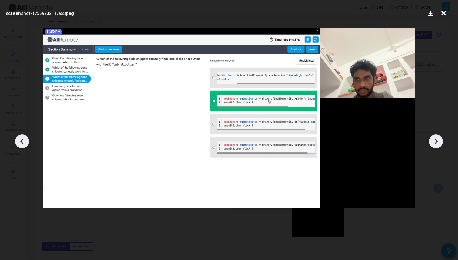
click at [433, 142] on icon at bounding box center [435, 141] width 9 height 9
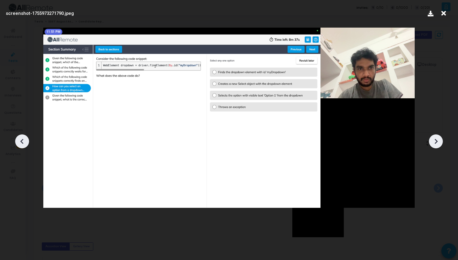
click at [433, 142] on icon at bounding box center [435, 141] width 9 height 9
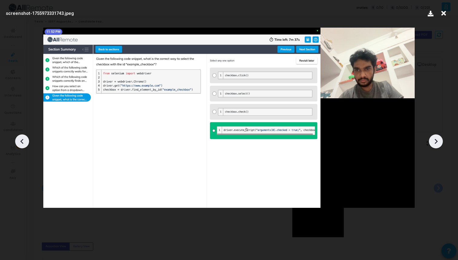
click at [433, 142] on icon at bounding box center [435, 141] width 9 height 9
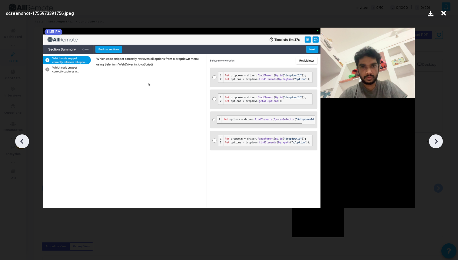
click at [433, 142] on icon at bounding box center [435, 141] width 9 height 9
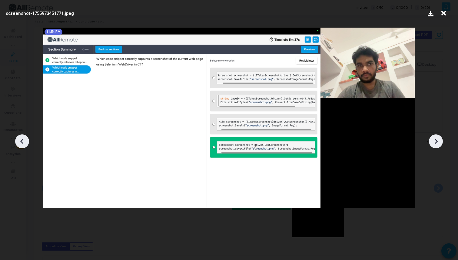
click at [433, 142] on icon at bounding box center [435, 141] width 9 height 9
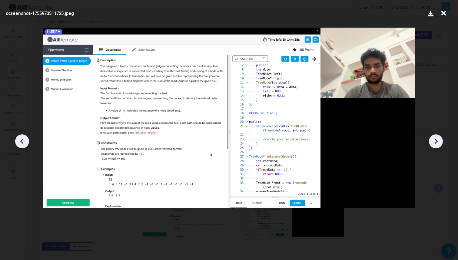
click at [24, 140] on icon at bounding box center [22, 141] width 9 height 9
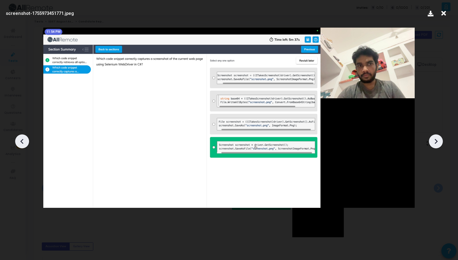
click at [435, 138] on icon at bounding box center [435, 141] width 9 height 9
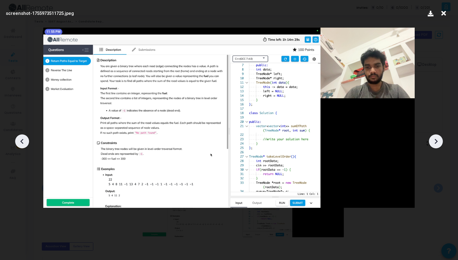
click at [435, 138] on icon at bounding box center [435, 141] width 9 height 9
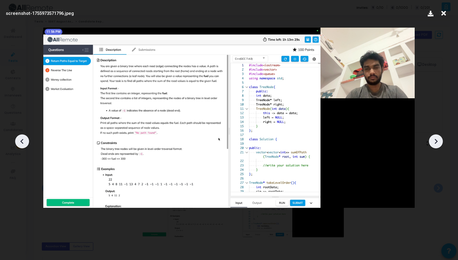
click at [435, 138] on icon at bounding box center [435, 141] width 9 height 9
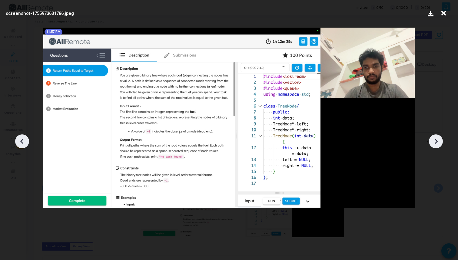
click at [16, 140] on div at bounding box center [22, 141] width 14 height 14
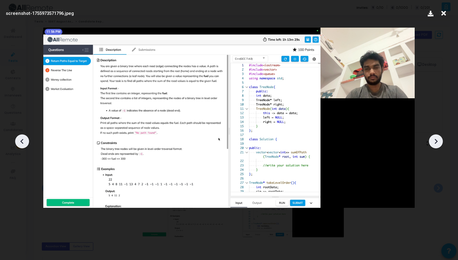
click at [439, 144] on icon at bounding box center [435, 141] width 9 height 9
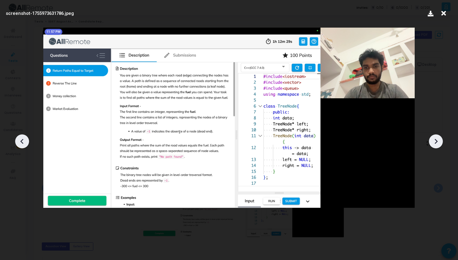
click at [439, 144] on icon at bounding box center [435, 141] width 9 height 9
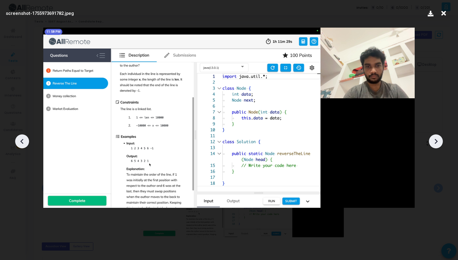
click at [439, 144] on icon at bounding box center [435, 141] width 9 height 9
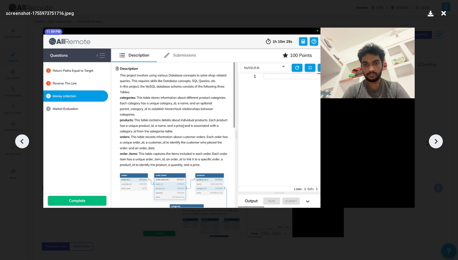
click at [439, 144] on icon at bounding box center [435, 141] width 9 height 9
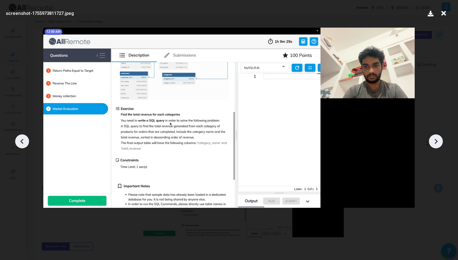
click at [439, 144] on icon at bounding box center [435, 141] width 9 height 9
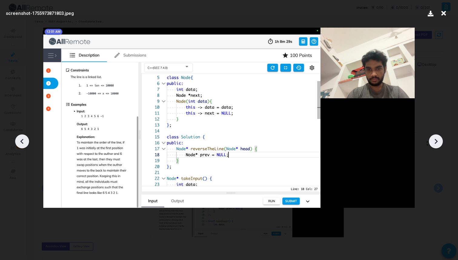
click at [437, 140] on icon at bounding box center [435, 141] width 9 height 9
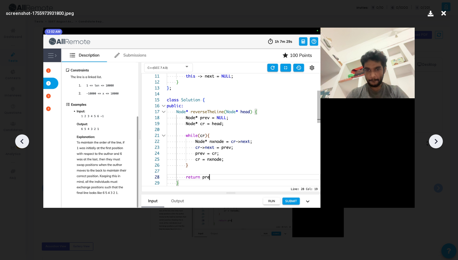
click at [437, 140] on icon at bounding box center [435, 141] width 9 height 9
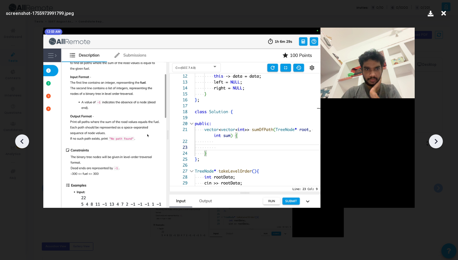
click at [25, 139] on icon at bounding box center [22, 141] width 9 height 9
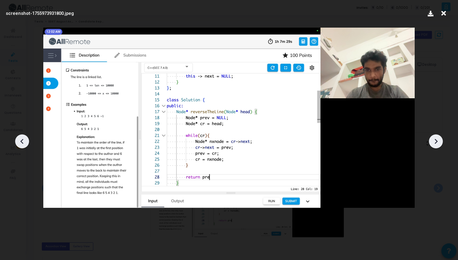
click at [434, 140] on icon at bounding box center [435, 141] width 9 height 9
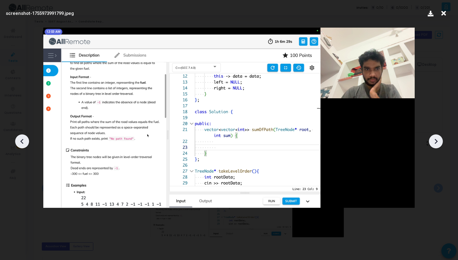
click at [434, 140] on icon at bounding box center [435, 141] width 9 height 9
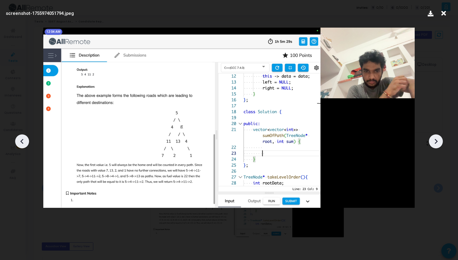
click at [434, 140] on icon at bounding box center [435, 141] width 9 height 9
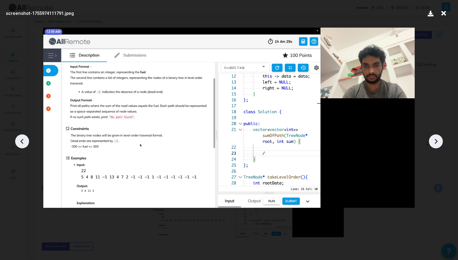
click at [434, 140] on icon at bounding box center [435, 141] width 9 height 9
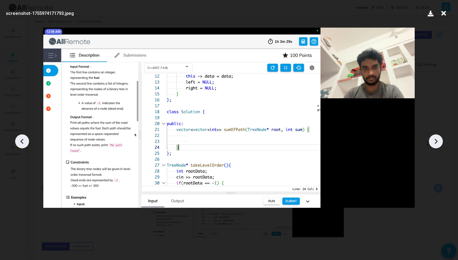
click at [434, 140] on icon at bounding box center [435, 141] width 9 height 9
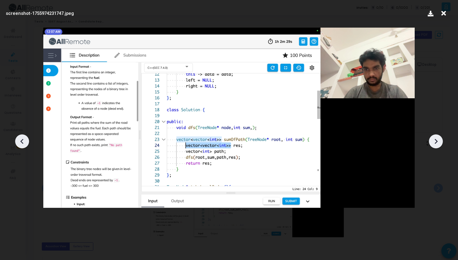
click at [434, 140] on icon at bounding box center [435, 141] width 9 height 9
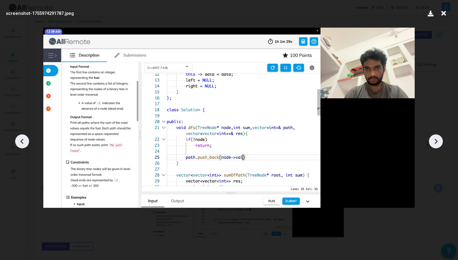
click at [434, 140] on icon at bounding box center [435, 141] width 9 height 9
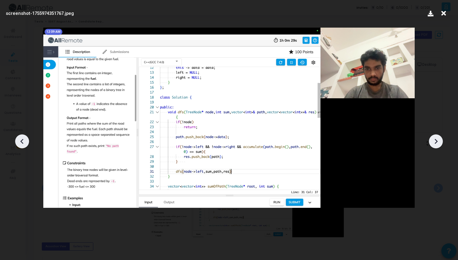
click at [434, 140] on icon at bounding box center [435, 141] width 9 height 9
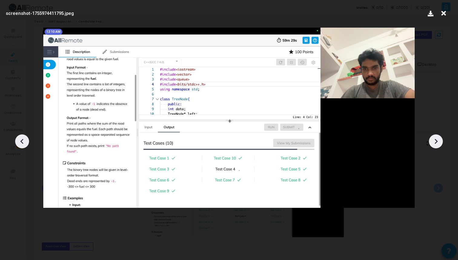
click at [434, 140] on icon at bounding box center [435, 141] width 9 height 9
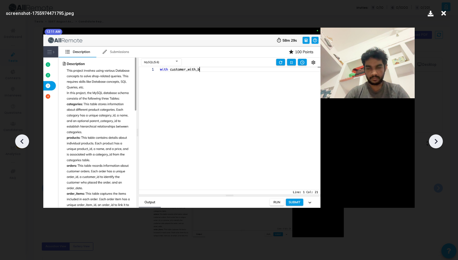
click at [434, 140] on icon at bounding box center [435, 141] width 9 height 9
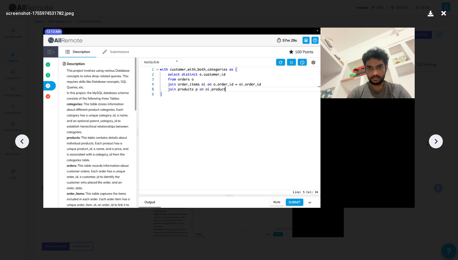
click at [434, 140] on icon at bounding box center [435, 141] width 9 height 9
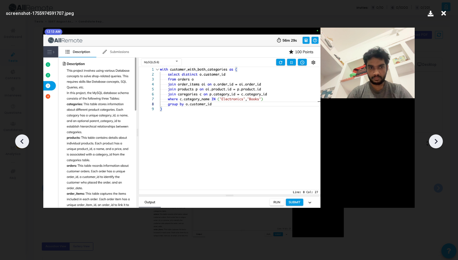
click at [434, 140] on icon at bounding box center [435, 141] width 9 height 9
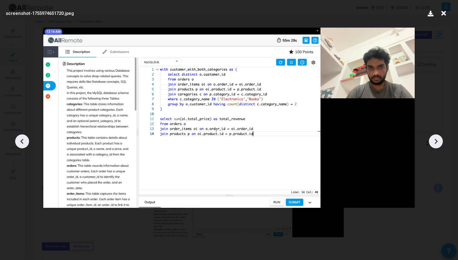
click at [434, 140] on icon at bounding box center [435, 141] width 9 height 9
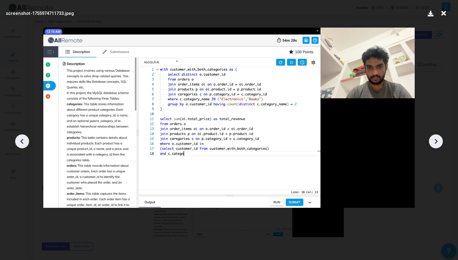
click at [434, 140] on icon at bounding box center [435, 141] width 9 height 9
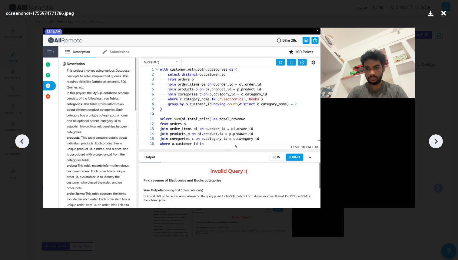
click at [434, 140] on icon at bounding box center [435, 141] width 9 height 9
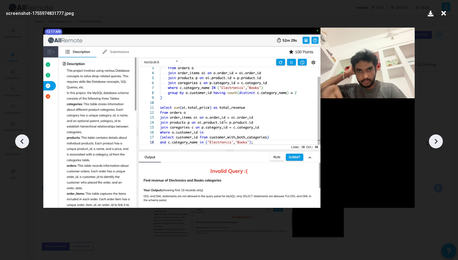
click at [20, 143] on icon at bounding box center [22, 141] width 9 height 9
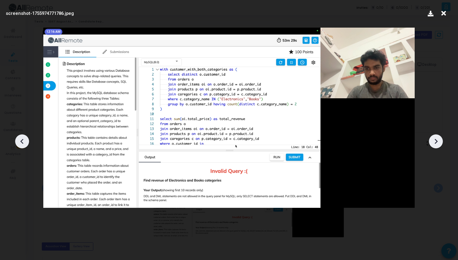
click at [428, 143] on div at bounding box center [229, 138] width 458 height 241
click at [431, 143] on icon at bounding box center [435, 141] width 9 height 9
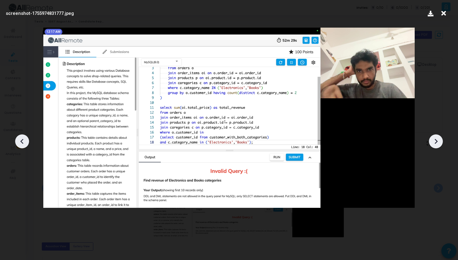
click at [431, 143] on icon at bounding box center [435, 141] width 9 height 9
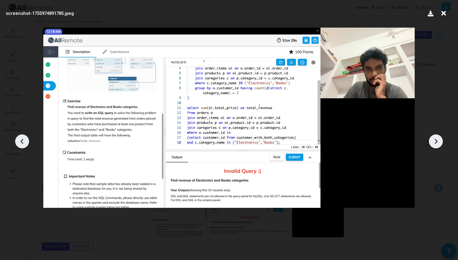
click at [431, 143] on icon at bounding box center [435, 141] width 9 height 9
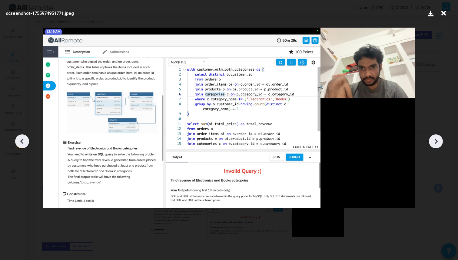
click at [431, 143] on icon at bounding box center [435, 141] width 9 height 9
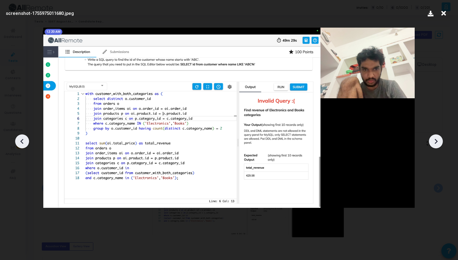
click at [431, 143] on icon at bounding box center [435, 141] width 9 height 9
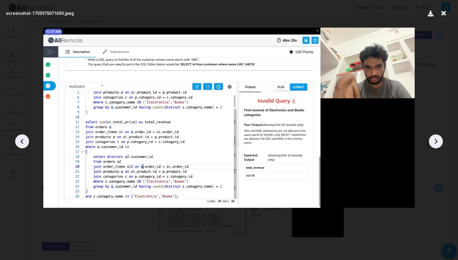
click at [431, 143] on icon at bounding box center [435, 141] width 9 height 9
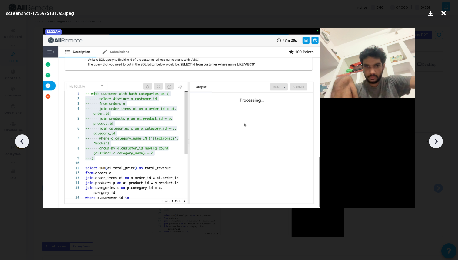
click at [431, 143] on icon at bounding box center [435, 141] width 9 height 9
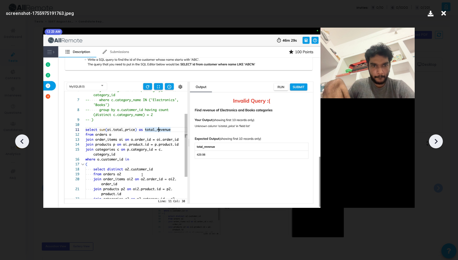
click at [431, 143] on icon at bounding box center [435, 141] width 9 height 9
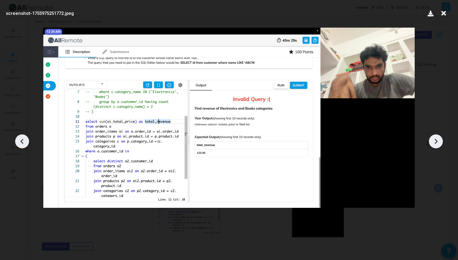
click at [431, 143] on icon at bounding box center [435, 141] width 9 height 9
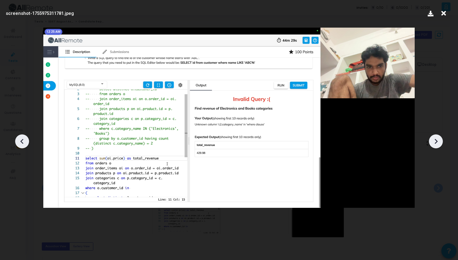
click at [431, 143] on icon at bounding box center [435, 141] width 9 height 9
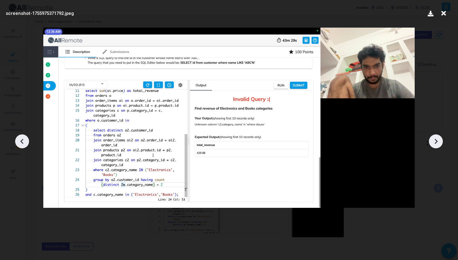
click at [431, 143] on icon at bounding box center [435, 141] width 9 height 9
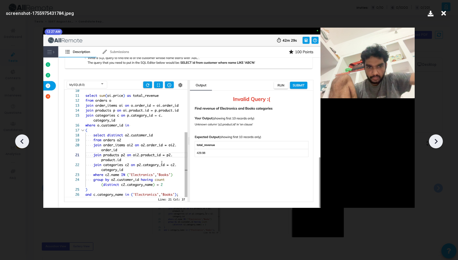
click at [431, 143] on icon at bounding box center [435, 141] width 9 height 9
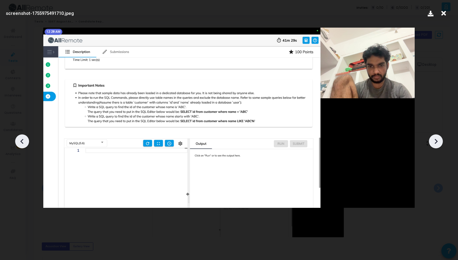
click at [25, 140] on icon at bounding box center [22, 141] width 9 height 9
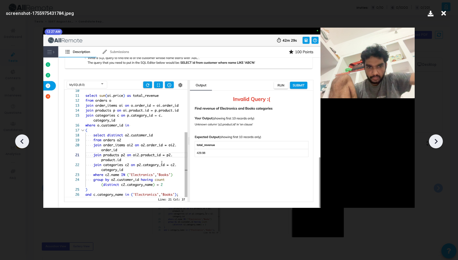
click at [25, 140] on icon at bounding box center [22, 141] width 9 height 9
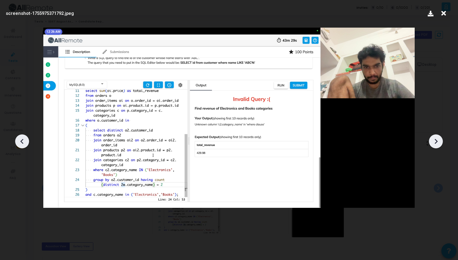
click at [25, 140] on icon at bounding box center [22, 141] width 9 height 9
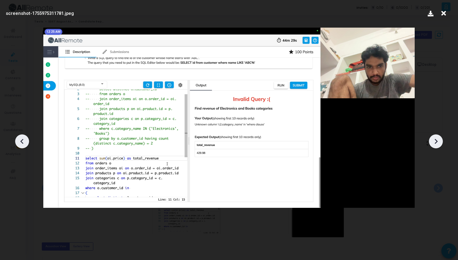
click at [25, 141] on icon at bounding box center [22, 141] width 9 height 9
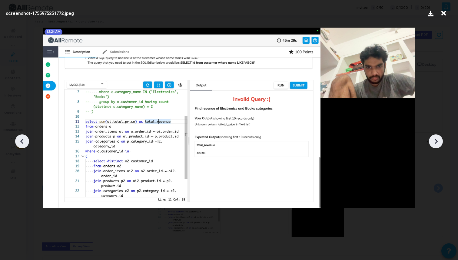
click at [25, 141] on icon at bounding box center [22, 141] width 9 height 9
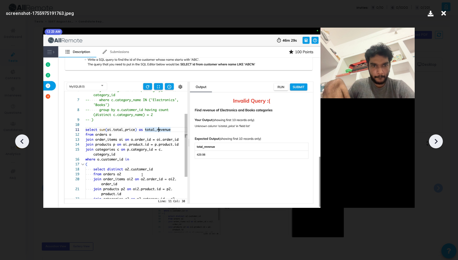
click at [25, 141] on icon at bounding box center [22, 141] width 9 height 9
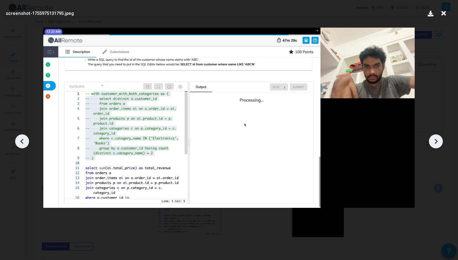
click at [434, 141] on icon at bounding box center [435, 141] width 9 height 9
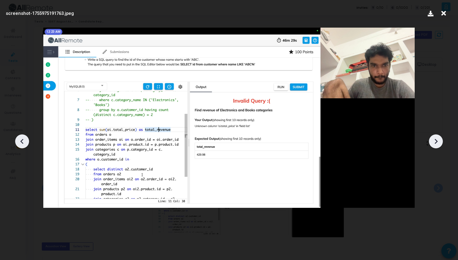
click at [434, 141] on icon at bounding box center [435, 141] width 9 height 9
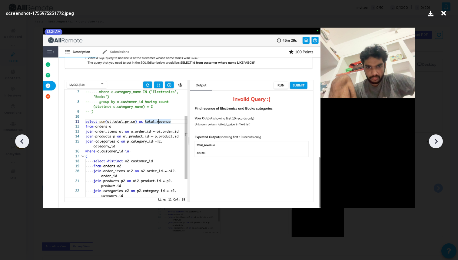
click at [434, 141] on icon at bounding box center [435, 141] width 9 height 9
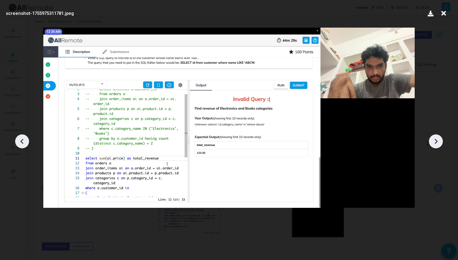
click at [434, 141] on icon at bounding box center [435, 141] width 9 height 9
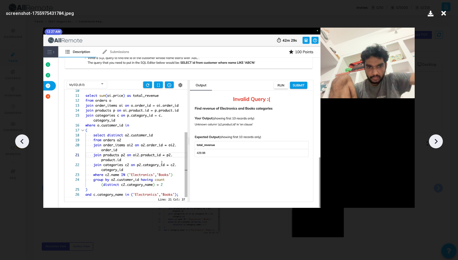
click at [434, 141] on icon at bounding box center [435, 141] width 9 height 9
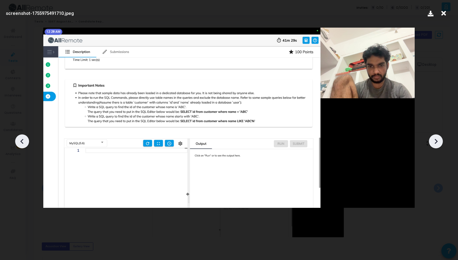
click at [434, 141] on icon at bounding box center [435, 141] width 9 height 9
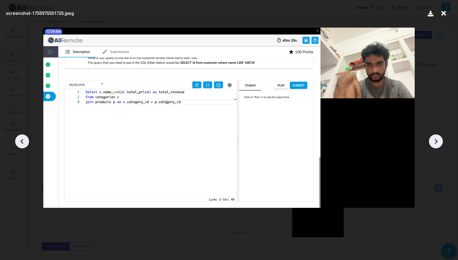
click at [434, 141] on icon at bounding box center [435, 141] width 9 height 9
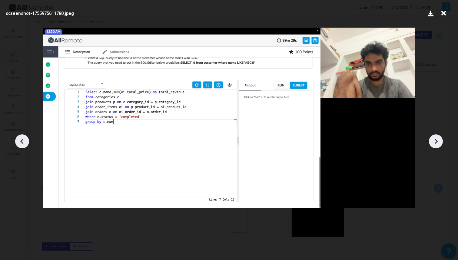
click at [434, 141] on icon at bounding box center [435, 141] width 9 height 9
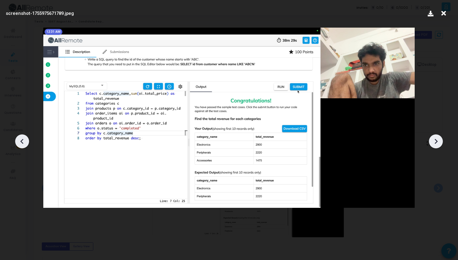
click at [434, 141] on icon at bounding box center [435, 141] width 9 height 9
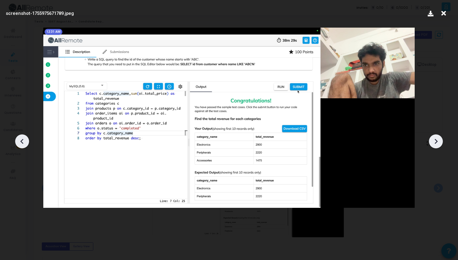
click at [434, 141] on icon at bounding box center [435, 141] width 9 height 9
click at [70, 18] on div "screenshot-1755975671789.jpeg" at bounding box center [228, 13] width 449 height 18
click at [442, 10] on icon at bounding box center [443, 14] width 9 height 12
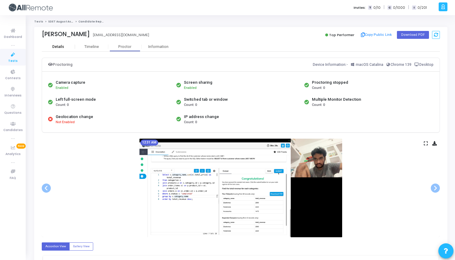
click at [60, 48] on div "Details" at bounding box center [58, 47] width 12 height 5
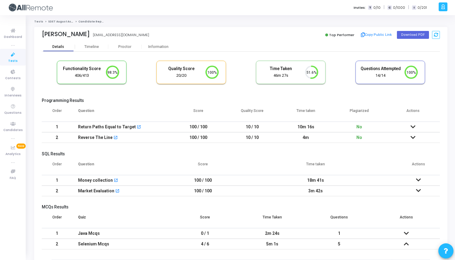
scroll to position [129, 0]
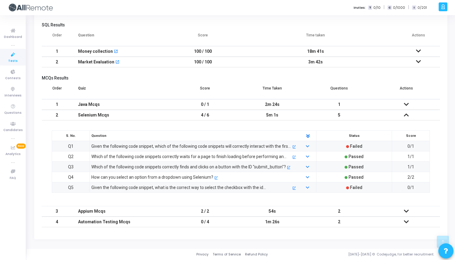
click at [117, 212] on div "Appium Mcqs" at bounding box center [122, 211] width 88 height 10
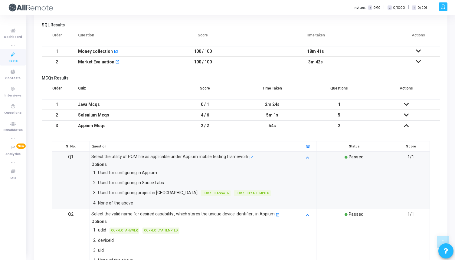
scroll to position [0, 0]
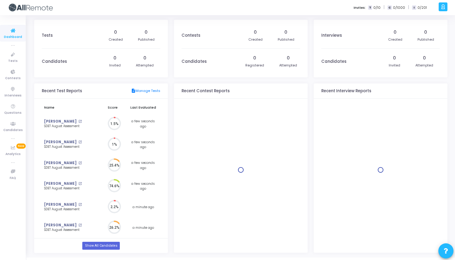
scroll to position [13, 6]
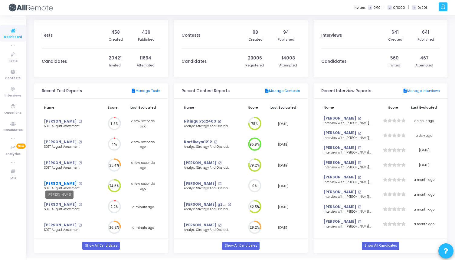
click at [64, 183] on link "Shrey Sharma" at bounding box center [60, 183] width 32 height 5
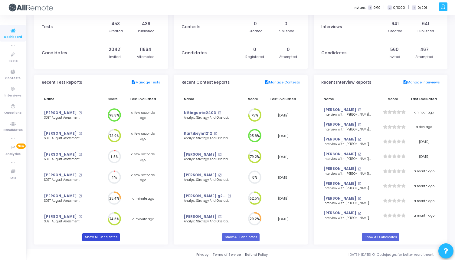
click at [98, 238] on link "Show All Candidates" at bounding box center [100, 237] width 37 height 8
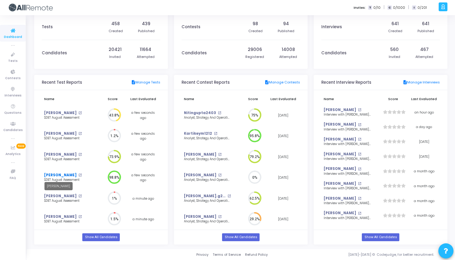
click at [60, 177] on link "Maaz Khan" at bounding box center [60, 174] width 32 height 5
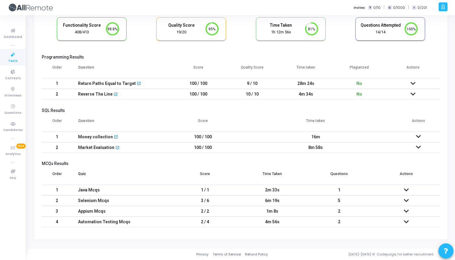
click at [302, 202] on td "6m 19s" at bounding box center [272, 200] width 67 height 11
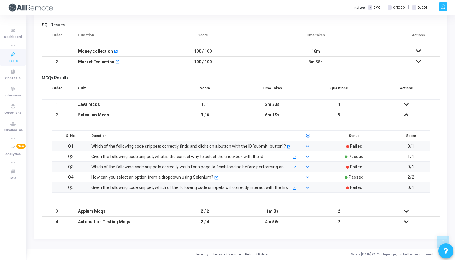
click at [298, 222] on div "4m 56s" at bounding box center [272, 222] width 55 height 10
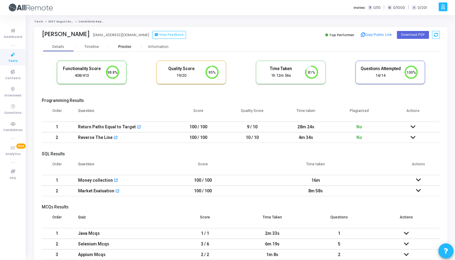
click at [130, 42] on div "Proctor" at bounding box center [124, 46] width 33 height 9
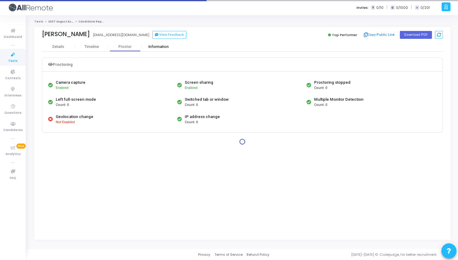
click at [154, 48] on div "Information" at bounding box center [158, 47] width 33 height 5
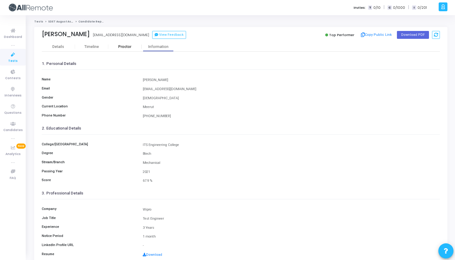
click at [131, 50] on div "Proctor" at bounding box center [124, 46] width 33 height 9
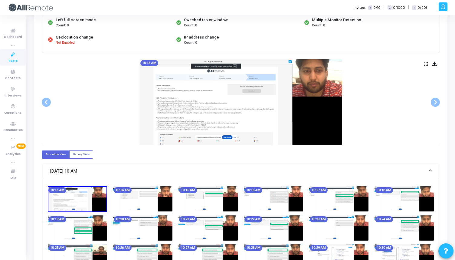
click at [425, 64] on icon at bounding box center [426, 63] width 4 height 3
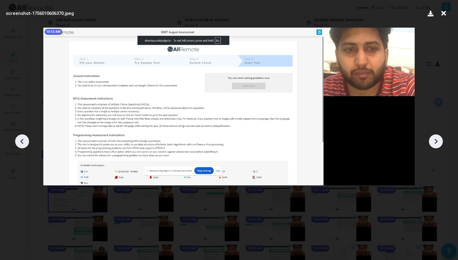
click at [437, 137] on icon at bounding box center [435, 141] width 9 height 9
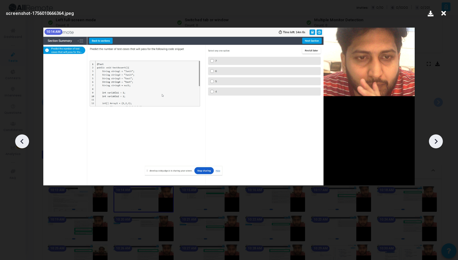
click at [437, 137] on icon at bounding box center [435, 141] width 9 height 9
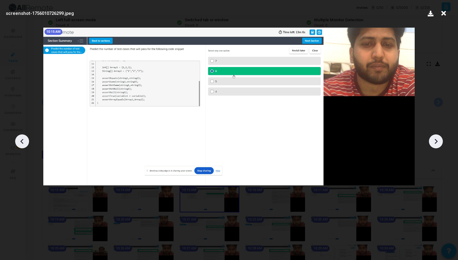
click at [437, 137] on icon at bounding box center [435, 141] width 9 height 9
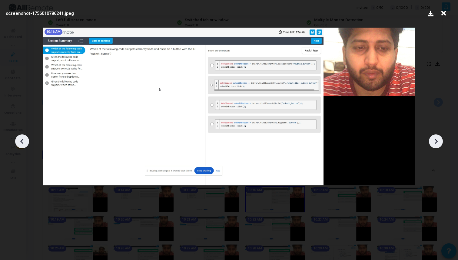
click at [437, 137] on icon at bounding box center [435, 141] width 9 height 9
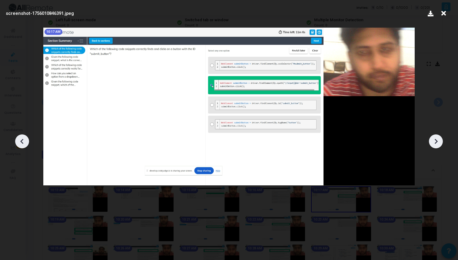
click at [437, 137] on icon at bounding box center [435, 141] width 9 height 9
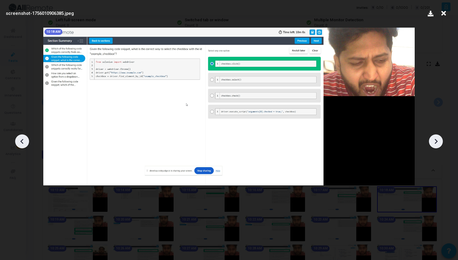
click at [437, 137] on icon at bounding box center [435, 141] width 9 height 9
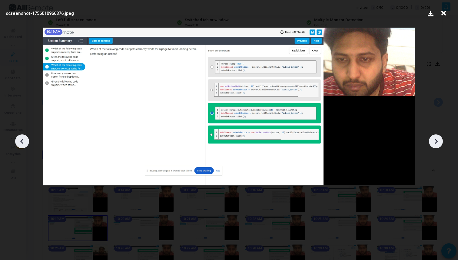
click at [437, 137] on icon at bounding box center [435, 141] width 9 height 9
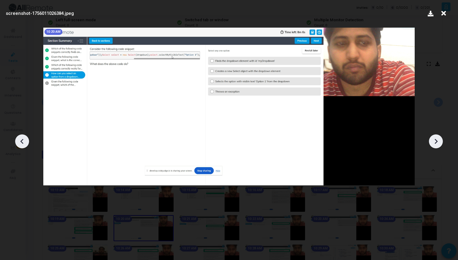
click at [437, 137] on icon at bounding box center [435, 141] width 9 height 9
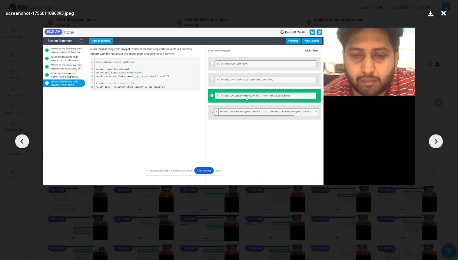
click at [437, 137] on icon at bounding box center [435, 141] width 9 height 9
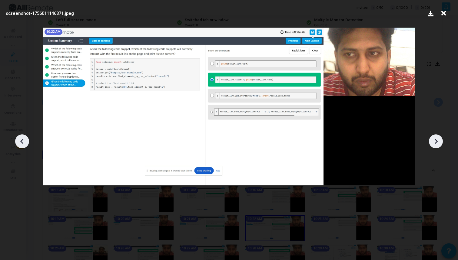
click at [437, 137] on icon at bounding box center [435, 141] width 9 height 9
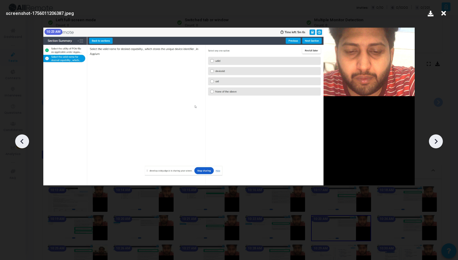
click at [25, 139] on icon at bounding box center [22, 141] width 9 height 9
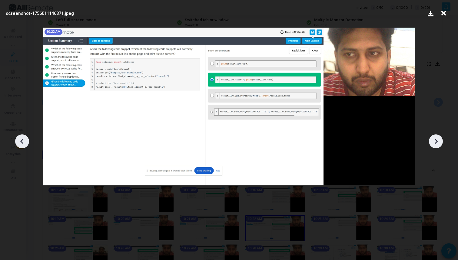
click at [434, 144] on icon at bounding box center [435, 141] width 9 height 9
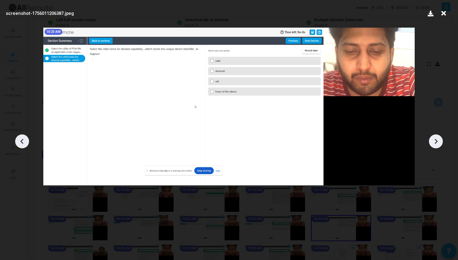
click at [434, 145] on icon at bounding box center [435, 141] width 9 height 9
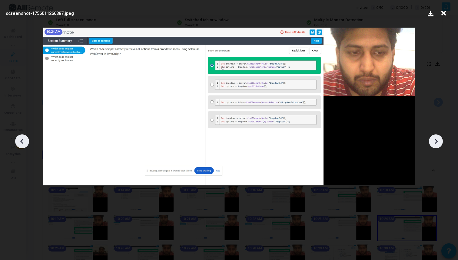
click at [434, 145] on icon at bounding box center [435, 141] width 9 height 9
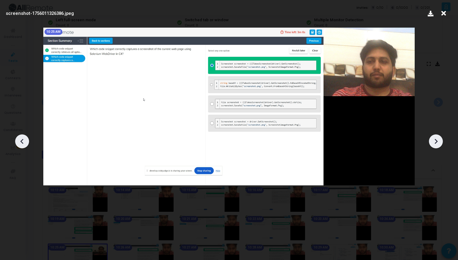
click at [434, 145] on icon at bounding box center [435, 141] width 9 height 9
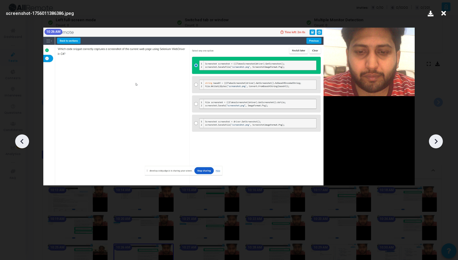
click at [434, 145] on icon at bounding box center [435, 141] width 9 height 9
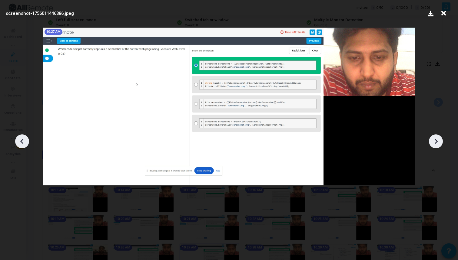
click at [434, 145] on icon at bounding box center [435, 141] width 9 height 9
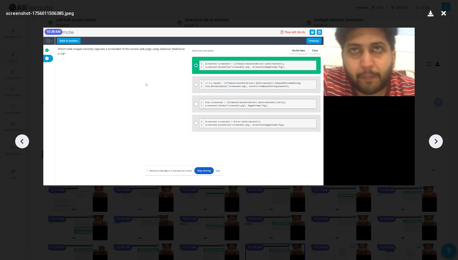
click at [434, 145] on icon at bounding box center [435, 141] width 9 height 9
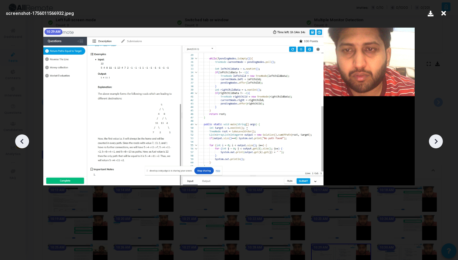
click at [434, 145] on icon at bounding box center [435, 141] width 9 height 9
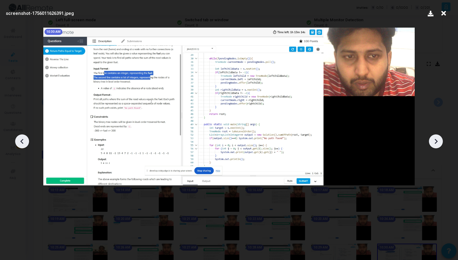
click at [434, 145] on icon at bounding box center [435, 141] width 9 height 9
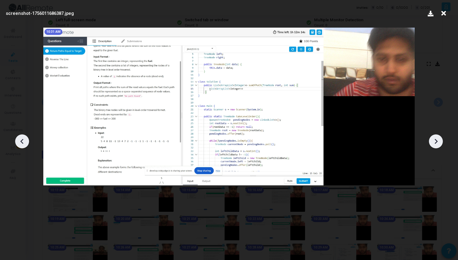
click at [434, 145] on icon at bounding box center [435, 141] width 9 height 9
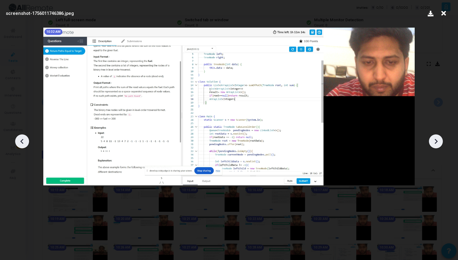
click at [434, 145] on icon at bounding box center [435, 141] width 9 height 9
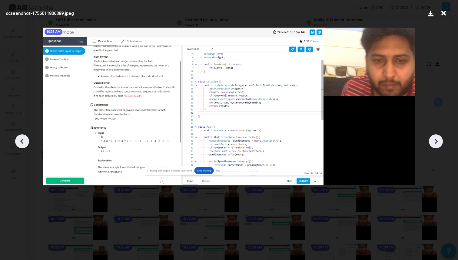
click at [434, 145] on icon at bounding box center [435, 141] width 9 height 9
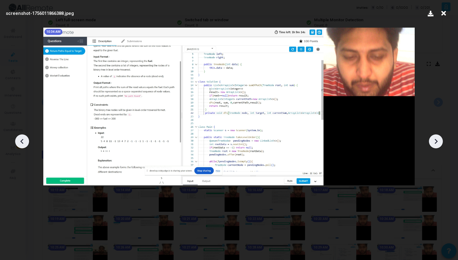
click at [434, 145] on icon at bounding box center [435, 141] width 9 height 9
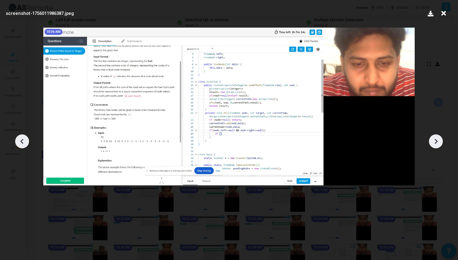
click at [434, 145] on icon at bounding box center [435, 141] width 9 height 9
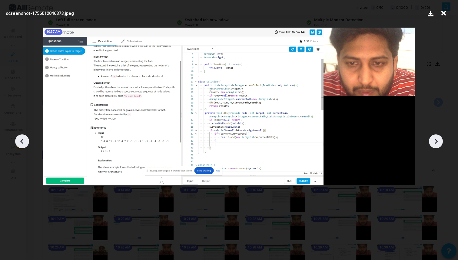
click at [434, 145] on icon at bounding box center [435, 141] width 9 height 9
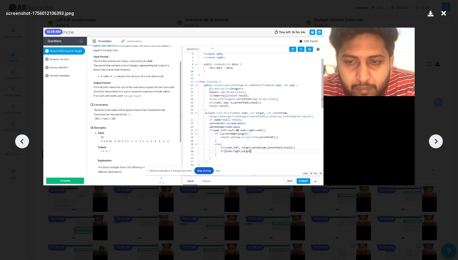
click at [434, 145] on icon at bounding box center [435, 141] width 9 height 9
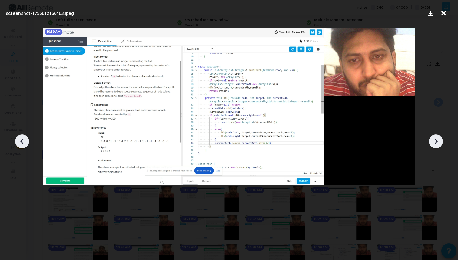
click at [434, 145] on icon at bounding box center [435, 141] width 9 height 9
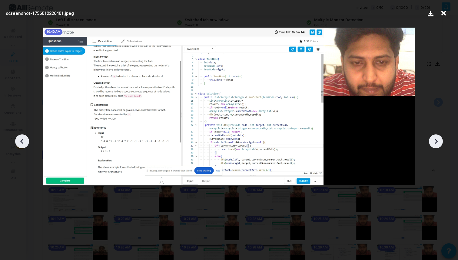
click at [434, 145] on icon at bounding box center [435, 141] width 9 height 9
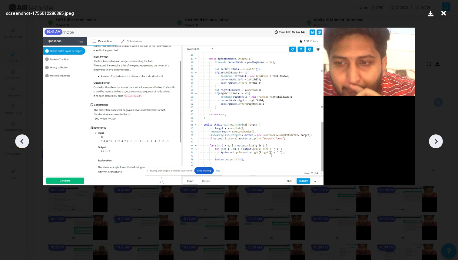
click at [434, 145] on icon at bounding box center [435, 141] width 9 height 9
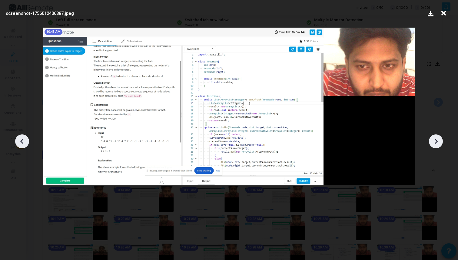
click at [434, 145] on icon at bounding box center [435, 141] width 9 height 9
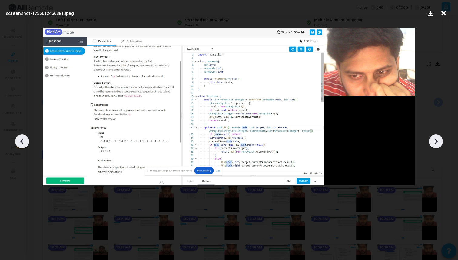
click at [434, 145] on icon at bounding box center [435, 141] width 9 height 9
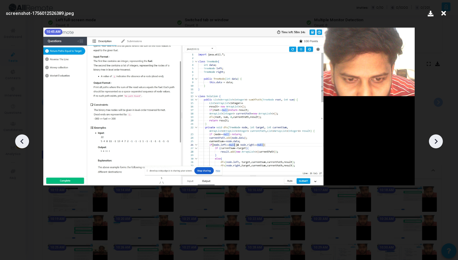
click at [434, 145] on icon at bounding box center [435, 141] width 9 height 9
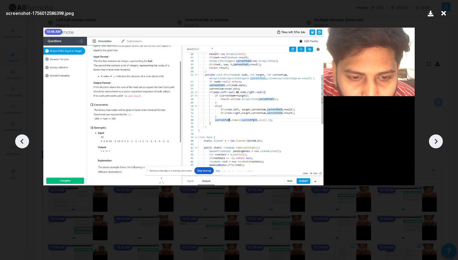
click at [434, 145] on icon at bounding box center [435, 141] width 9 height 9
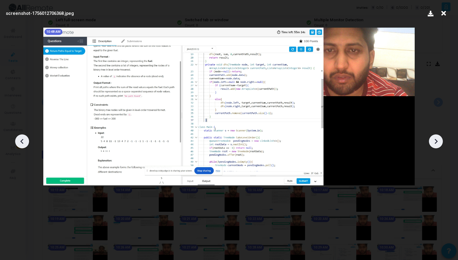
click at [434, 145] on icon at bounding box center [435, 141] width 9 height 9
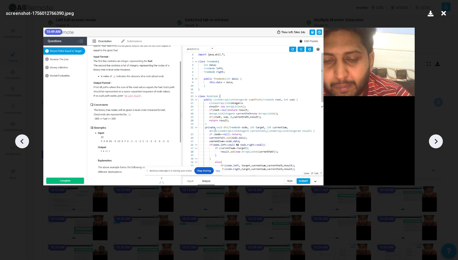
click at [434, 145] on icon at bounding box center [435, 141] width 9 height 9
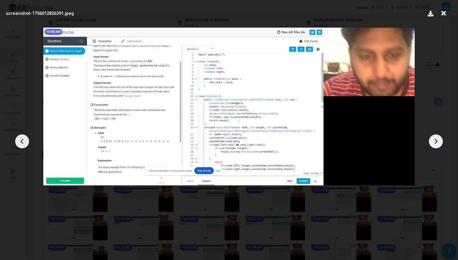
click at [434, 145] on icon at bounding box center [435, 141] width 9 height 9
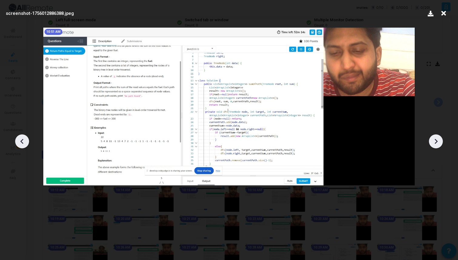
click at [434, 145] on icon at bounding box center [435, 141] width 9 height 9
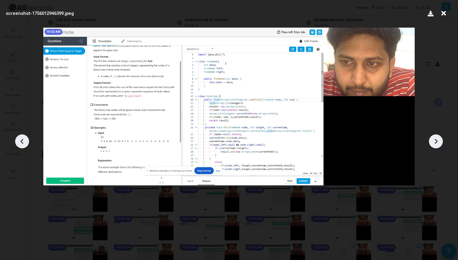
click at [434, 145] on icon at bounding box center [435, 141] width 9 height 9
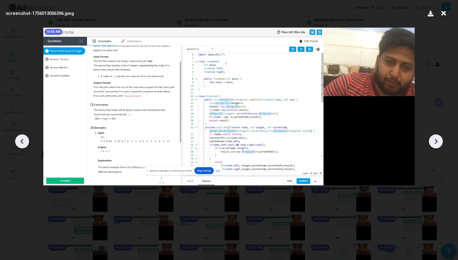
click at [434, 145] on icon at bounding box center [435, 141] width 9 height 9
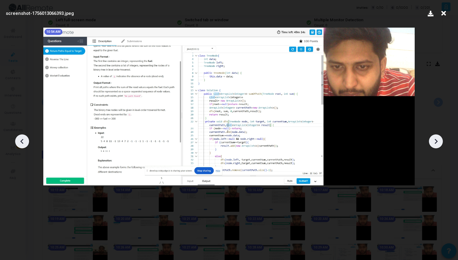
click at [434, 145] on icon at bounding box center [435, 141] width 9 height 9
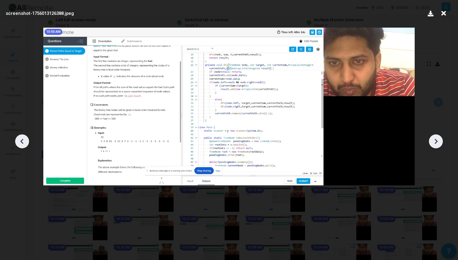
click at [434, 145] on icon at bounding box center [435, 141] width 9 height 9
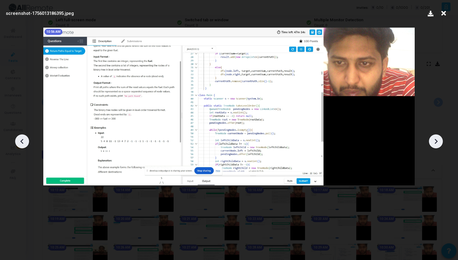
click at [434, 145] on icon at bounding box center [435, 141] width 9 height 9
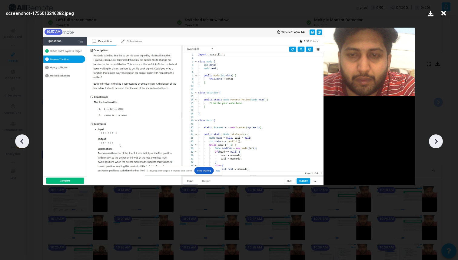
click at [434, 145] on icon at bounding box center [435, 141] width 9 height 9
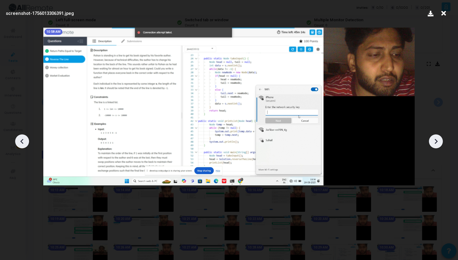
click at [434, 145] on icon at bounding box center [435, 141] width 9 height 9
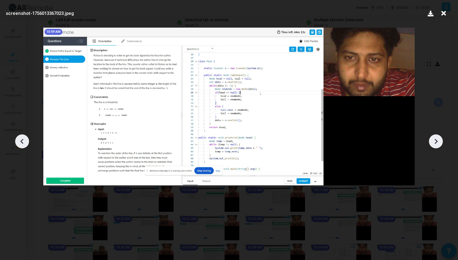
click at [434, 145] on icon at bounding box center [435, 141] width 9 height 9
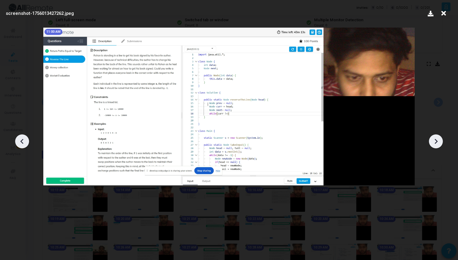
click at [434, 145] on icon at bounding box center [435, 141] width 9 height 9
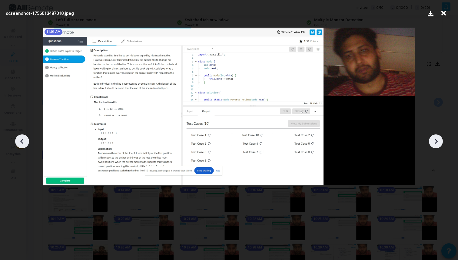
click at [434, 145] on icon at bounding box center [435, 141] width 9 height 9
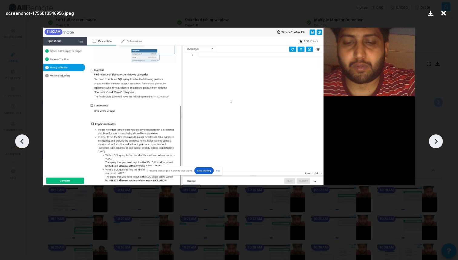
click at [434, 145] on icon at bounding box center [435, 141] width 9 height 9
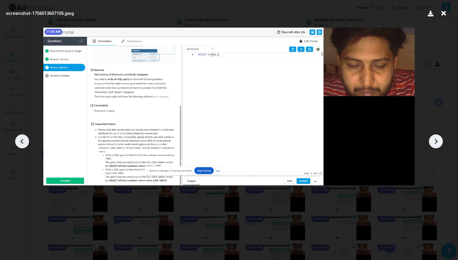
click at [434, 145] on icon at bounding box center [435, 141] width 9 height 9
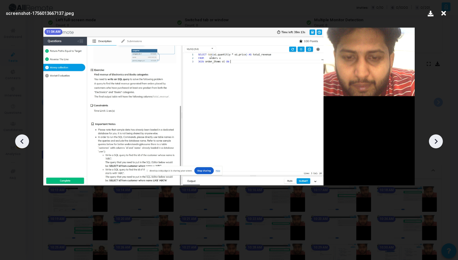
click at [434, 145] on icon at bounding box center [435, 141] width 9 height 9
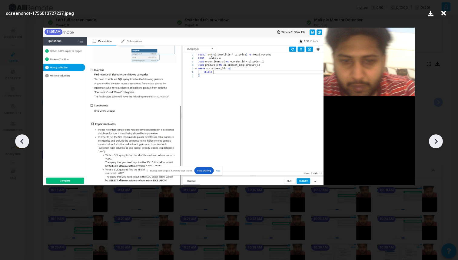
click at [434, 145] on icon at bounding box center [435, 141] width 9 height 9
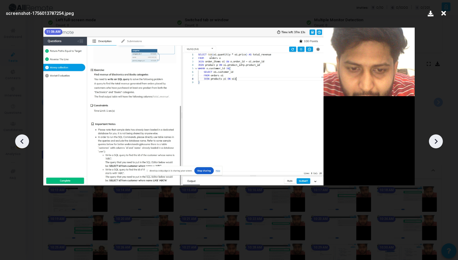
click at [434, 146] on div at bounding box center [436, 141] width 14 height 14
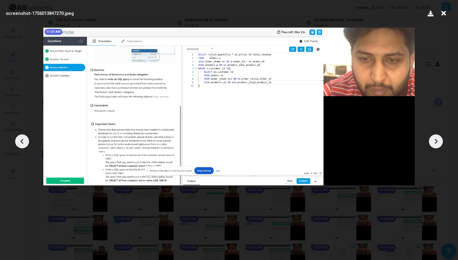
click at [434, 146] on div at bounding box center [436, 141] width 14 height 14
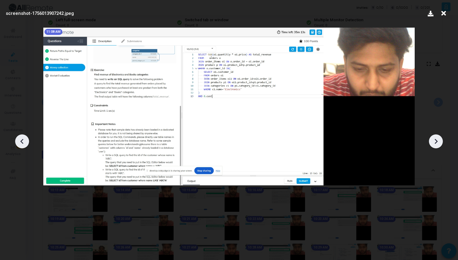
click at [434, 146] on div at bounding box center [436, 141] width 14 height 14
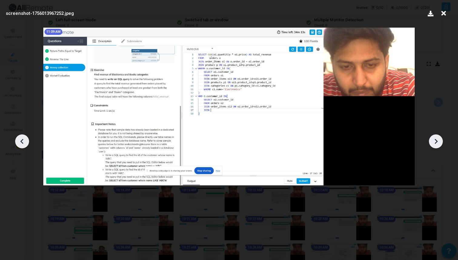
click at [434, 146] on div at bounding box center [436, 141] width 14 height 14
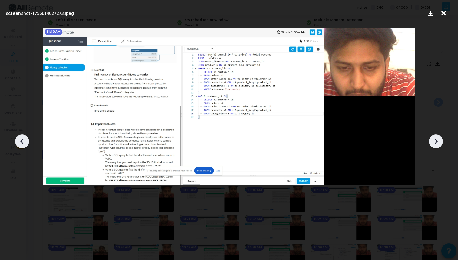
click at [434, 146] on div at bounding box center [436, 141] width 14 height 14
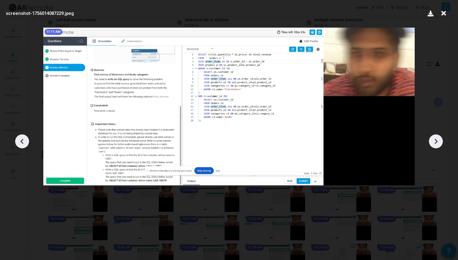
click at [434, 146] on div at bounding box center [436, 141] width 14 height 14
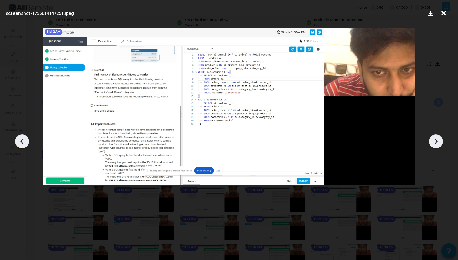
click at [434, 146] on div at bounding box center [436, 141] width 14 height 14
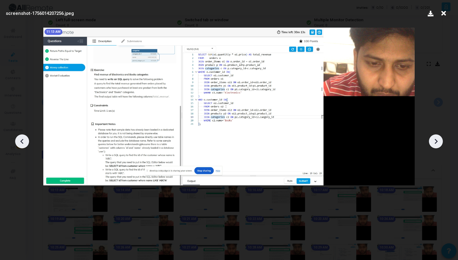
click at [434, 146] on div at bounding box center [436, 141] width 14 height 14
click at [434, 141] on icon at bounding box center [435, 141] width 9 height 9
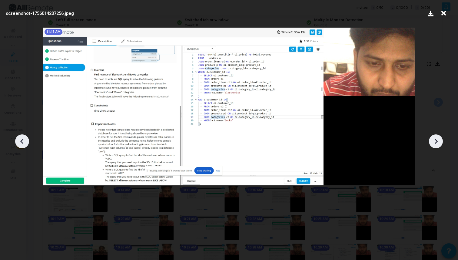
click at [434, 141] on icon at bounding box center [435, 141] width 9 height 9
click at [24, 143] on icon at bounding box center [22, 141] width 9 height 9
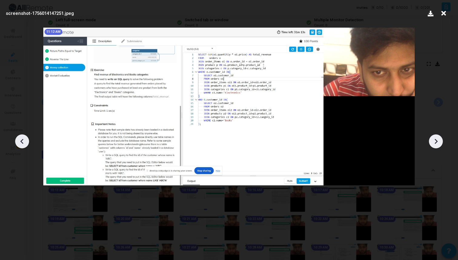
click at [438, 145] on icon at bounding box center [435, 141] width 9 height 9
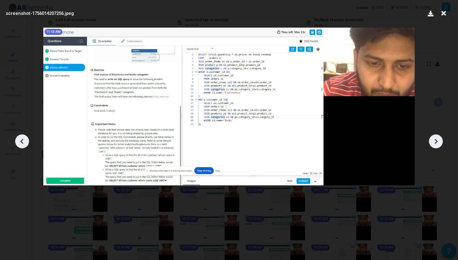
click at [438, 145] on icon at bounding box center [435, 141] width 9 height 9
click at [442, 15] on icon at bounding box center [443, 14] width 9 height 12
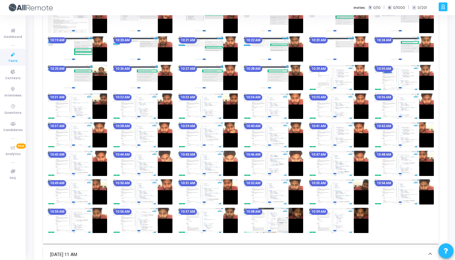
scroll to position [398, 0]
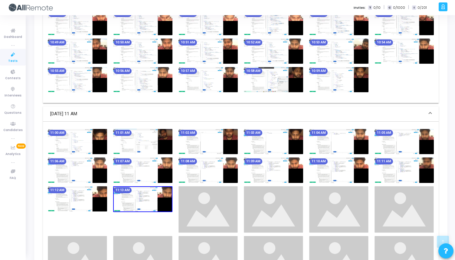
click at [91, 145] on img at bounding box center [77, 141] width 59 height 25
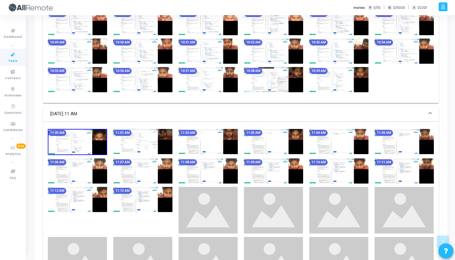
click at [99, 141] on img at bounding box center [77, 142] width 59 height 26
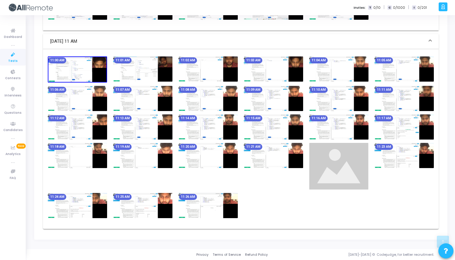
scroll to position [470, 0]
click at [214, 195] on img at bounding box center [208, 205] width 59 height 25
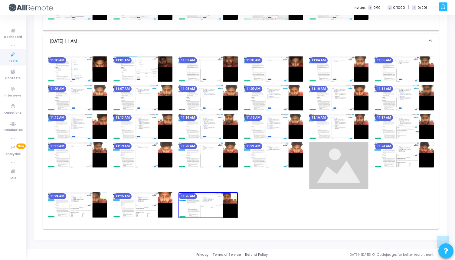
click at [216, 201] on img at bounding box center [208, 205] width 59 height 26
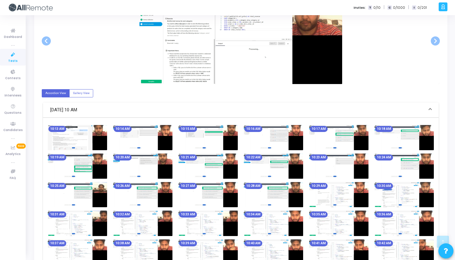
scroll to position [0, 0]
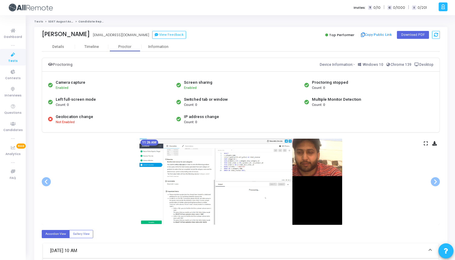
click at [424, 144] on icon at bounding box center [426, 142] width 4 height 3
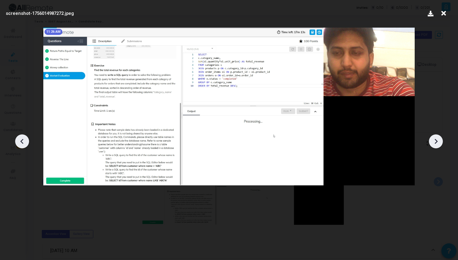
click at [434, 140] on icon at bounding box center [435, 141] width 9 height 9
click at [21, 139] on icon at bounding box center [22, 141] width 9 height 9
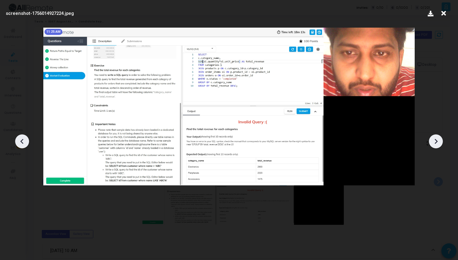
click at [21, 139] on icon at bounding box center [22, 141] width 9 height 9
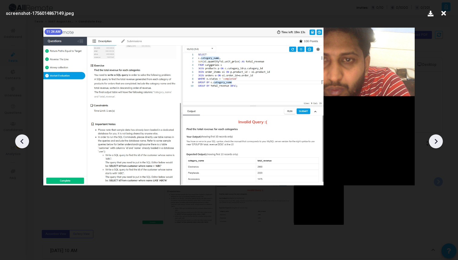
click at [21, 139] on icon at bounding box center [22, 141] width 9 height 9
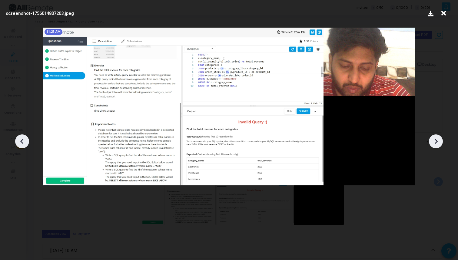
click at [21, 139] on icon at bounding box center [22, 141] width 9 height 9
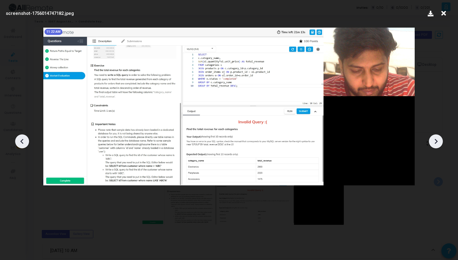
click at [21, 139] on icon at bounding box center [22, 141] width 9 height 9
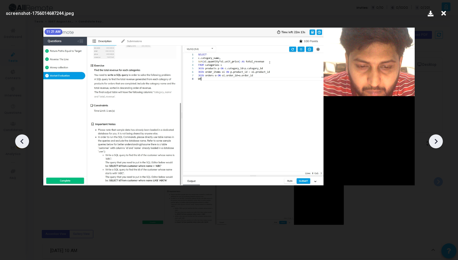
click at [21, 139] on icon at bounding box center [22, 141] width 9 height 9
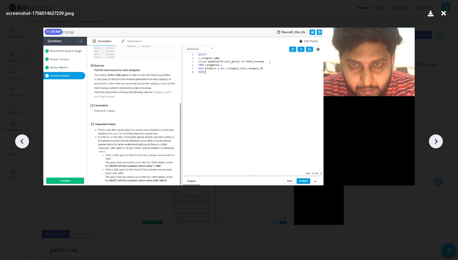
click at [21, 139] on icon at bounding box center [22, 141] width 9 height 9
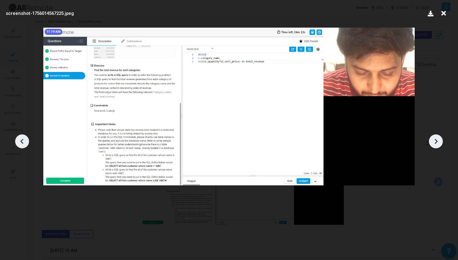
click at [21, 139] on icon at bounding box center [22, 141] width 9 height 9
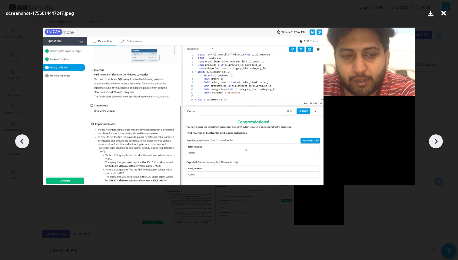
click at [21, 139] on icon at bounding box center [22, 141] width 9 height 9
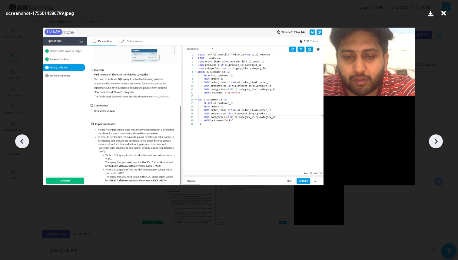
click at [21, 139] on icon at bounding box center [22, 141] width 9 height 9
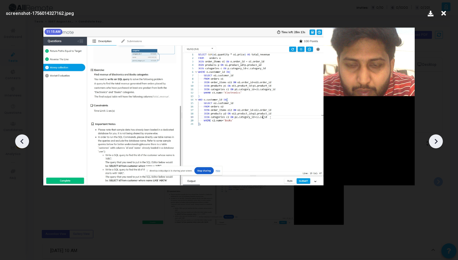
click at [21, 140] on icon at bounding box center [22, 141] width 9 height 9
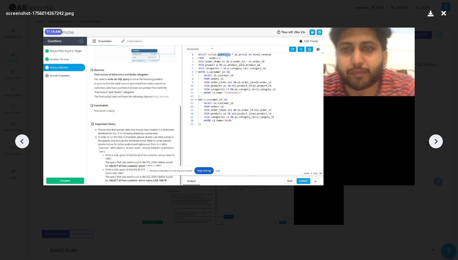
click at [21, 140] on icon at bounding box center [22, 141] width 9 height 9
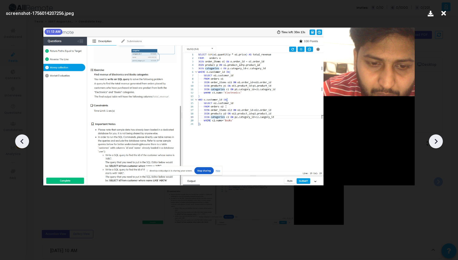
click at [21, 140] on icon at bounding box center [22, 141] width 9 height 9
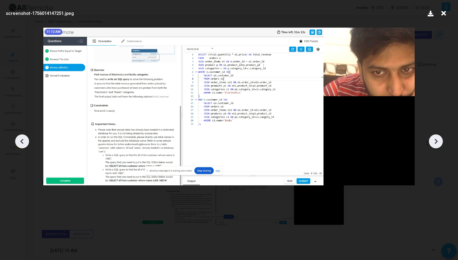
click at [21, 140] on icon at bounding box center [22, 141] width 9 height 9
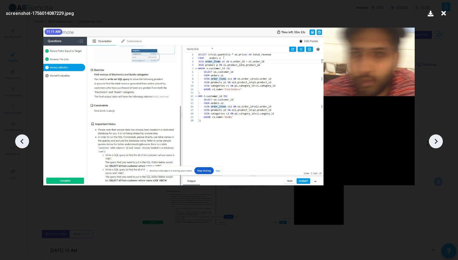
click at [21, 140] on icon at bounding box center [22, 141] width 9 height 9
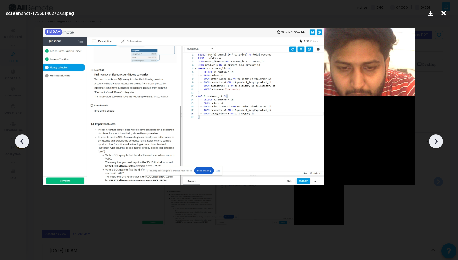
click at [21, 140] on icon at bounding box center [22, 141] width 9 height 9
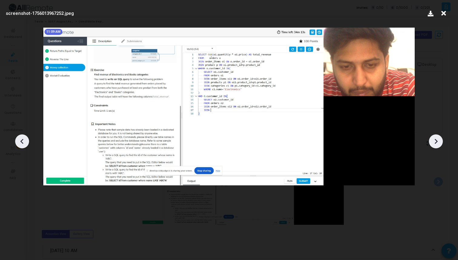
click at [21, 140] on icon at bounding box center [22, 141] width 9 height 9
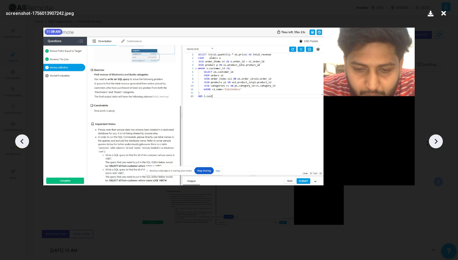
click at [21, 140] on icon at bounding box center [22, 141] width 9 height 9
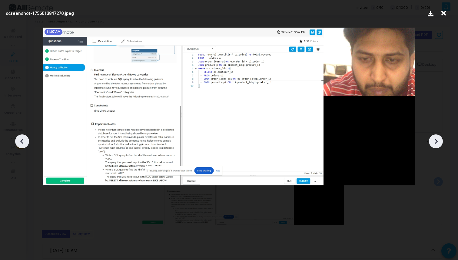
click at [21, 140] on icon at bounding box center [22, 141] width 9 height 9
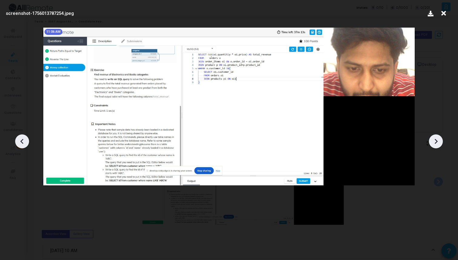
click at [21, 140] on icon at bounding box center [22, 141] width 9 height 9
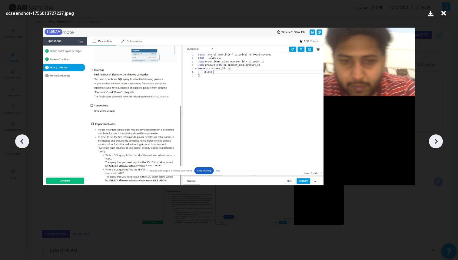
click at [21, 140] on icon at bounding box center [22, 141] width 9 height 9
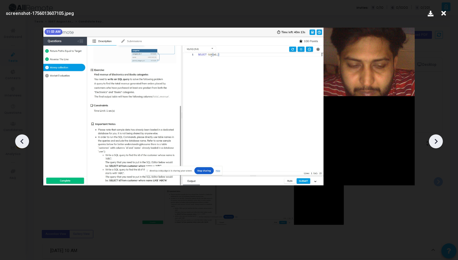
click at [21, 140] on icon at bounding box center [22, 141] width 9 height 9
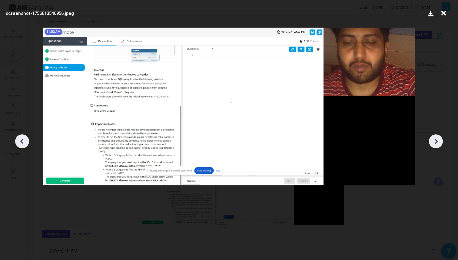
click at [21, 140] on icon at bounding box center [22, 141] width 9 height 9
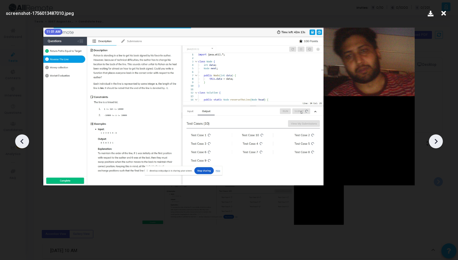
click at [21, 140] on icon at bounding box center [22, 141] width 9 height 9
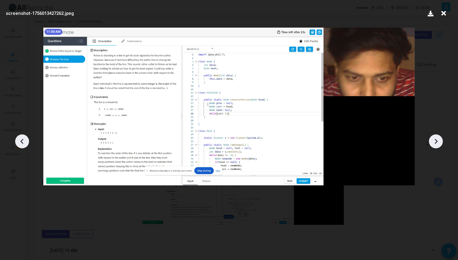
click at [21, 140] on icon at bounding box center [22, 141] width 9 height 9
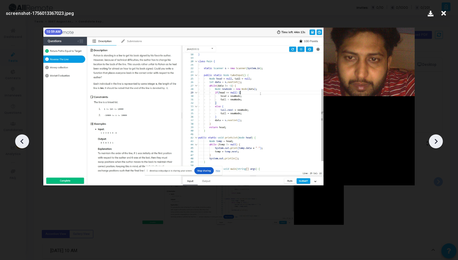
click at [21, 140] on icon at bounding box center [22, 141] width 9 height 9
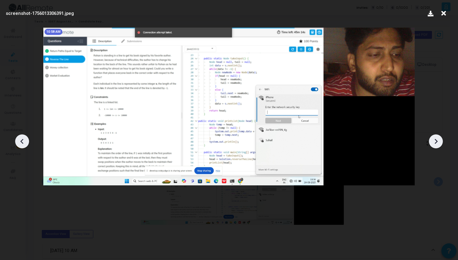
click at [21, 140] on icon at bounding box center [22, 141] width 9 height 9
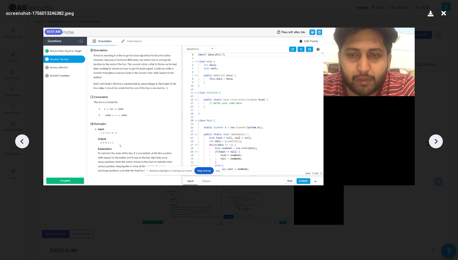
click at [21, 140] on icon at bounding box center [22, 141] width 9 height 9
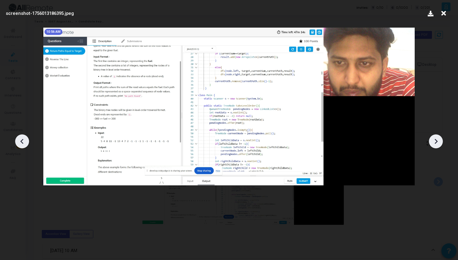
click at [88, 22] on div at bounding box center [229, 138] width 458 height 241
click at [442, 12] on icon at bounding box center [443, 14] width 9 height 12
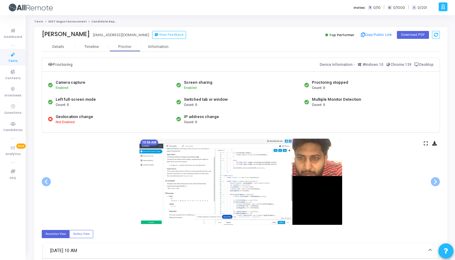
click at [59, 21] on link "SDET August Assessment" at bounding box center [67, 22] width 38 height 4
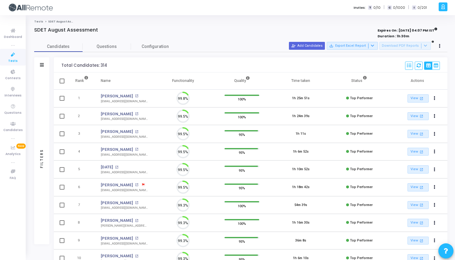
scroll to position [13, 15]
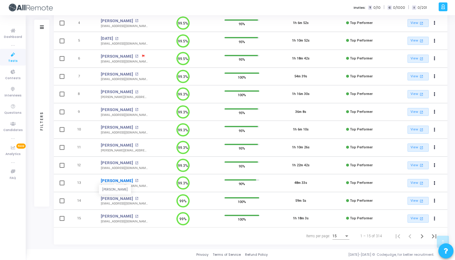
click at [110, 179] on link "[PERSON_NAME]" at bounding box center [117, 180] width 32 height 6
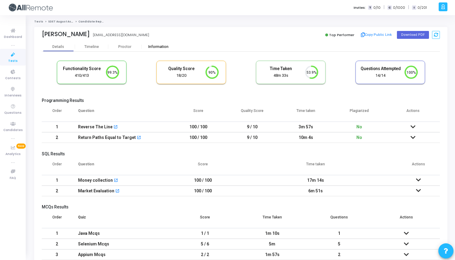
click at [150, 45] on div "Information" at bounding box center [158, 47] width 33 height 5
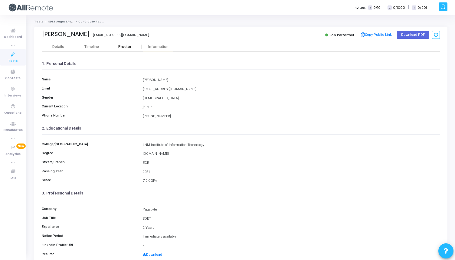
click at [119, 50] on div "Proctor" at bounding box center [124, 46] width 33 height 9
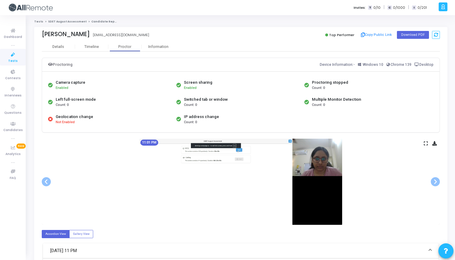
click at [63, 23] on link "SDET August Assessment" at bounding box center [67, 22] width 38 height 4
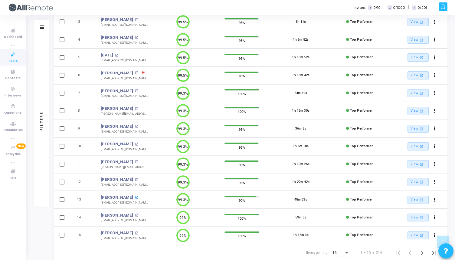
click at [135, 196] on mat-icon "open_in_new" at bounding box center [136, 196] width 3 height 3
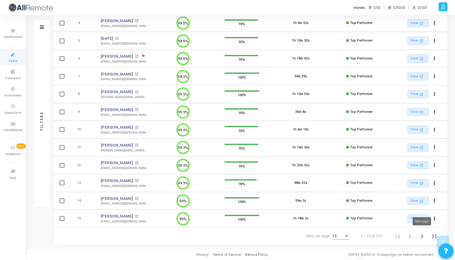
click at [421, 235] on icon "Next page" at bounding box center [422, 236] width 8 height 8
click at [422, 235] on icon "Next page" at bounding box center [422, 236] width 3 height 4
click at [109, 216] on link "Tanya Agarwal" at bounding box center [117, 216] width 32 height 6
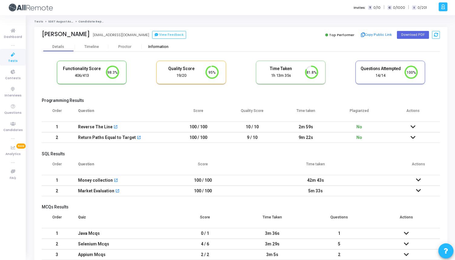
click at [154, 44] on div "Information" at bounding box center [158, 46] width 33 height 9
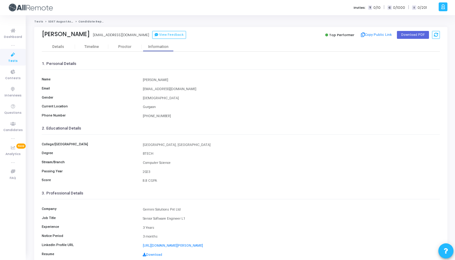
click at [148, 26] on div "Tests SDET August Assessment Candidate Report Tanya Agarwal 8979149361t@gmail.c…" at bounding box center [241, 147] width 414 height 254
click at [148, 30] on div "Tanya Agarwal 8979149361t@gmail.com View Feedback Top Performer Copy Public Lin…" at bounding box center [241, 34] width 399 height 15
click at [152, 34] on button "View Feedback" at bounding box center [169, 35] width 34 height 8
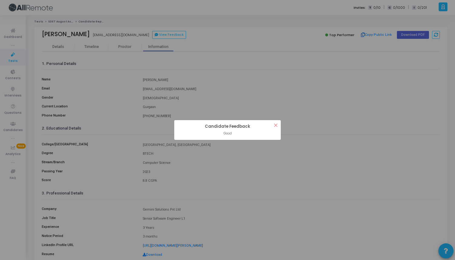
click at [276, 126] on button "×" at bounding box center [276, 125] width 10 height 10
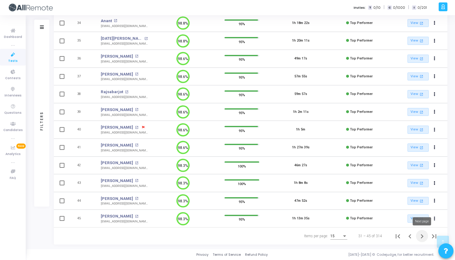
click at [421, 235] on icon "Next page" at bounding box center [422, 236] width 8 height 8
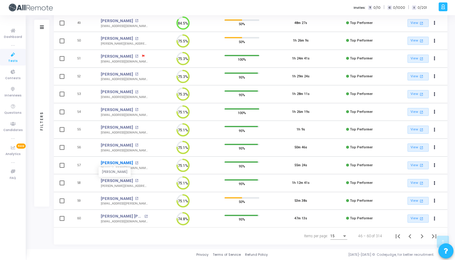
click at [105, 162] on link "Nirmit" at bounding box center [117, 163] width 32 height 6
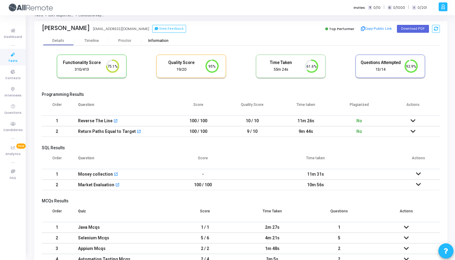
click at [152, 38] on div "Information" at bounding box center [158, 40] width 33 height 5
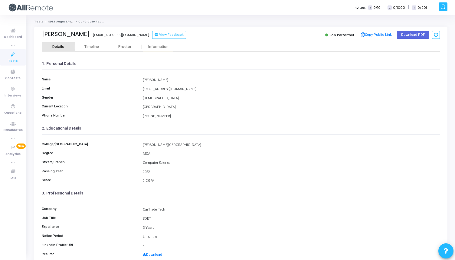
click at [58, 45] on div "Details" at bounding box center [58, 47] width 12 height 5
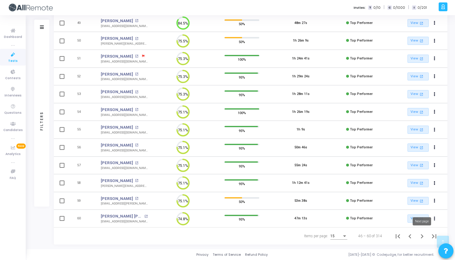
click at [423, 236] on icon "Next page" at bounding box center [422, 236] width 8 height 8
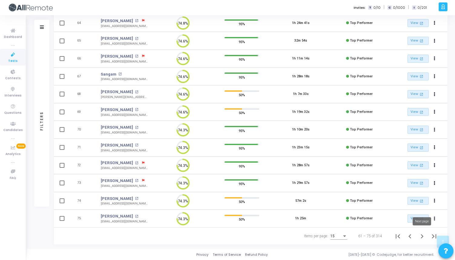
click at [422, 236] on icon "Next page" at bounding box center [422, 236] width 3 height 4
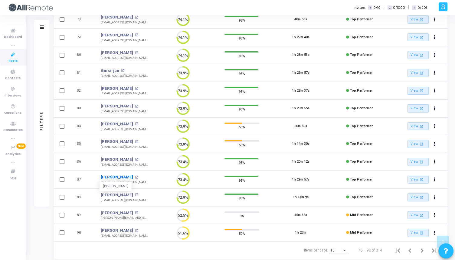
click at [118, 178] on link "Upasana Singh" at bounding box center [117, 177] width 32 height 6
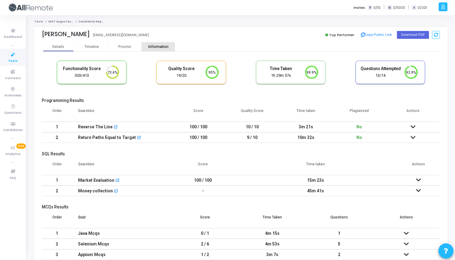
click at [158, 49] on div "Information" at bounding box center [158, 47] width 33 height 5
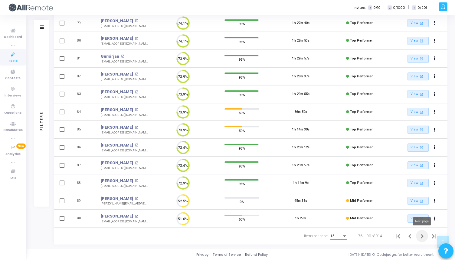
click at [422, 236] on icon "Next page" at bounding box center [422, 236] width 8 height 8
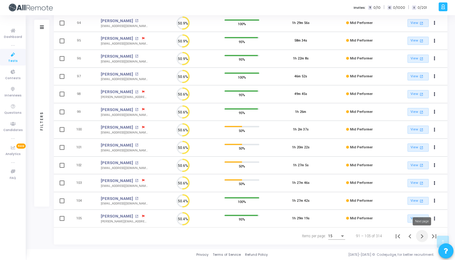
click at [420, 235] on icon "Next page" at bounding box center [422, 236] width 8 height 8
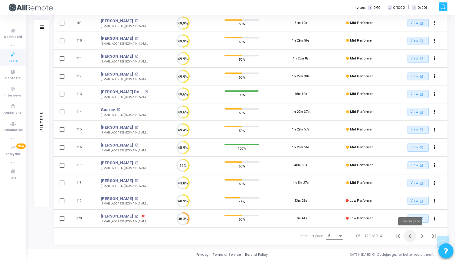
click at [409, 235] on icon "Previous page" at bounding box center [410, 236] width 8 height 8
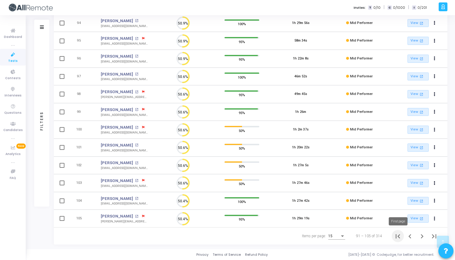
click at [399, 235] on icon "First page" at bounding box center [398, 236] width 4 height 4
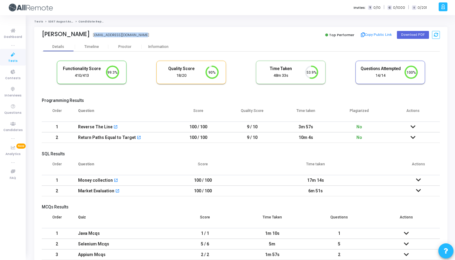
drag, startPoint x: 134, startPoint y: 33, endPoint x: 65, endPoint y: 35, distance: 68.5
click at [65, 35] on div "[PERSON_NAME] [PERSON_NAME][EMAIL_ADDRESS][DOMAIN_NAME]" at bounding box center [140, 35] width 196 height 9
copy div "[EMAIL_ADDRESS][DOMAIN_NAME]"
click at [13, 127] on icon at bounding box center [13, 124] width 13 height 8
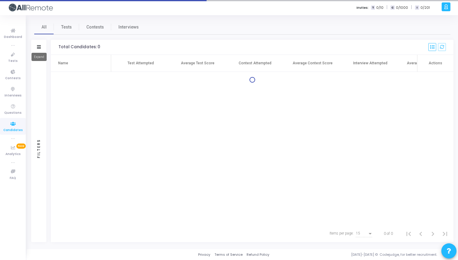
click at [40, 47] on icon at bounding box center [39, 46] width 4 height 3
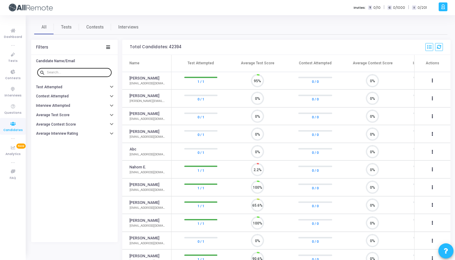
click at [74, 71] on input "text" at bounding box center [78, 73] width 62 height 4
paste input "[EMAIL_ADDRESS][DOMAIN_NAME]"
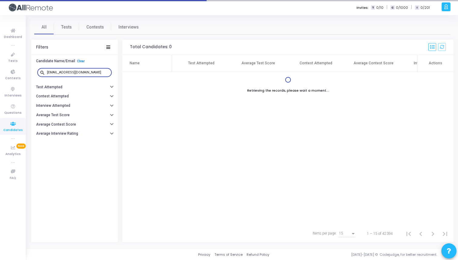
type input "[EMAIL_ADDRESS][DOMAIN_NAME]"
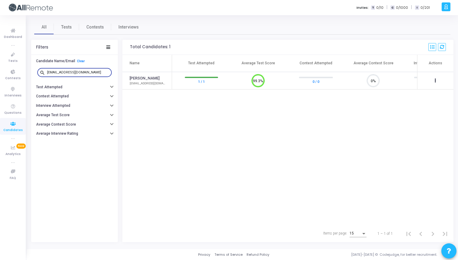
scroll to position [3, 3]
